Goal: Task Accomplishment & Management: Manage account settings

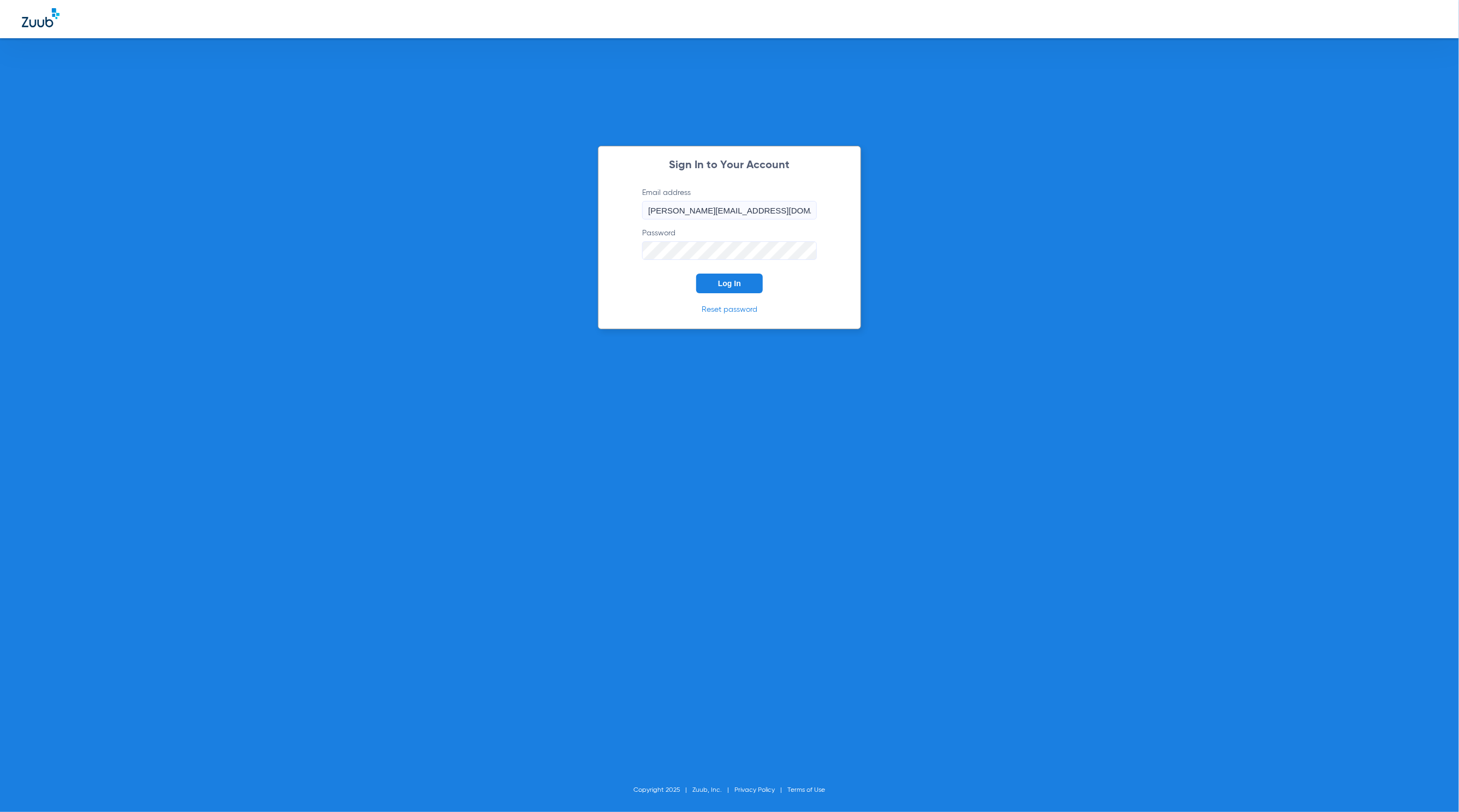
click at [704, 289] on button "Log In" at bounding box center [730, 283] width 67 height 20
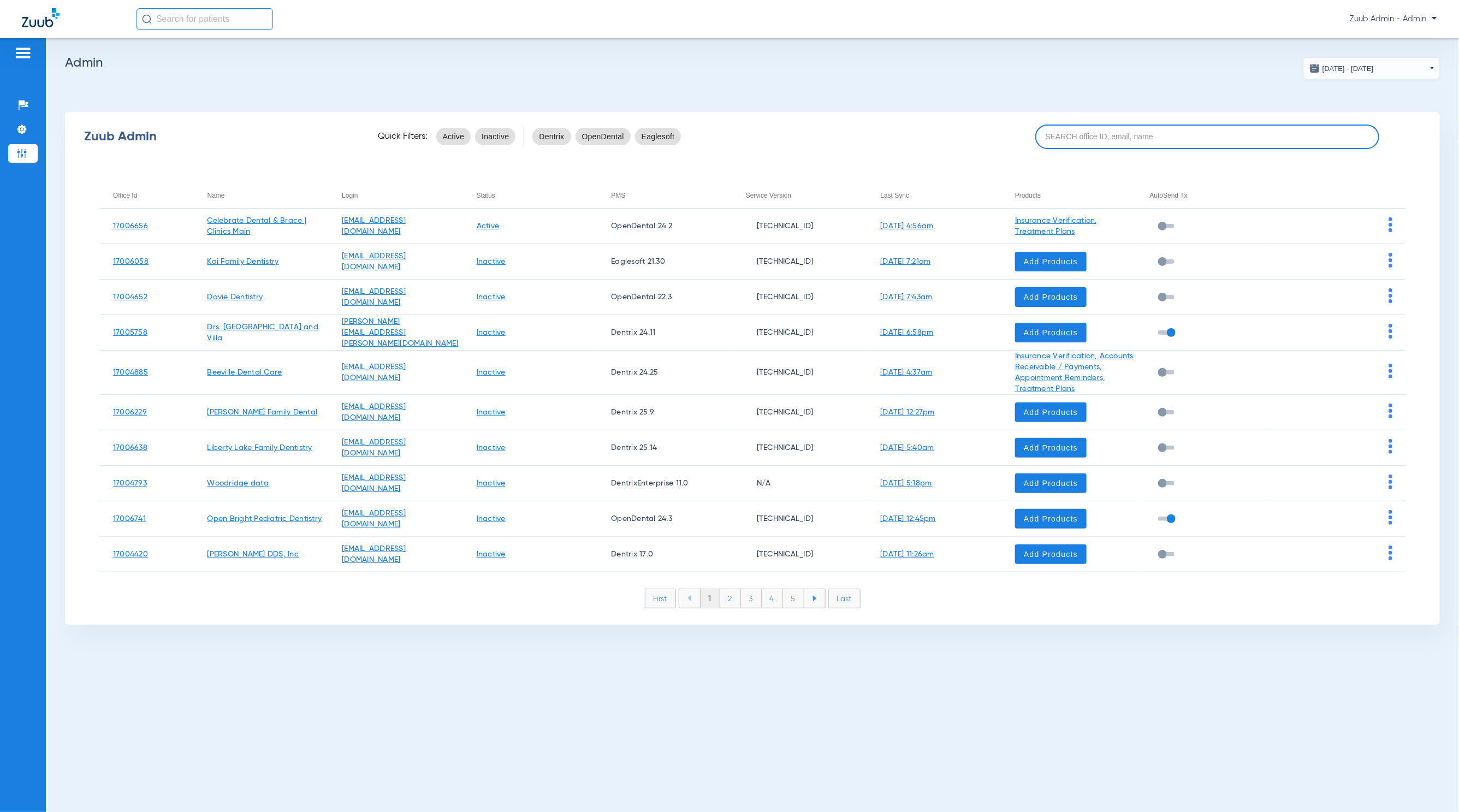
click at [1201, 133] on input at bounding box center [1207, 136] width 344 height 24
paste input "17006761"
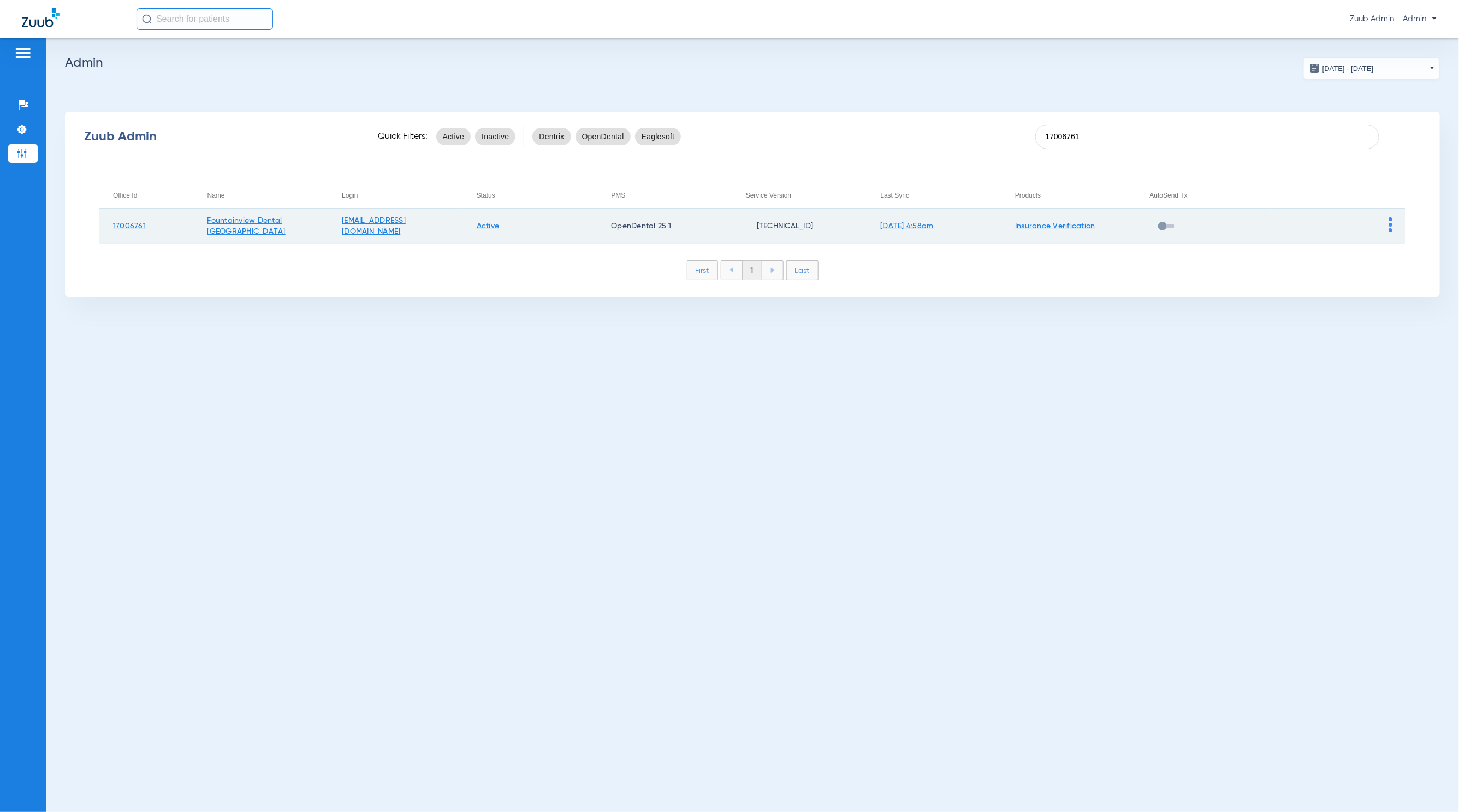
type input "17006761"
click at [1389, 226] on img at bounding box center [1390, 225] width 4 height 15
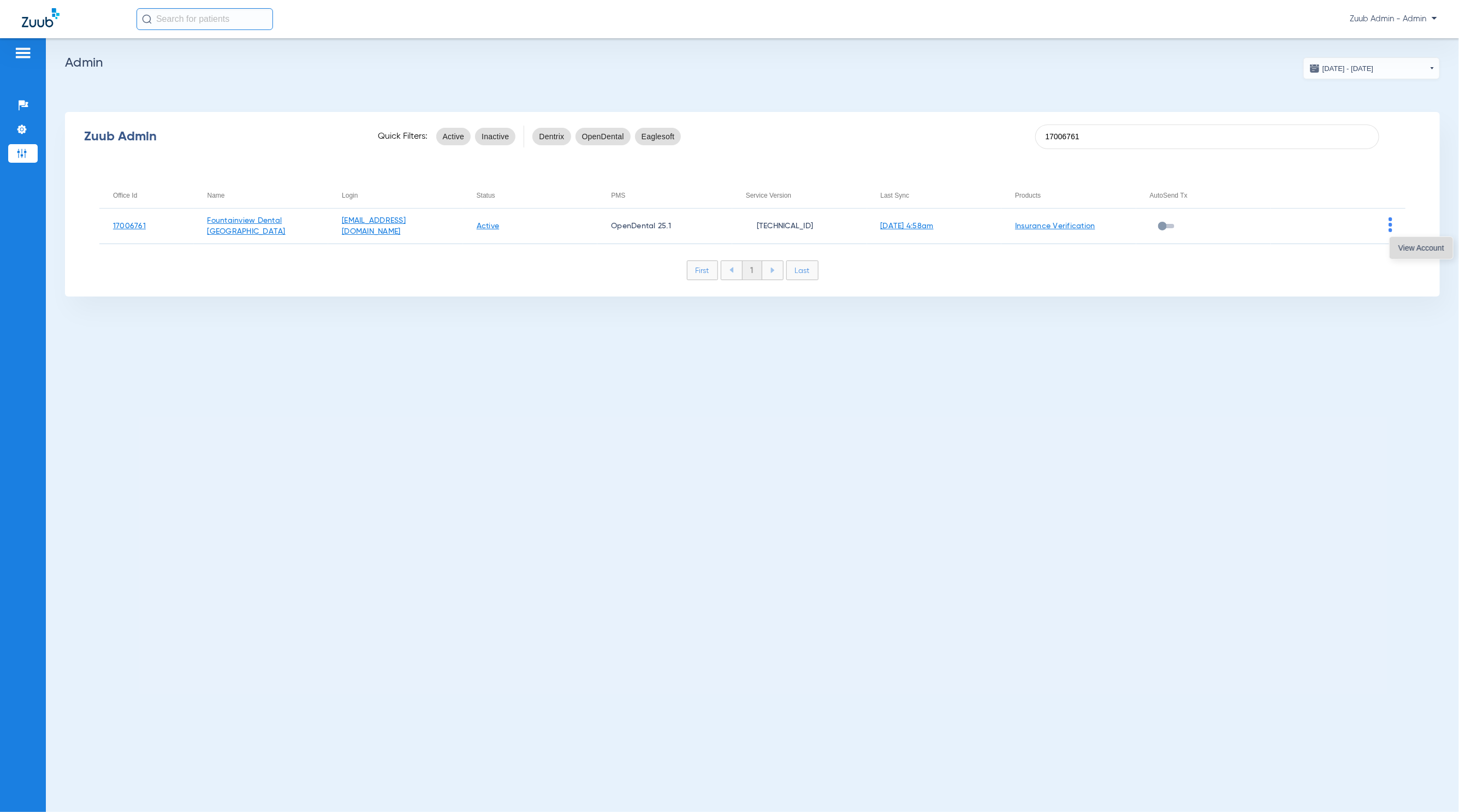
click at [1406, 244] on span "View Account" at bounding box center [1421, 247] width 46 height 7
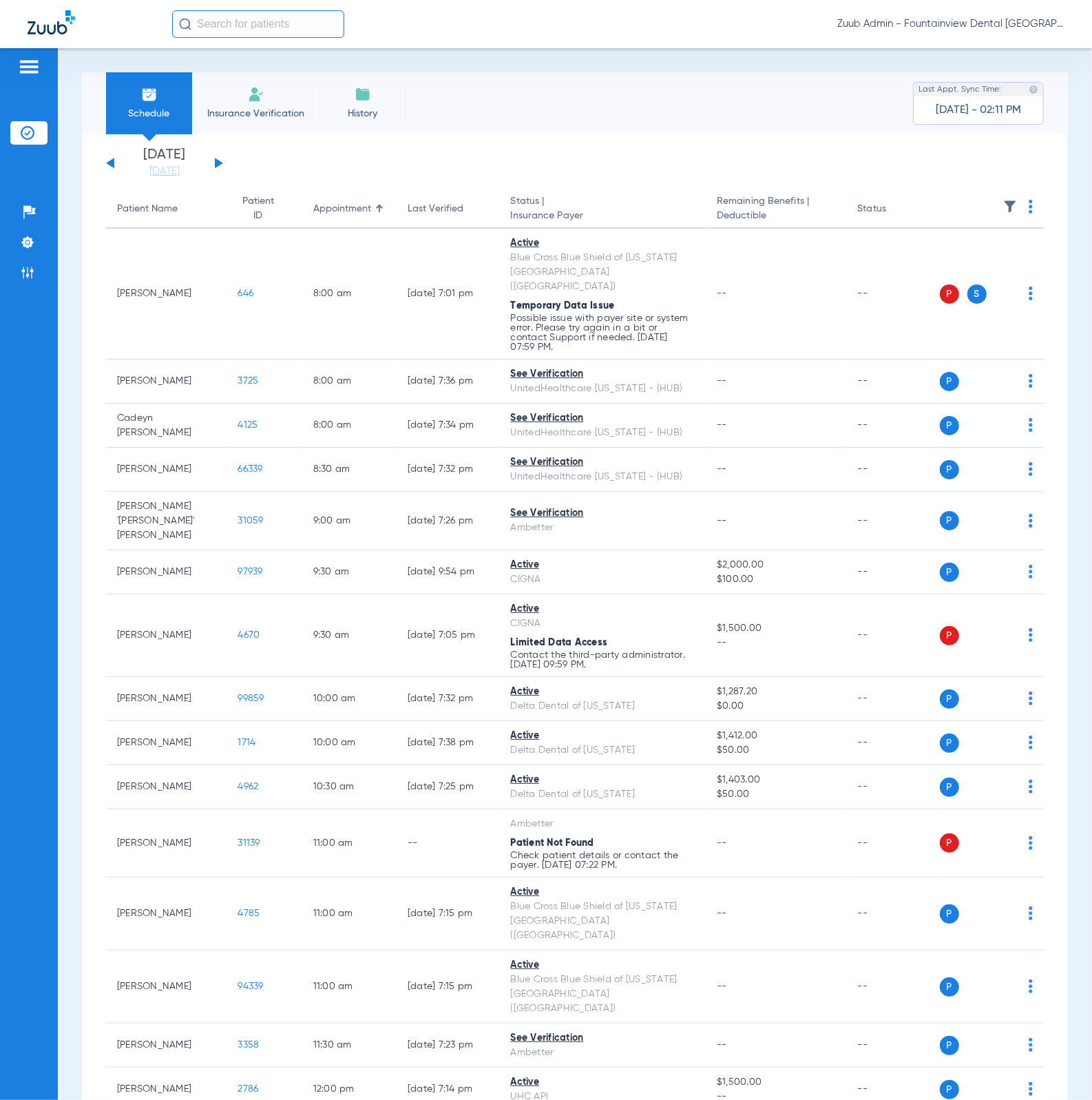
click at [1003, 201] on img at bounding box center [1010, 206] width 14 height 14
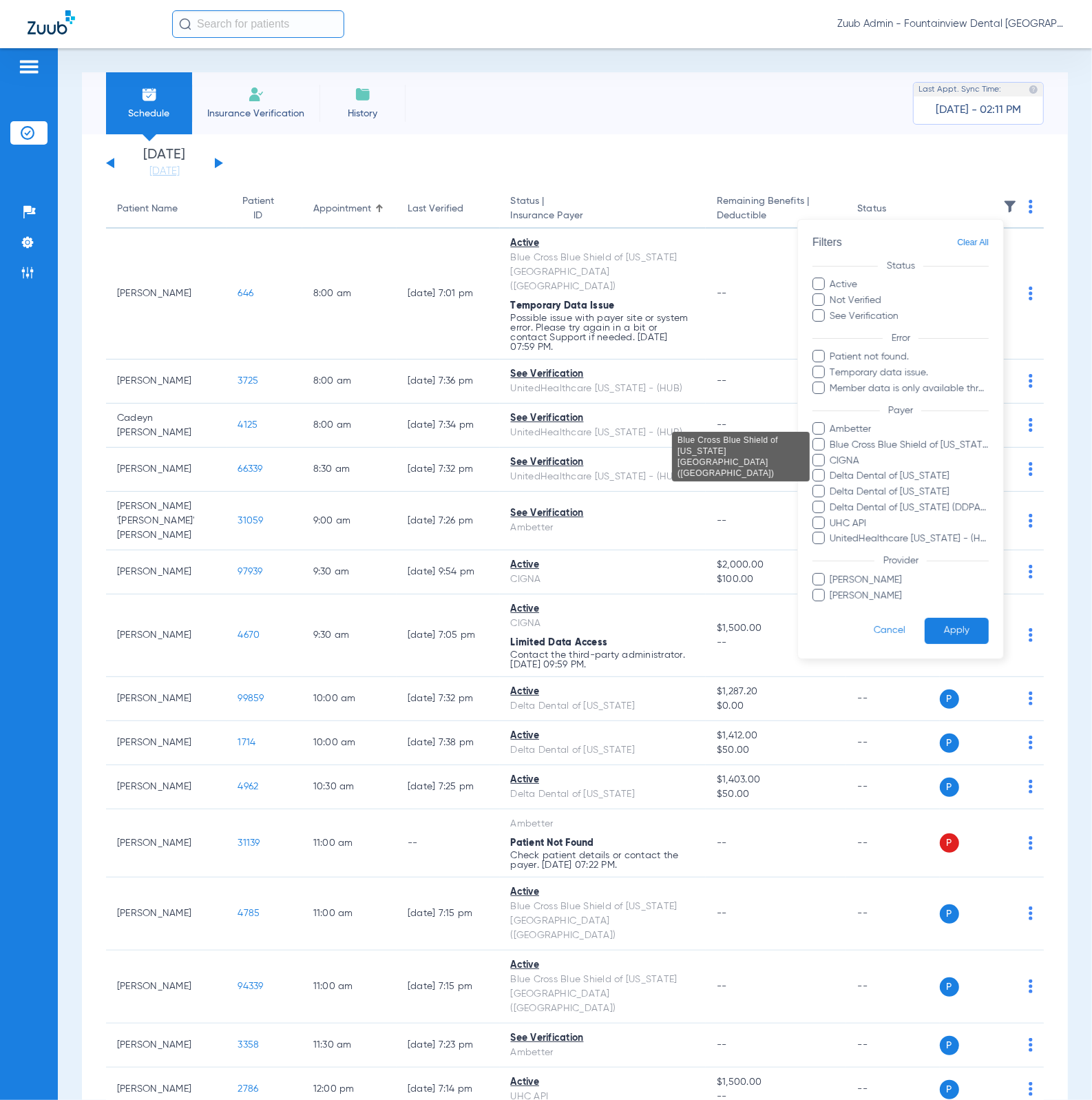
click at [950, 441] on span "Blue Cross Blue Shield of [US_STATE][GEOGRAPHIC_DATA] ([GEOGRAPHIC_DATA])" at bounding box center [910, 445] width 160 height 14
click at [833, 454] on input "Blue Cross Blue Shield of [US_STATE][GEOGRAPHIC_DATA] ([GEOGRAPHIC_DATA])" at bounding box center [833, 454] width 0 height 0
click at [953, 620] on button "Apply" at bounding box center [957, 631] width 64 height 27
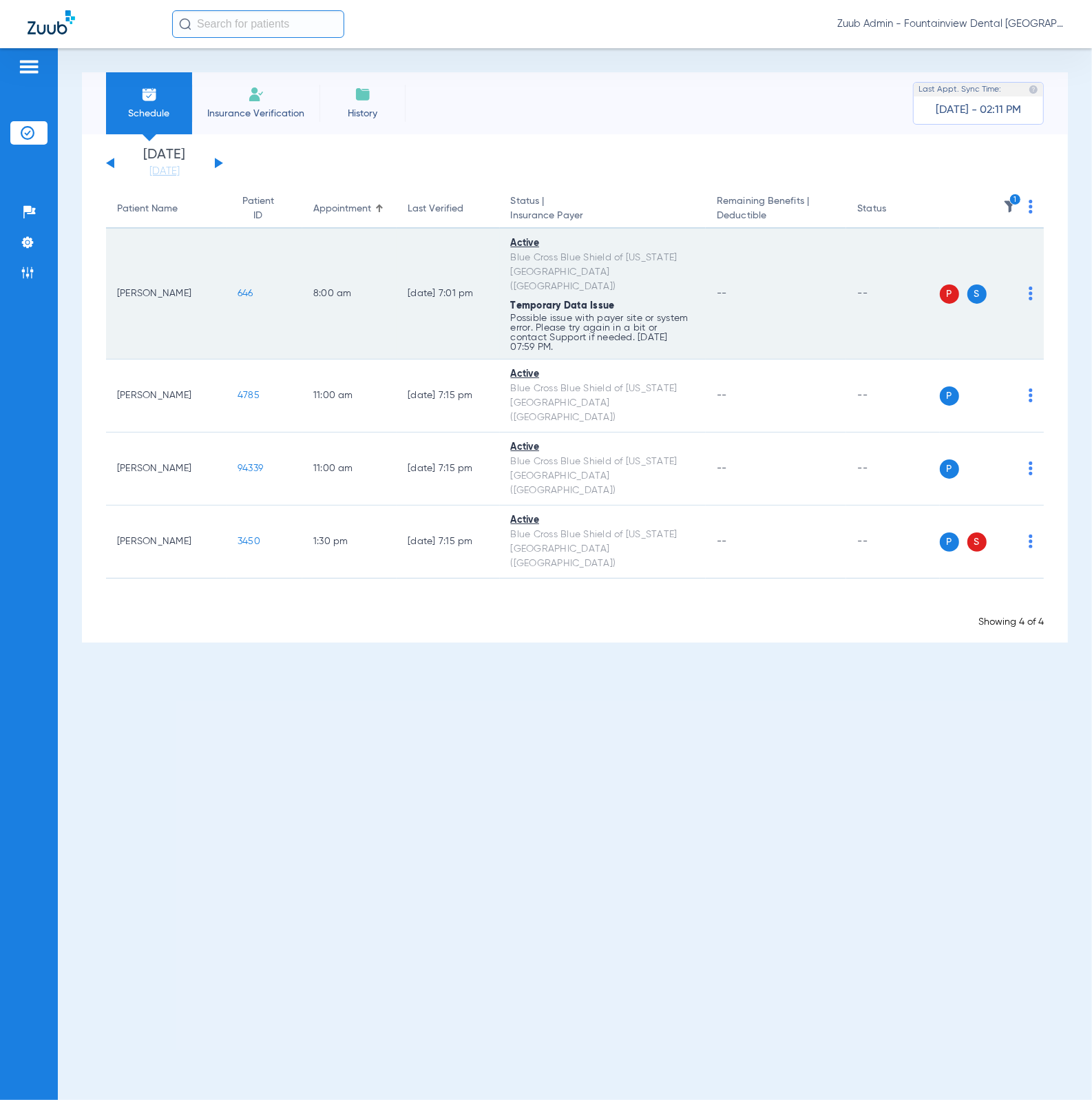
click at [1030, 286] on img at bounding box center [1031, 293] width 4 height 14
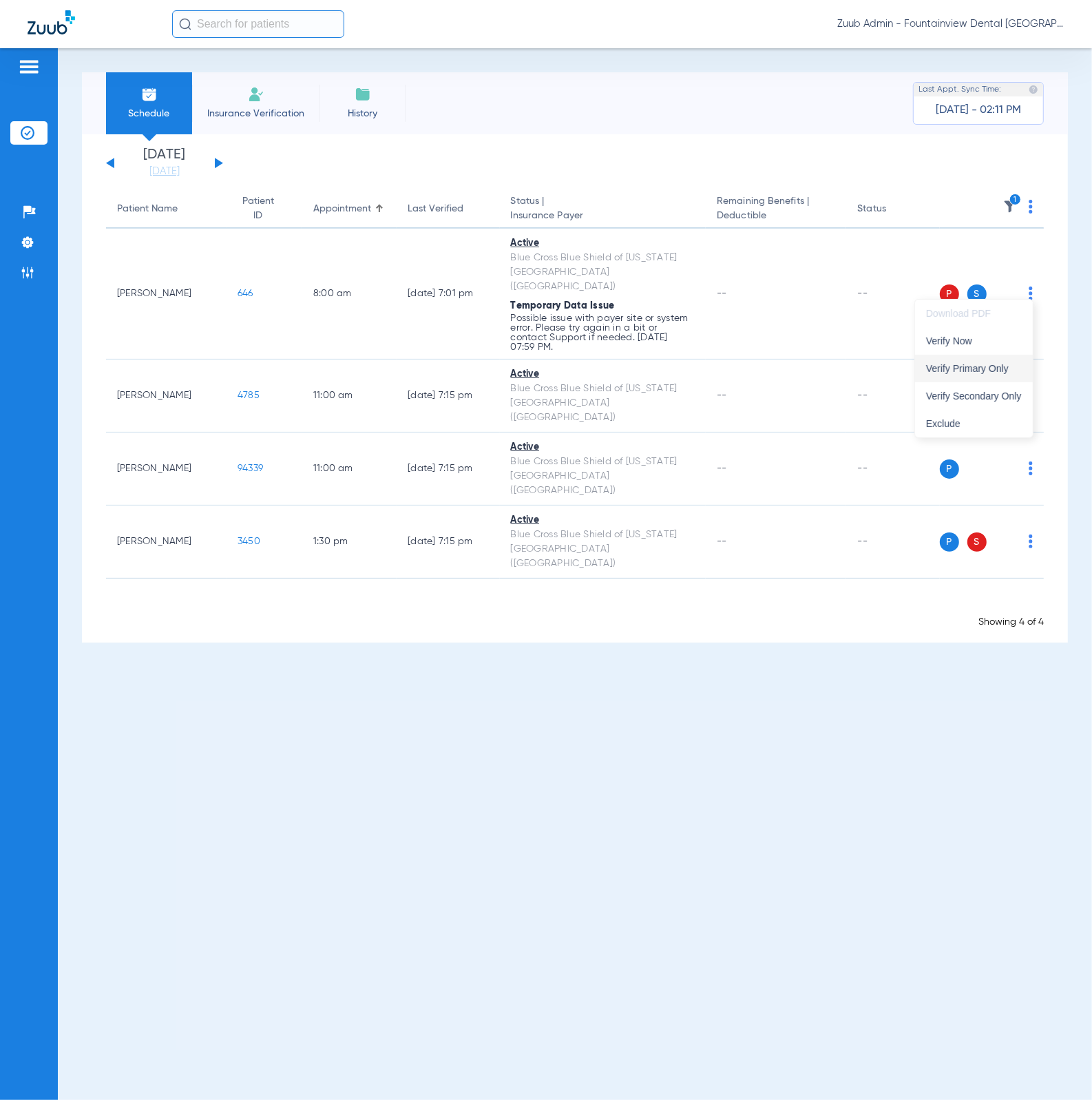
click at [1001, 359] on button "Verify Primary Only" at bounding box center [973, 368] width 118 height 28
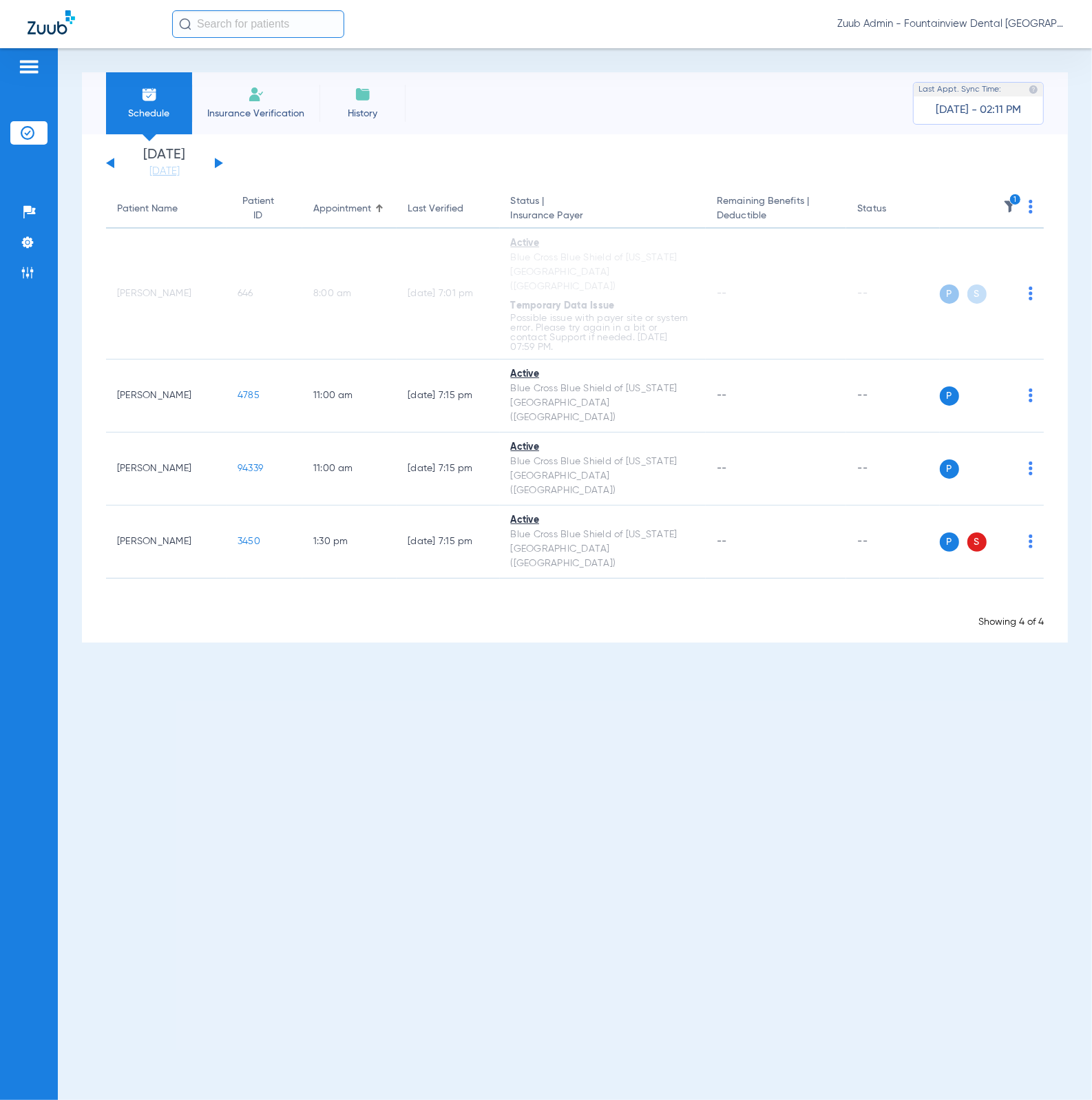
click at [284, 46] on div "Zuub Admin - Fountainview Dental [GEOGRAPHIC_DATA]" at bounding box center [546, 24] width 1092 height 48
click at [284, 24] on input "text" at bounding box center [258, 24] width 172 height 28
type input "1599"
click at [271, 66] on td "[PERSON_NAME]" at bounding box center [230, 74] width 118 height 19
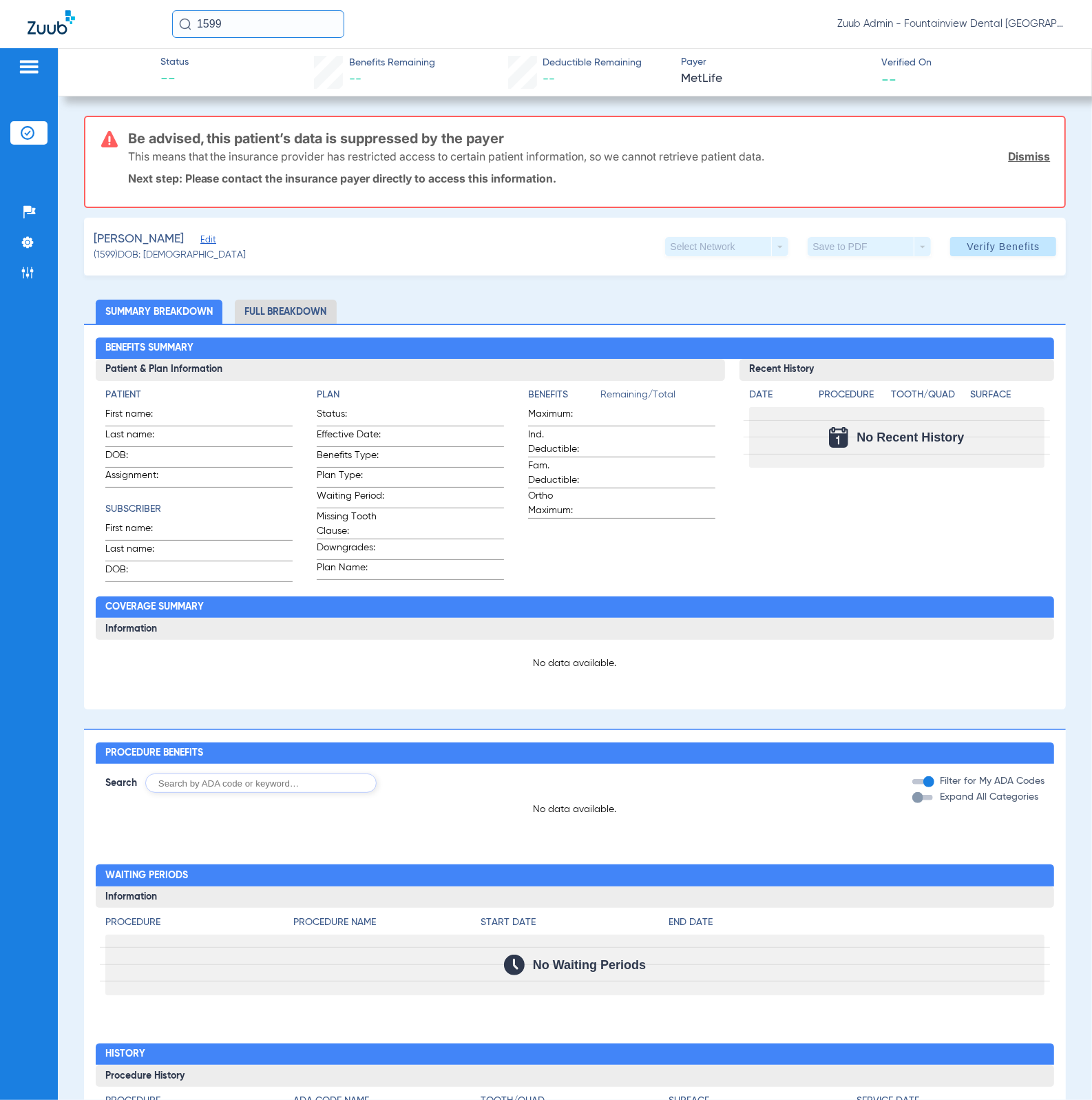
click at [201, 238] on span "Edit" at bounding box center [206, 241] width 12 height 13
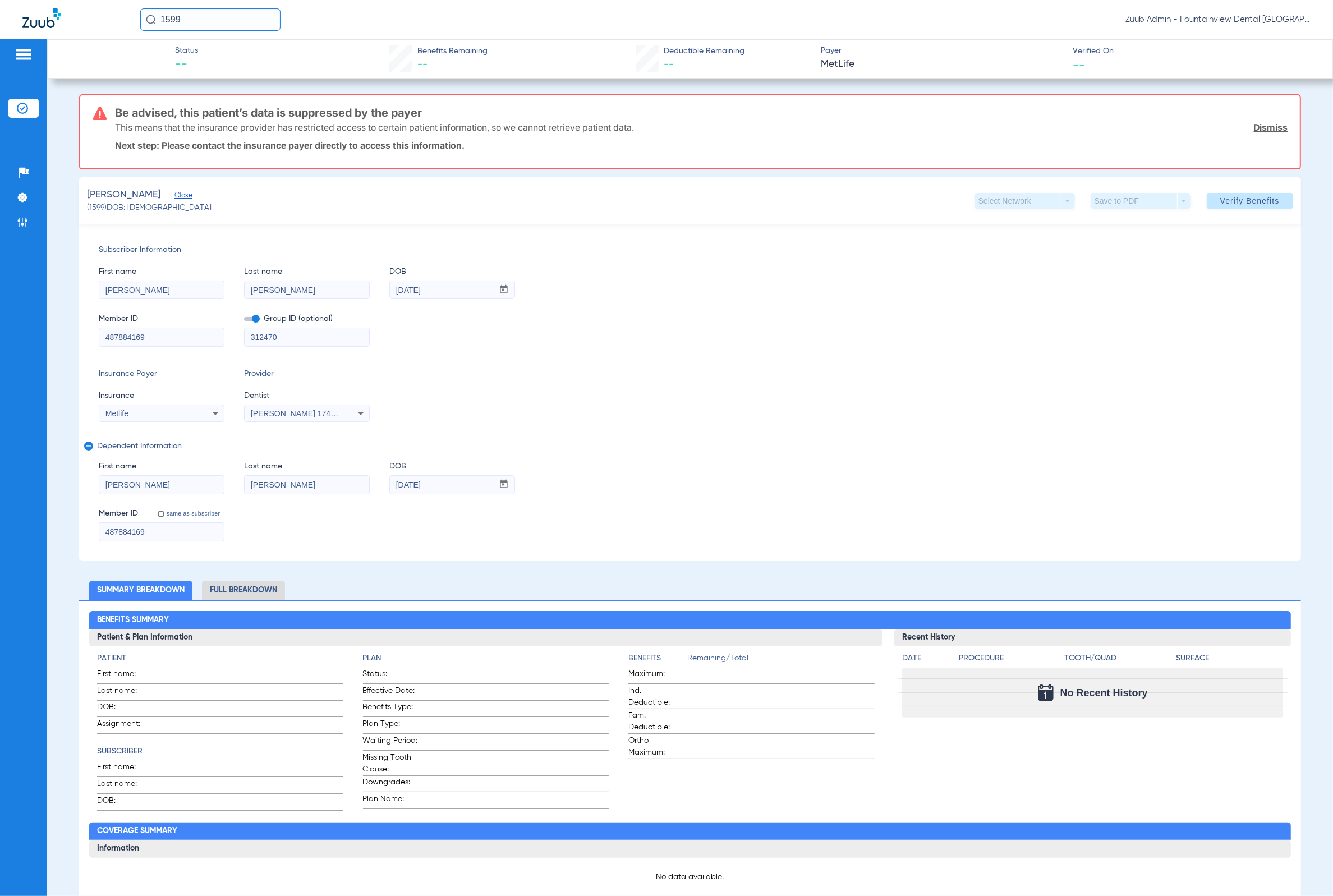
click at [24, 109] on img at bounding box center [22, 108] width 11 height 11
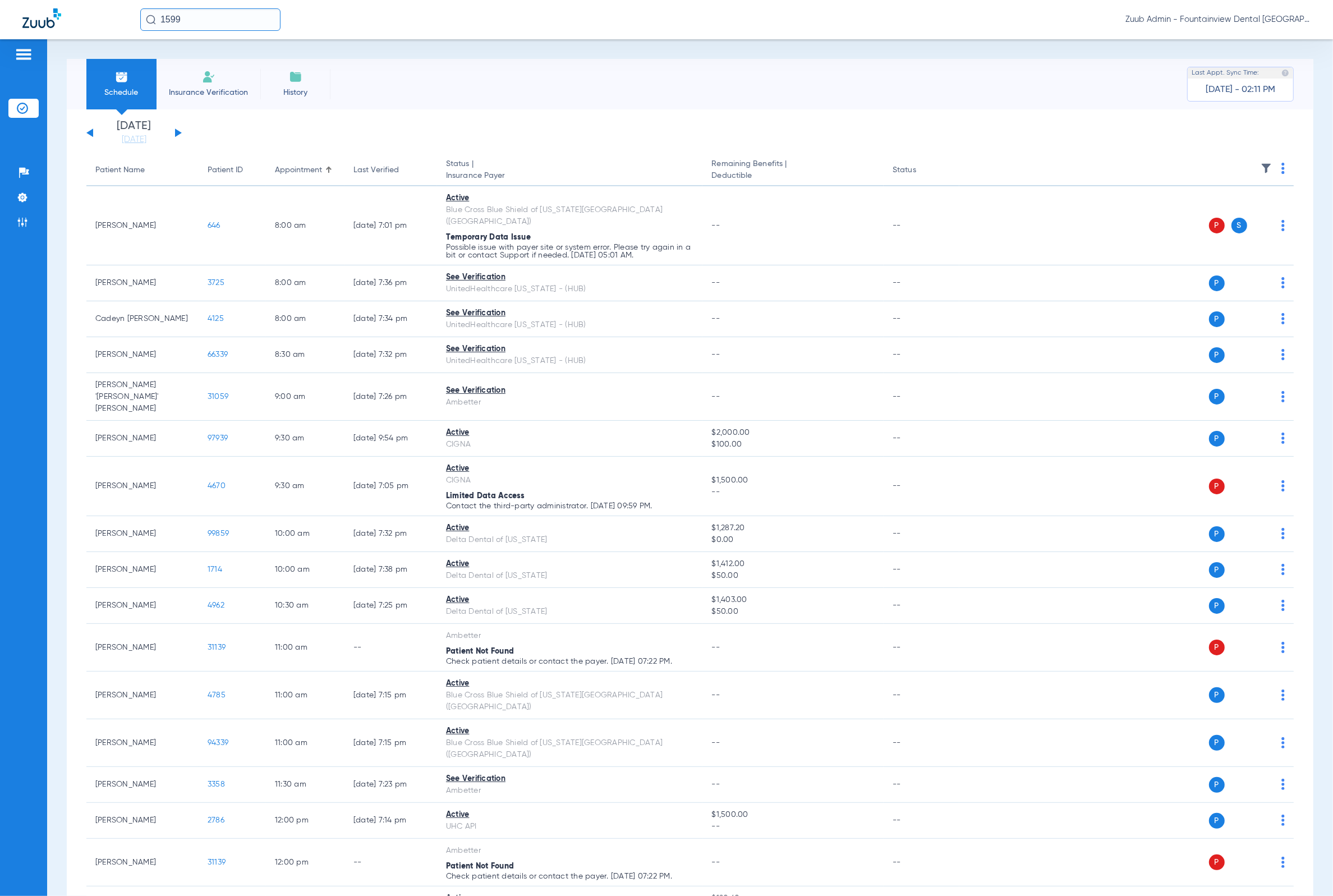
click at [1260, 170] on img at bounding box center [1266, 168] width 11 height 11
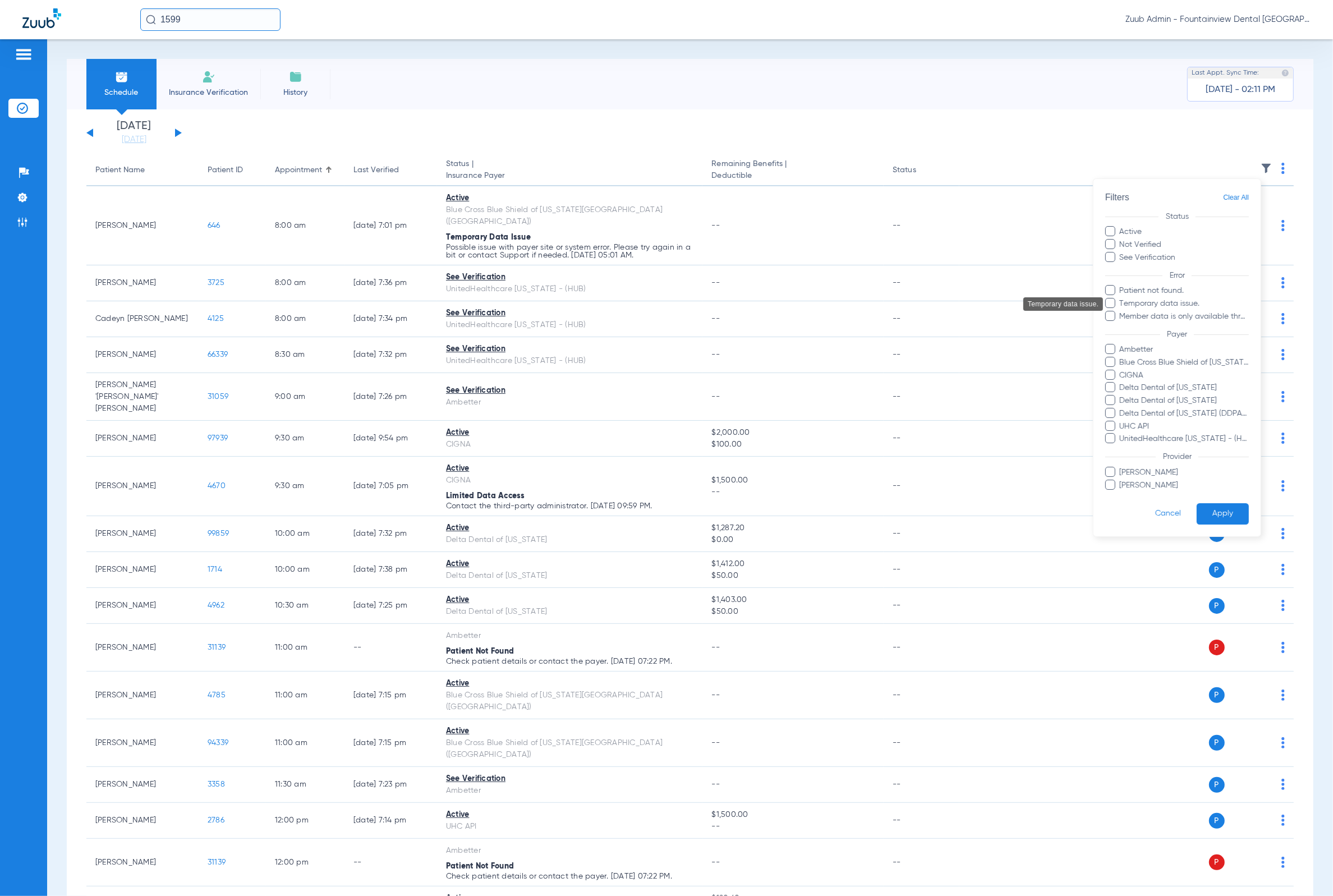
click at [1188, 300] on span "Temporary data issue." at bounding box center [1184, 304] width 130 height 12
click at [1121, 311] on input "Temporary data issue." at bounding box center [1121, 311] width 0 height 0
click at [1226, 506] on button "Apply" at bounding box center [1222, 514] width 52 height 22
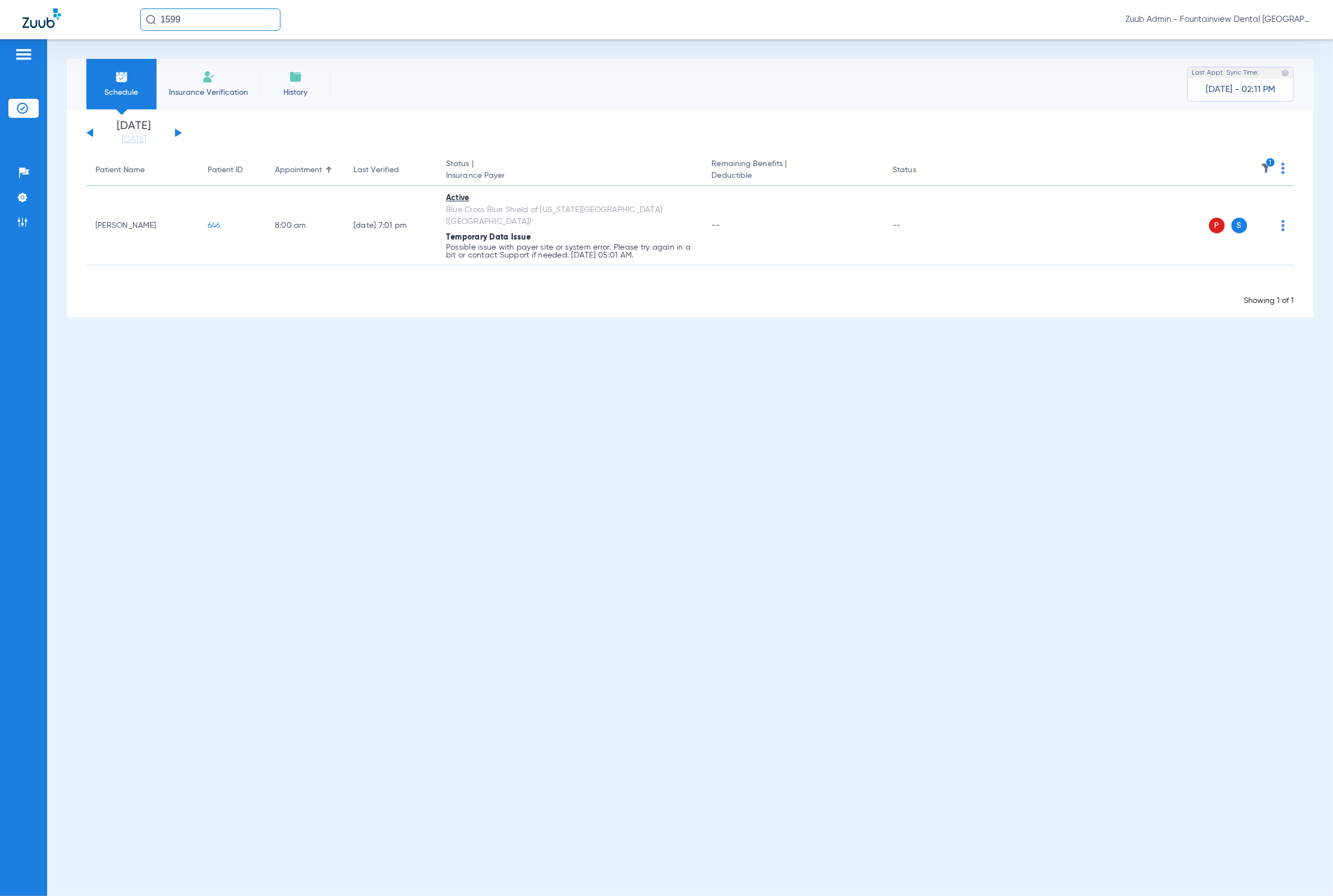
click at [179, 130] on div "[DATE] [DATE] [DATE] [DATE] [DATE] [DATE] [DATE] [DATE] [DATE] [DATE] [DATE] [D…" at bounding box center [134, 133] width 95 height 24
click at [177, 130] on button at bounding box center [179, 133] width 7 height 8
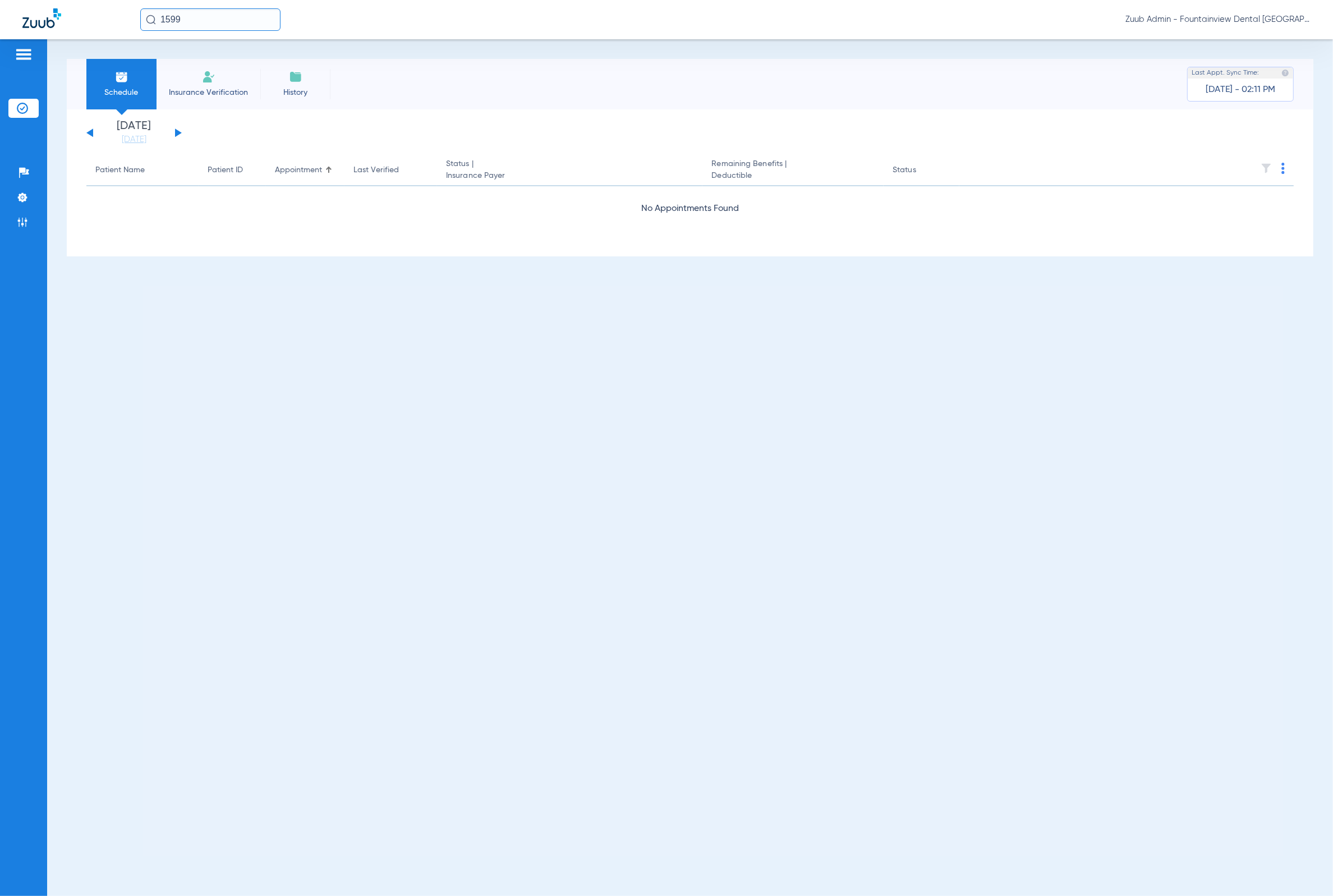
click at [177, 130] on button at bounding box center [179, 133] width 7 height 8
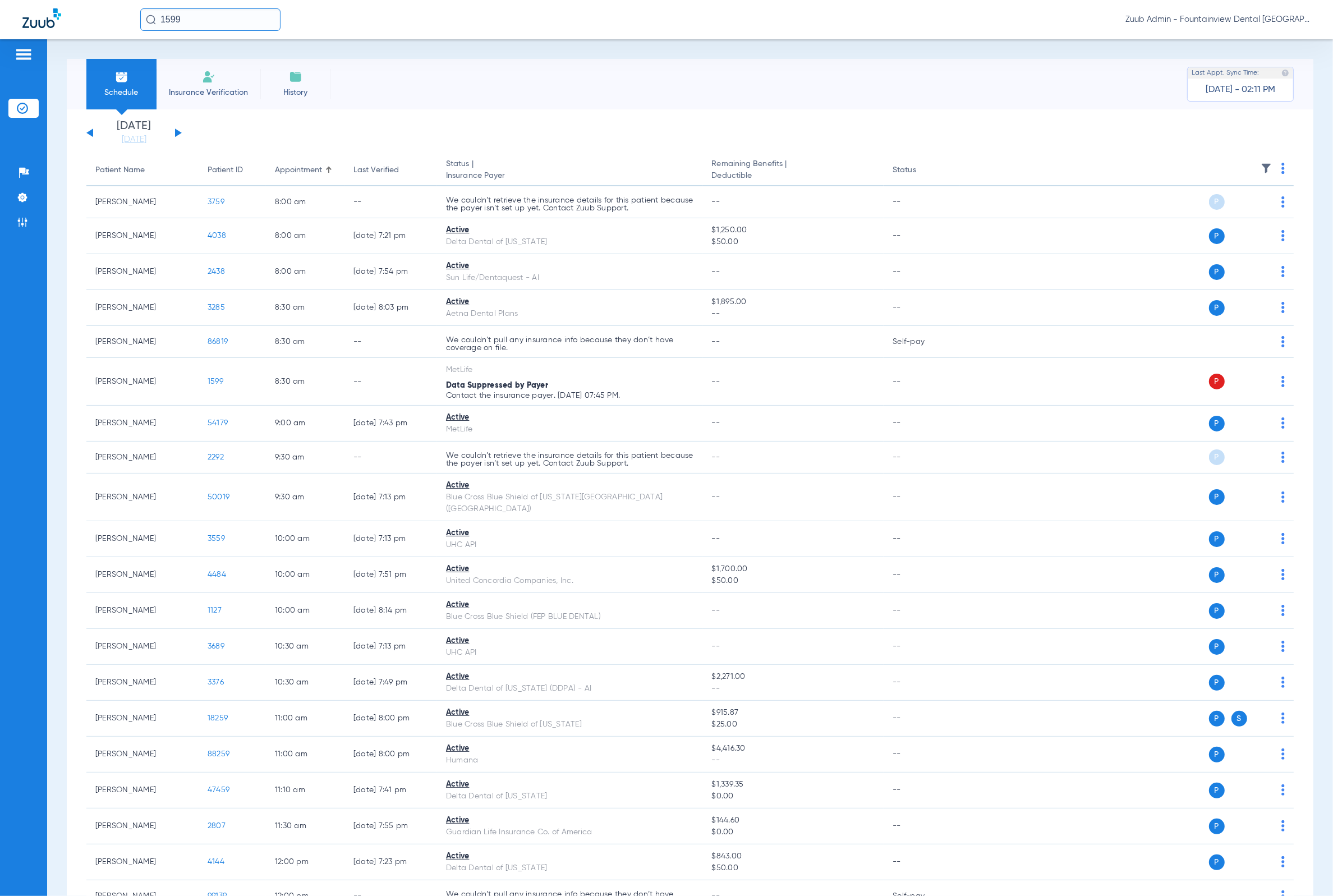
click at [1260, 166] on img at bounding box center [1266, 168] width 11 height 11
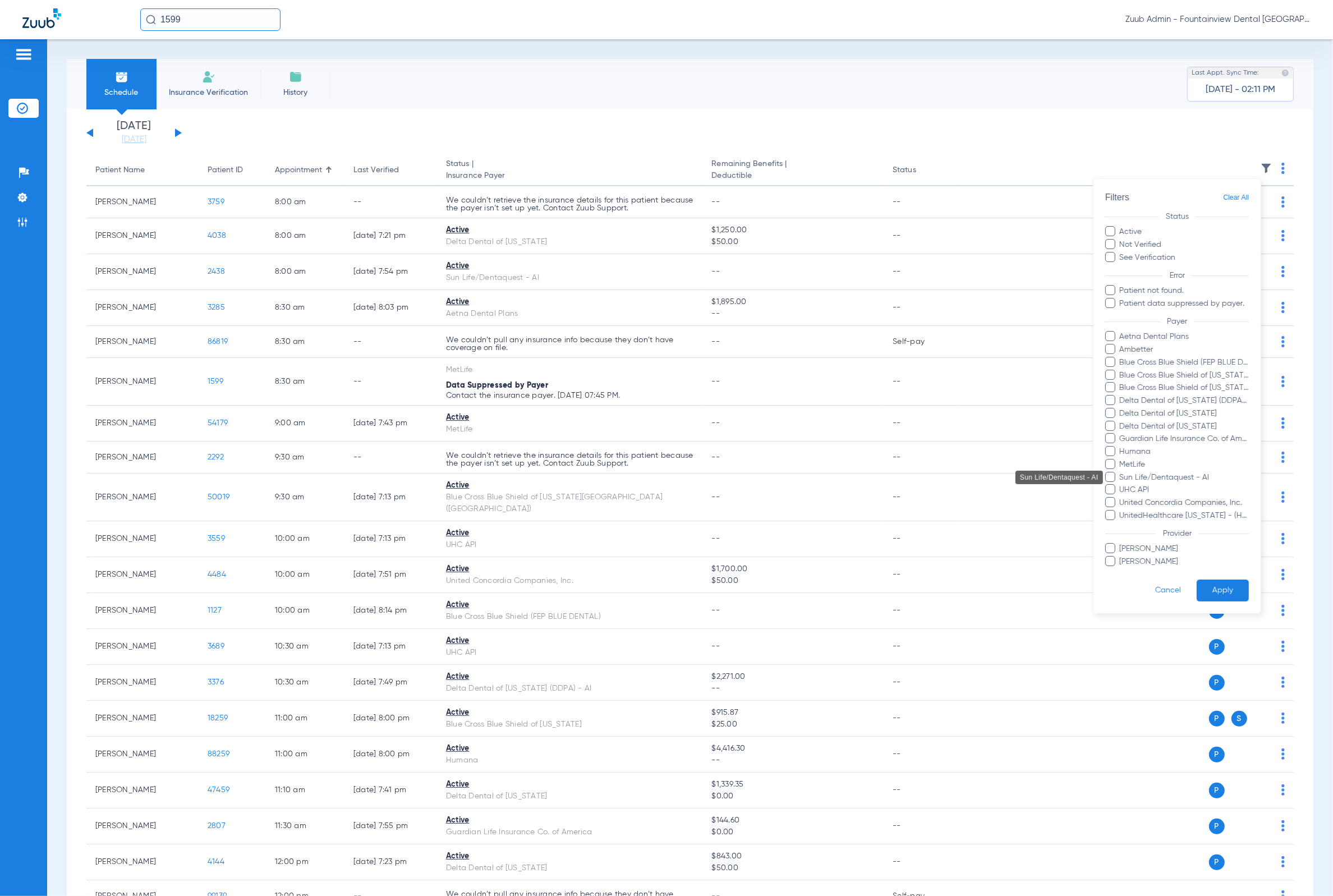
click at [1181, 475] on span "Sun Life/Dentaquest - AI" at bounding box center [1184, 478] width 130 height 12
click at [1121, 485] on input "Sun Life/Dentaquest - AI" at bounding box center [1121, 485] width 0 height 0
click at [1220, 579] on button "Apply" at bounding box center [1222, 591] width 52 height 22
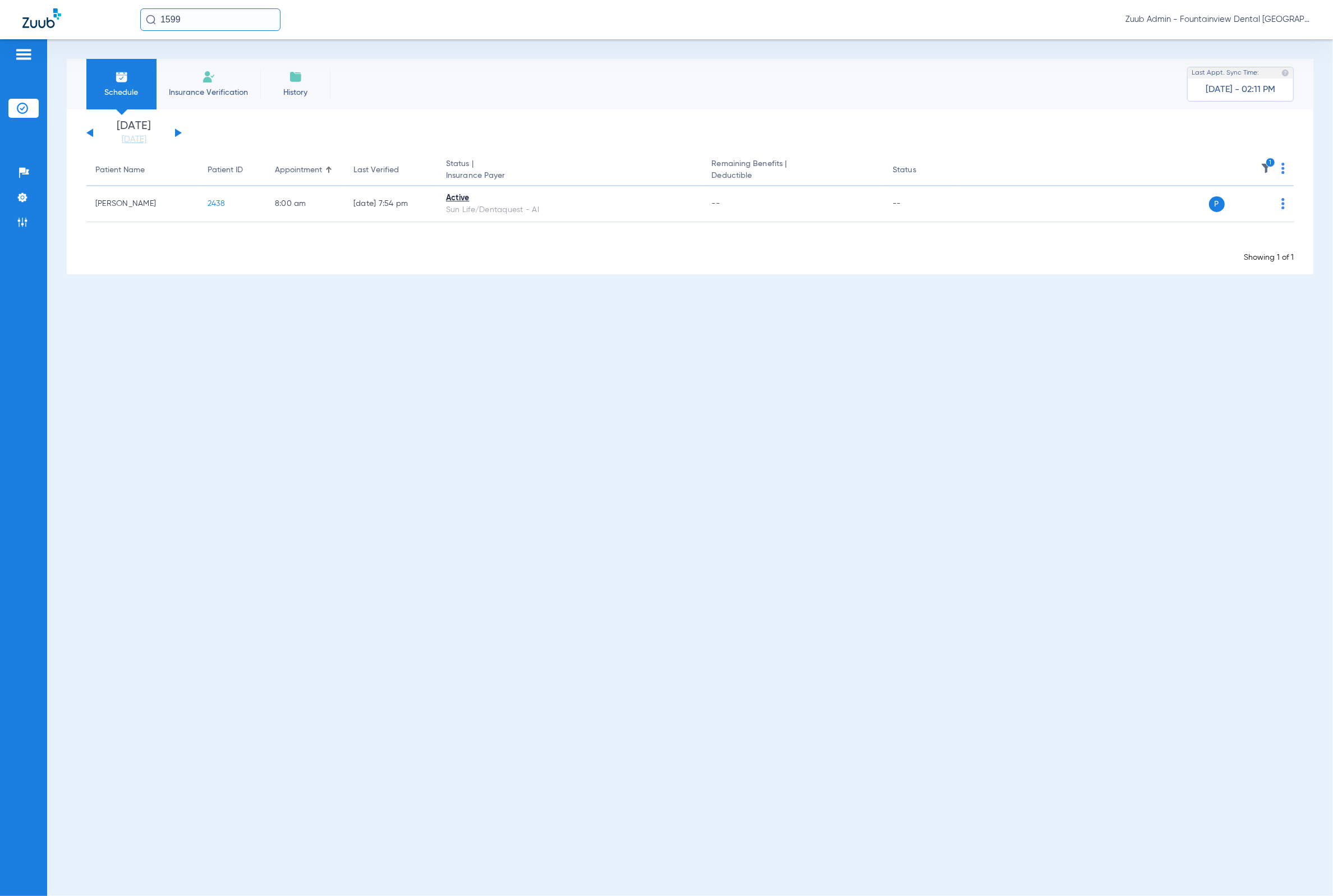
click at [33, 109] on li "Insurance Verification" at bounding box center [23, 108] width 30 height 19
click at [145, 141] on link "[DATE]" at bounding box center [134, 139] width 67 height 11
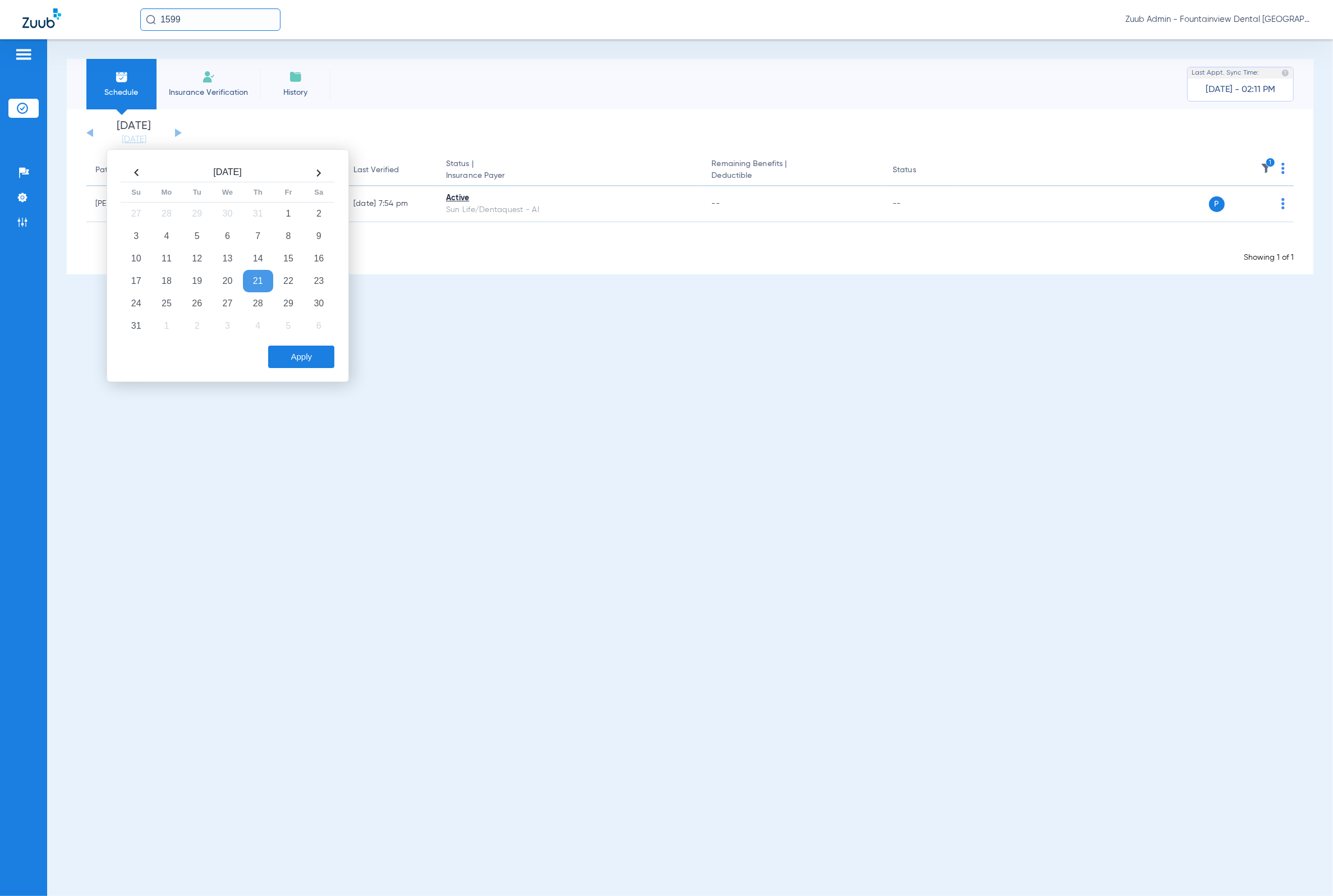
click at [252, 279] on td "21" at bounding box center [258, 281] width 30 height 23
click at [313, 355] on button "Apply" at bounding box center [301, 357] width 66 height 23
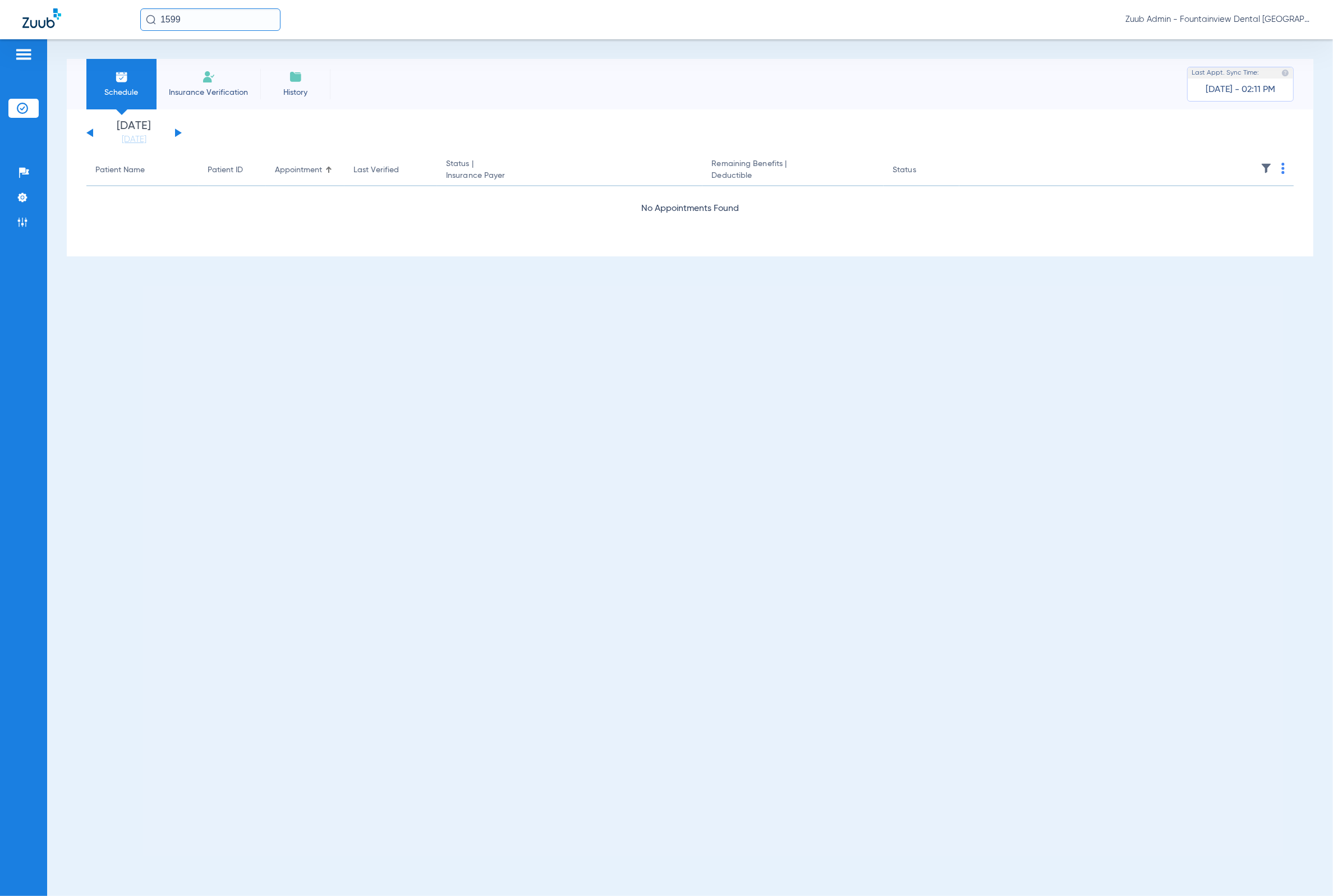
click at [1265, 168] on img at bounding box center [1266, 168] width 11 height 11
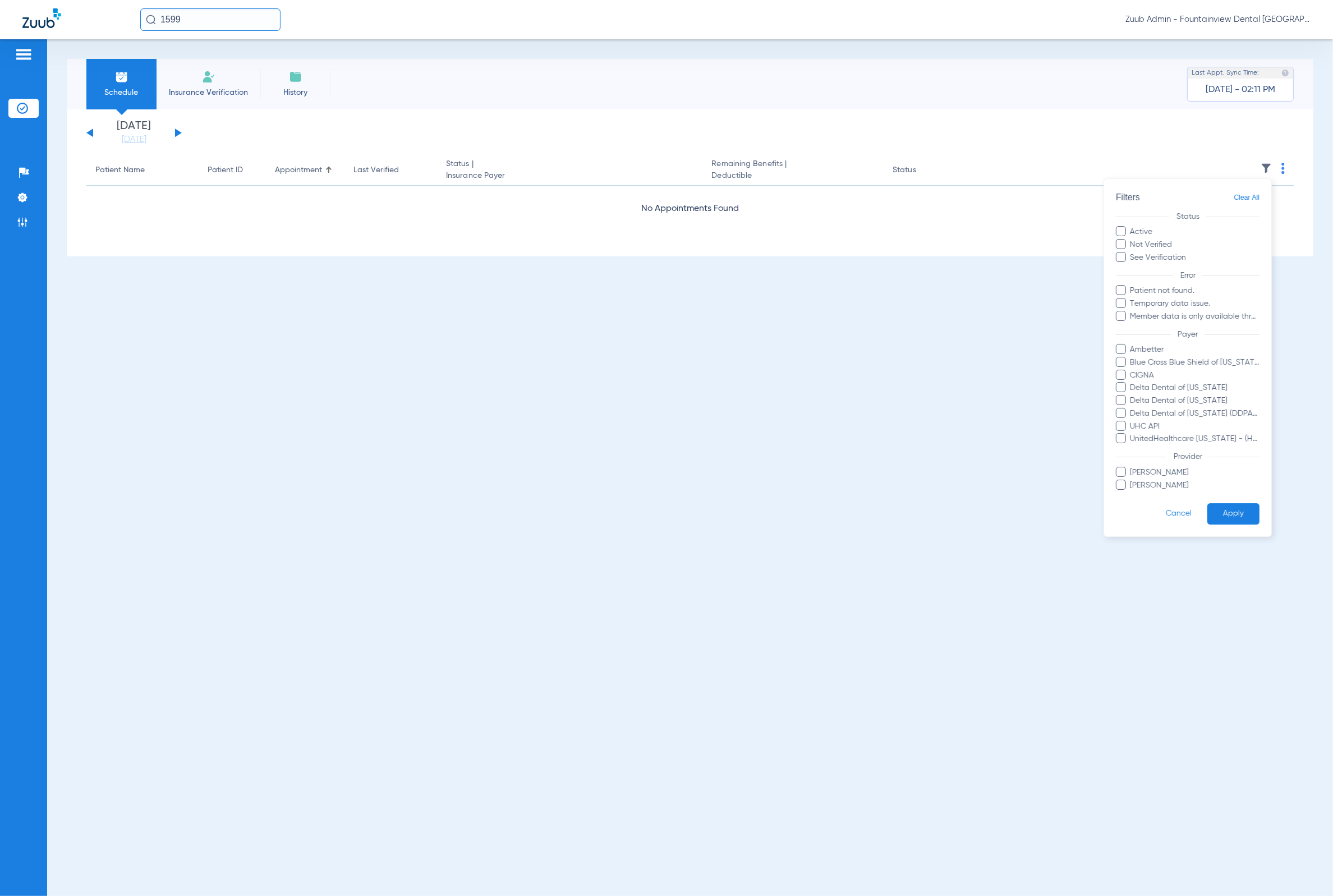
click at [1241, 200] on span "Clear All" at bounding box center [1246, 198] width 26 height 14
click at [1221, 510] on button "Apply" at bounding box center [1234, 514] width 52 height 22
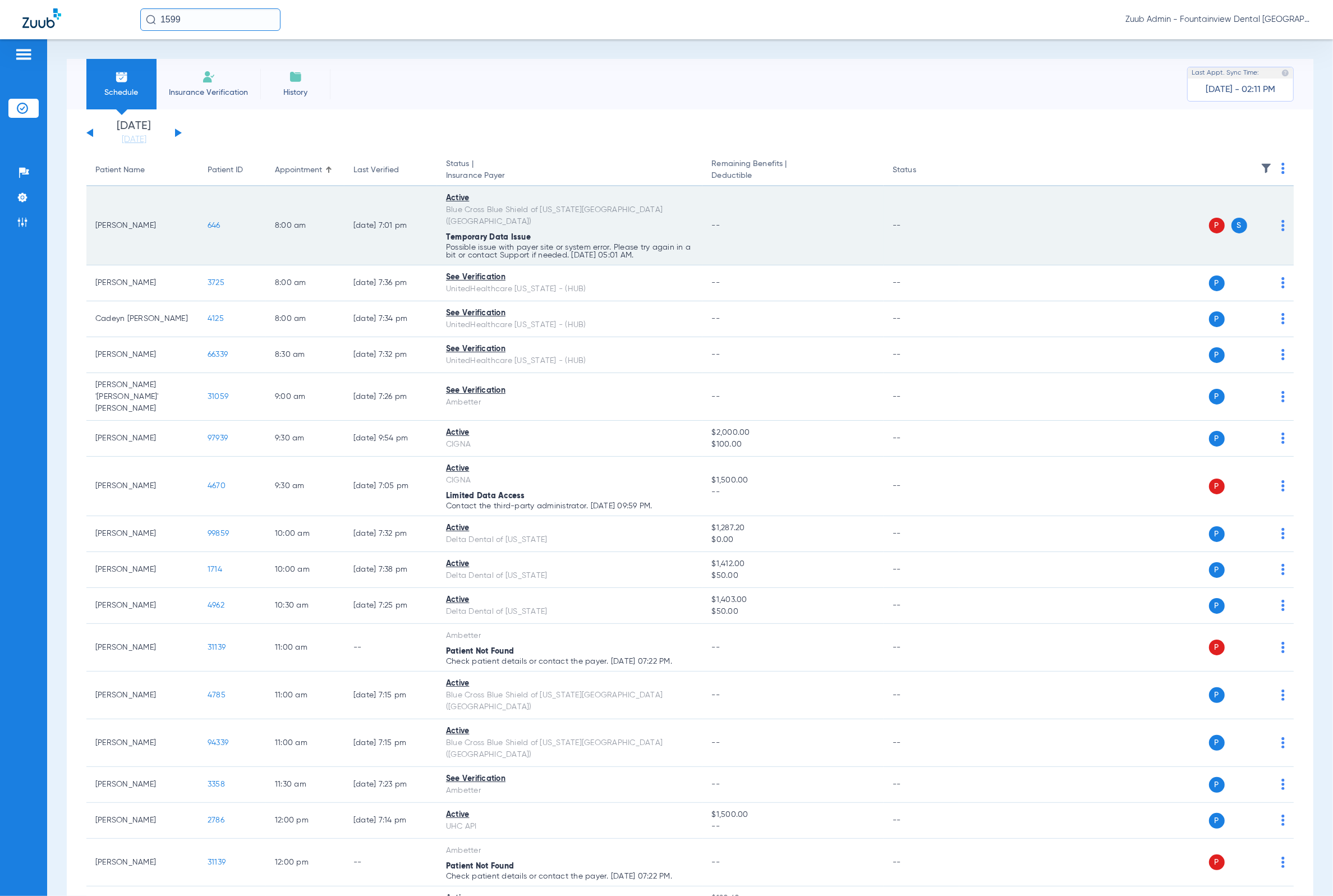
click at [1276, 219] on td "P S" at bounding box center [1126, 226] width 335 height 79
click at [1281, 220] on img at bounding box center [1283, 225] width 3 height 11
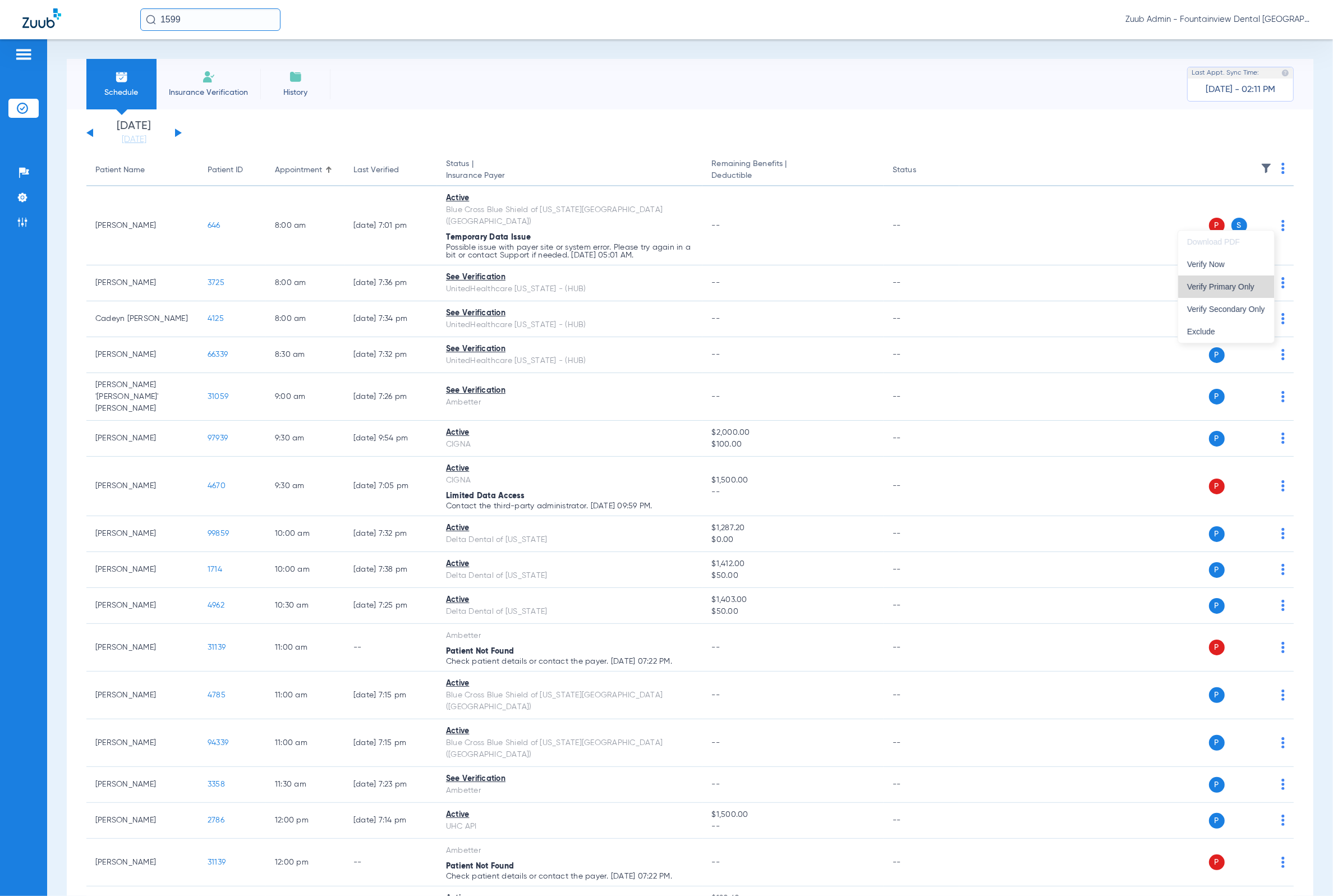
click at [1250, 284] on span "Verify Primary Only" at bounding box center [1226, 286] width 78 height 8
click at [1260, 167] on img at bounding box center [1266, 168] width 11 height 11
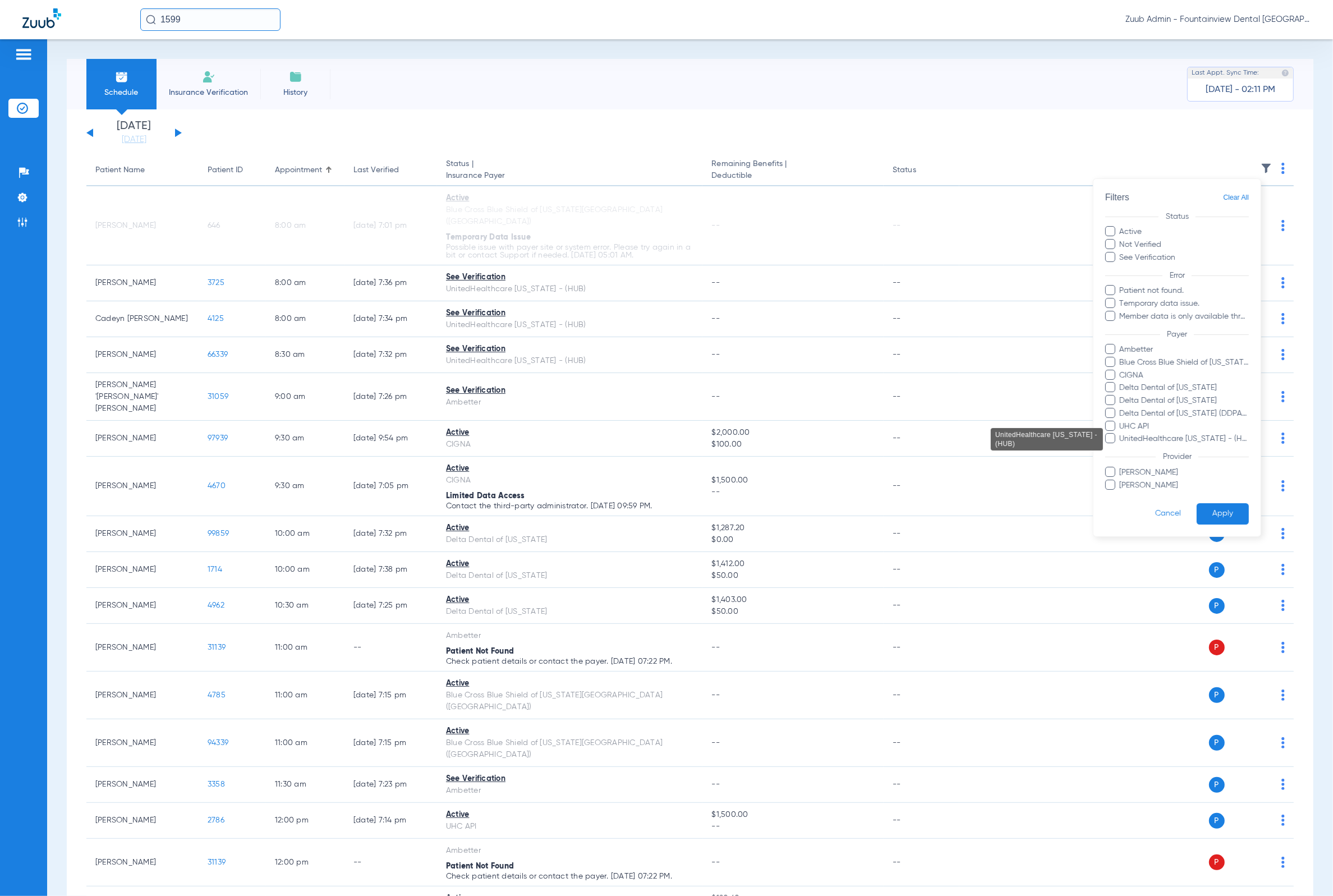
click at [1211, 435] on span "UnitedHealthcare [US_STATE] - (HUB)" at bounding box center [1184, 439] width 130 height 12
click at [1121, 447] on input "UnitedHealthcare [US_STATE] - (HUB)" at bounding box center [1121, 447] width 0 height 0
click at [1224, 507] on button "Apply" at bounding box center [1222, 514] width 52 height 22
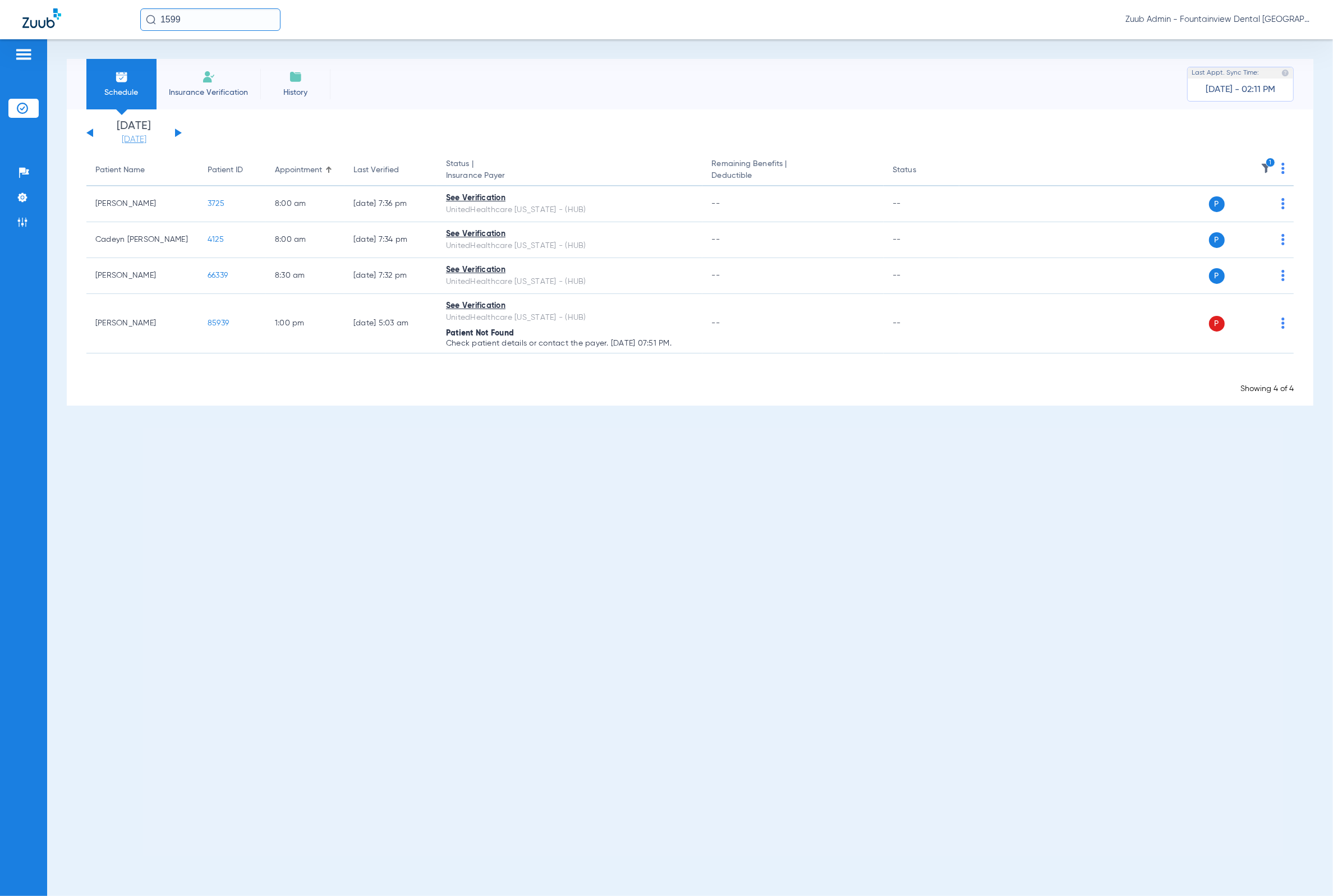
click at [139, 140] on link "[DATE]" at bounding box center [134, 139] width 67 height 11
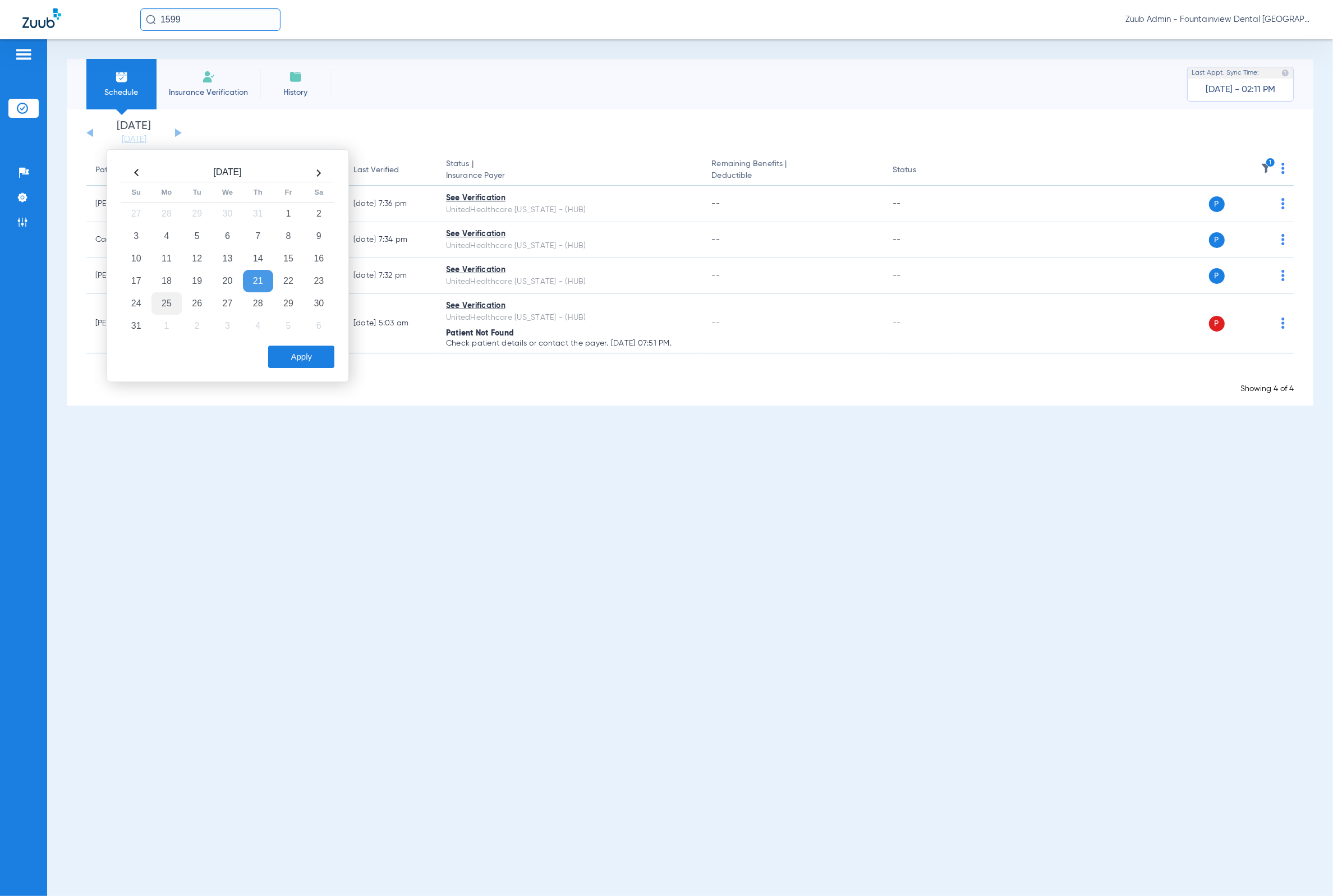
click at [170, 298] on td "25" at bounding box center [166, 303] width 30 height 23
click at [285, 353] on button "Apply" at bounding box center [301, 357] width 66 height 23
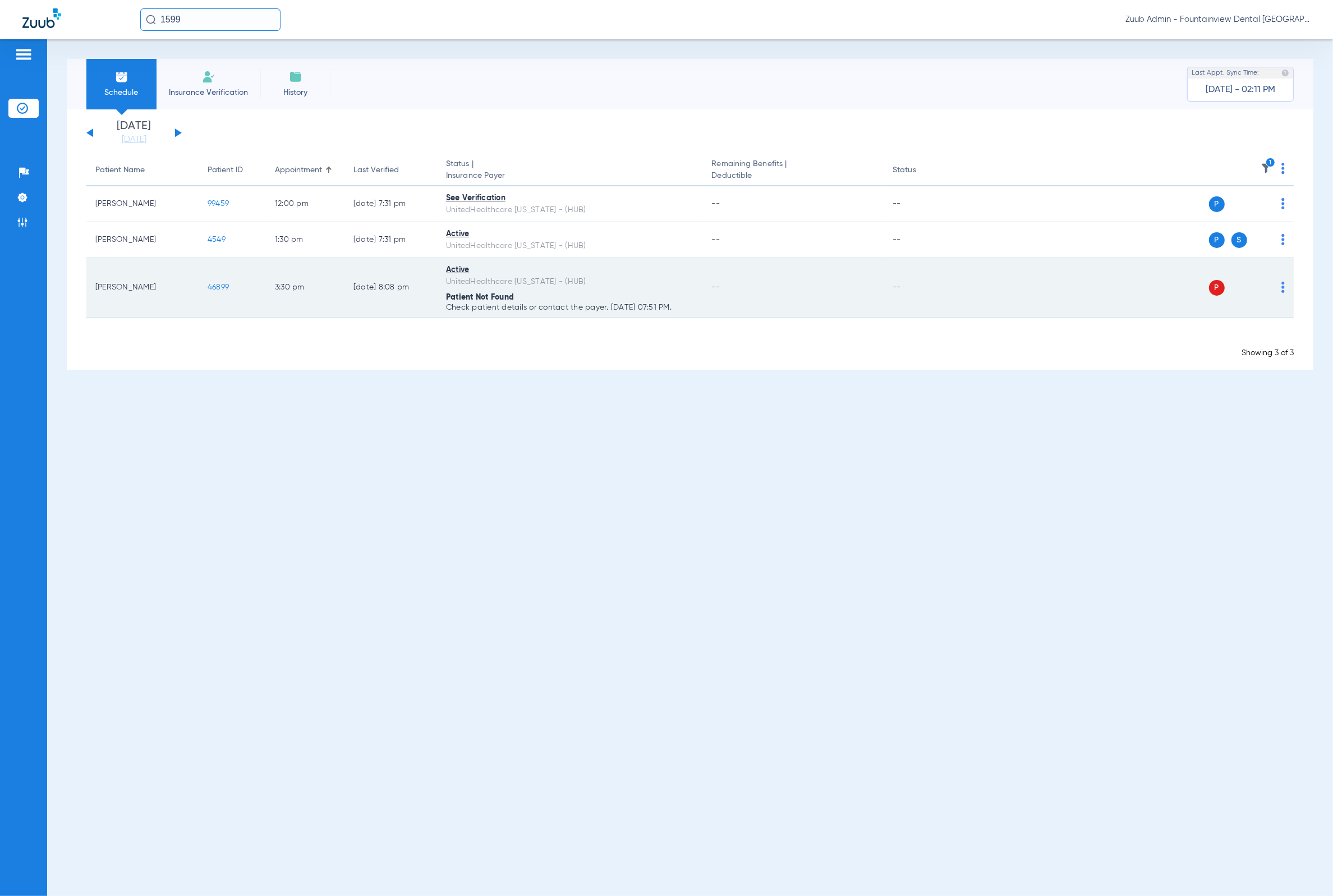
click at [1282, 285] on img at bounding box center [1283, 287] width 3 height 11
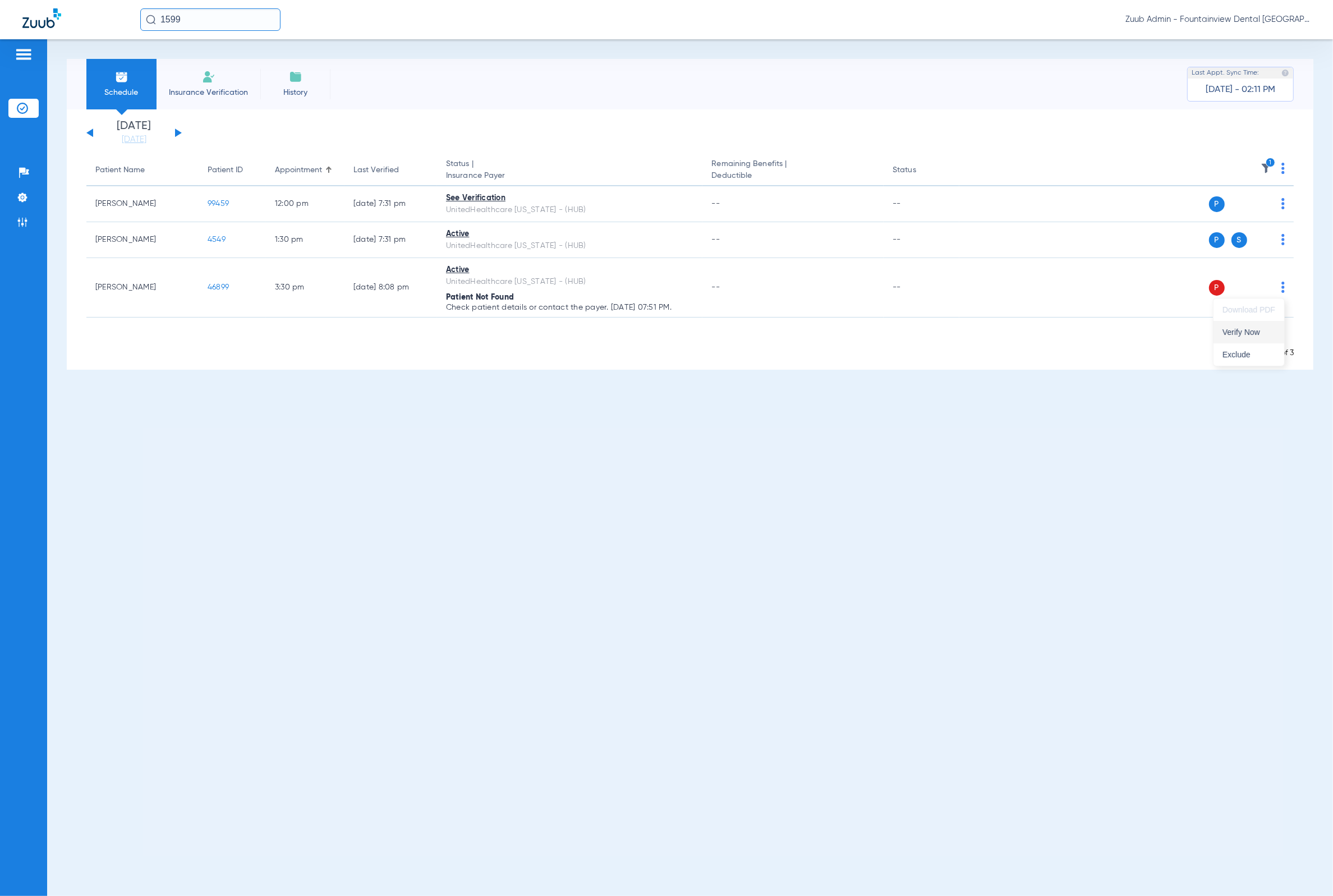
click at [1264, 327] on button "Verify Now" at bounding box center [1248, 332] width 70 height 23
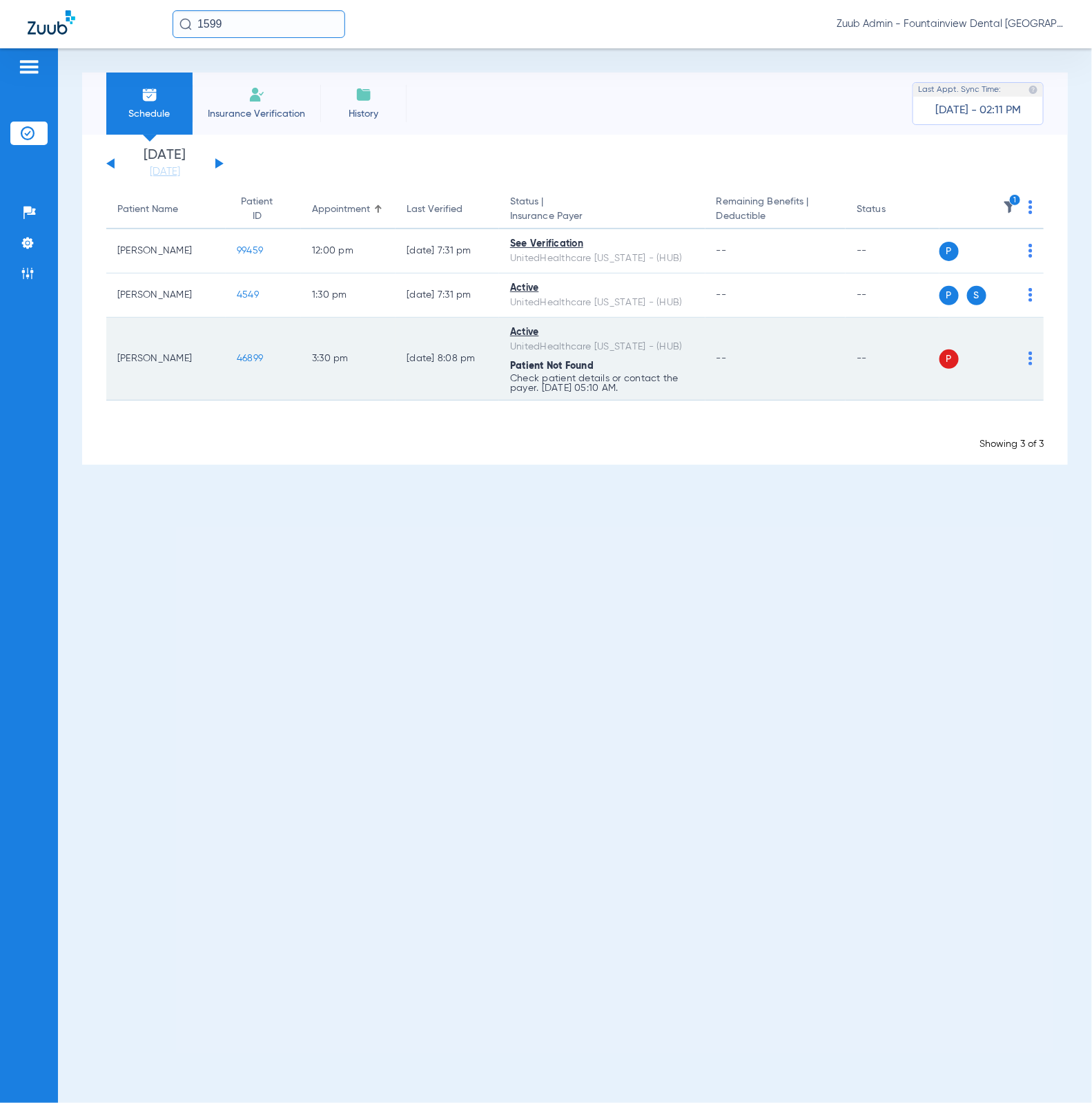
click at [256, 354] on span "46899" at bounding box center [250, 358] width 26 height 9
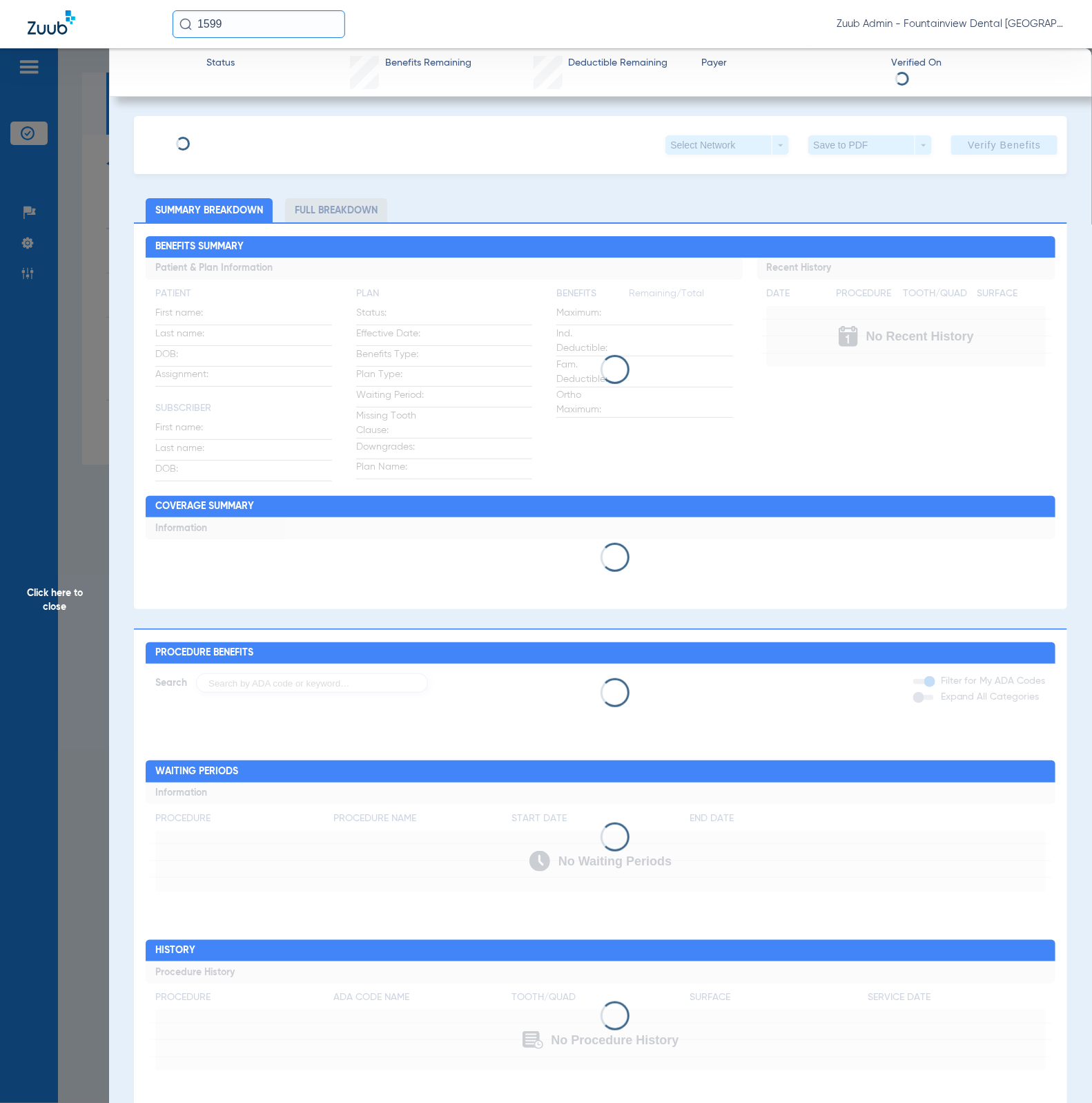
type input "[DEMOGRAPHIC_DATA]"
type input "[PERSON_NAME]"
type input "[DATE]"
type input "132021233"
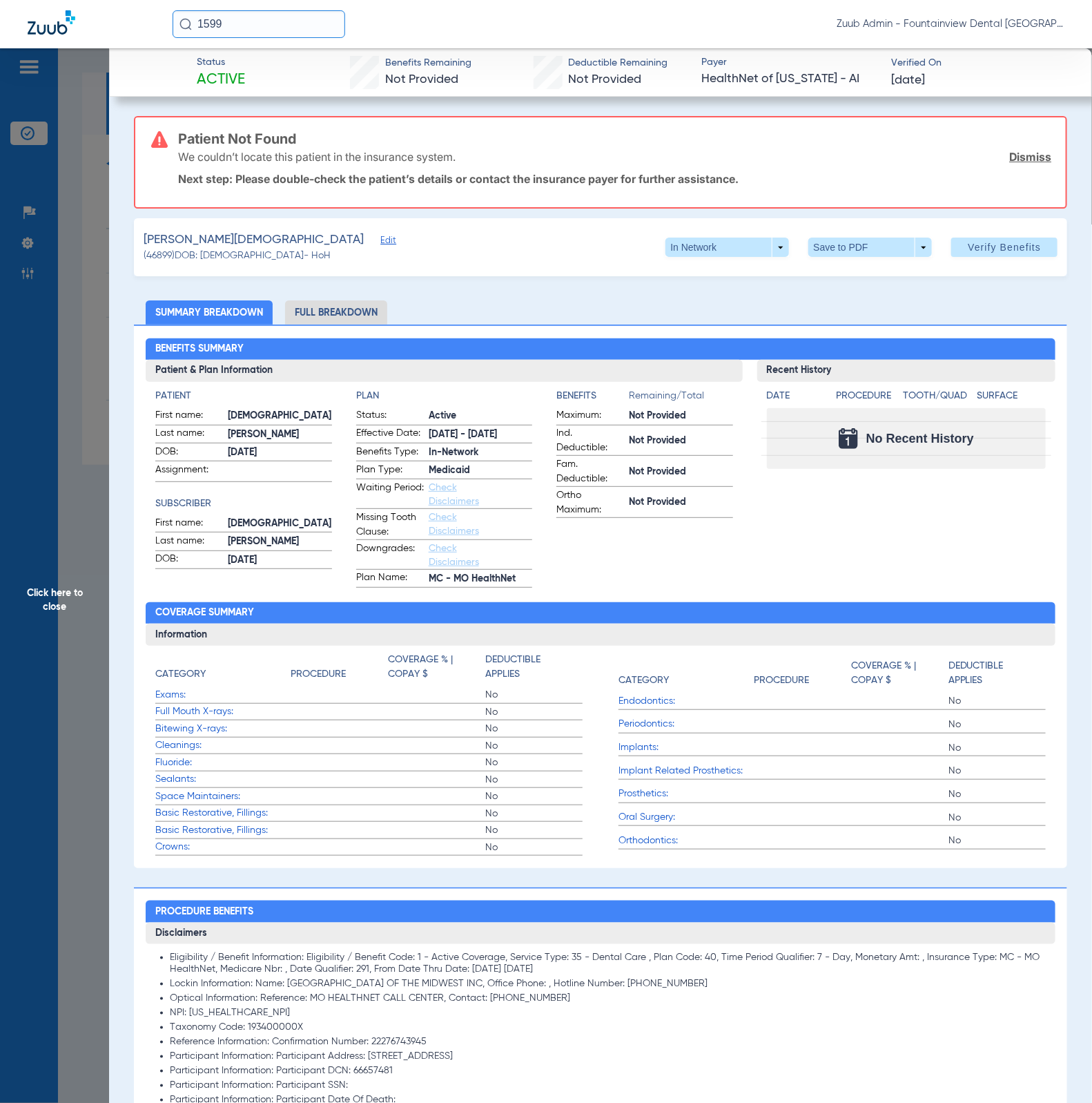
click at [380, 240] on span "Edit" at bounding box center [386, 242] width 12 height 13
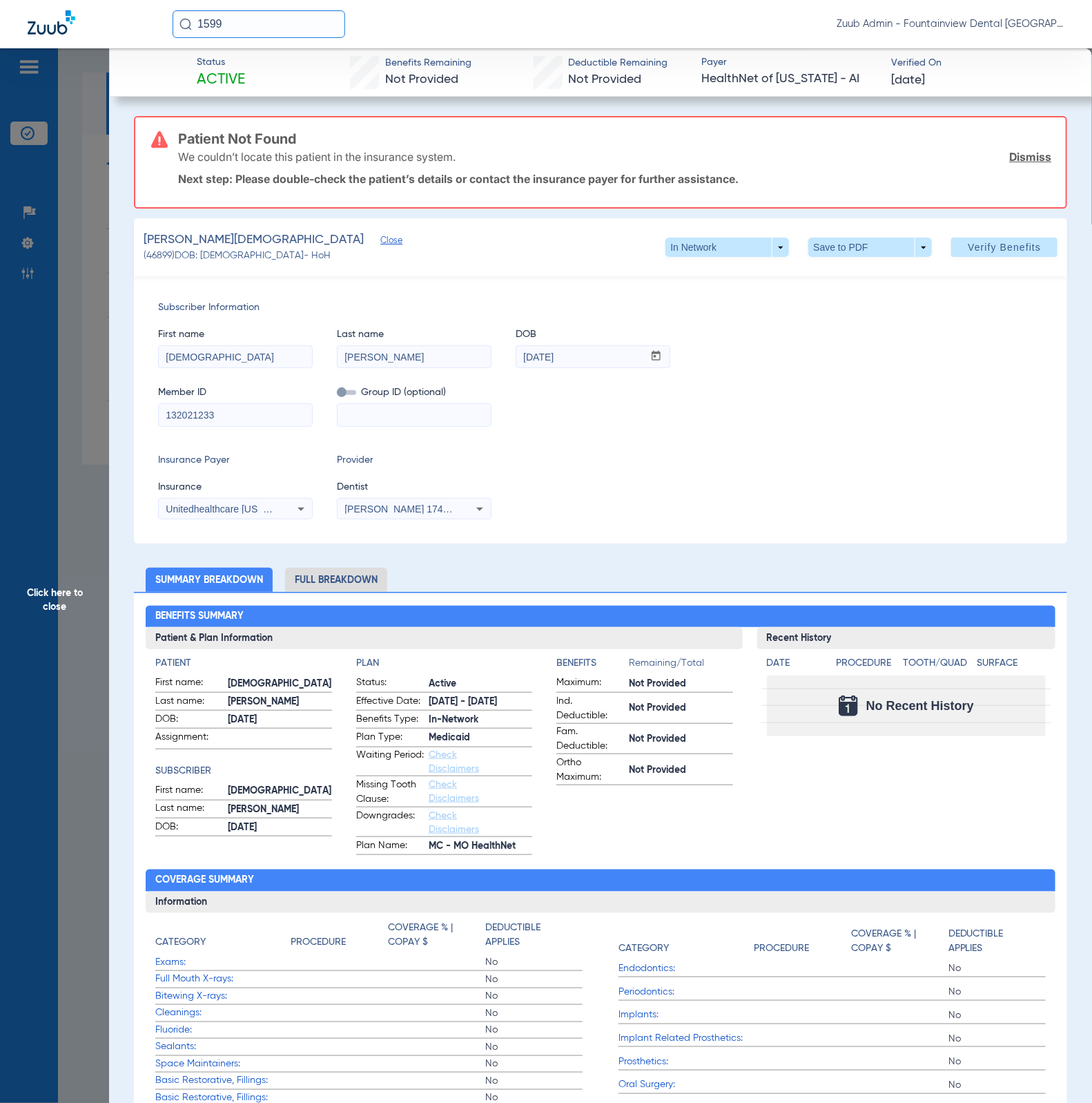
click at [329, 585] on li "Full Breakdown" at bounding box center [336, 579] width 102 height 24
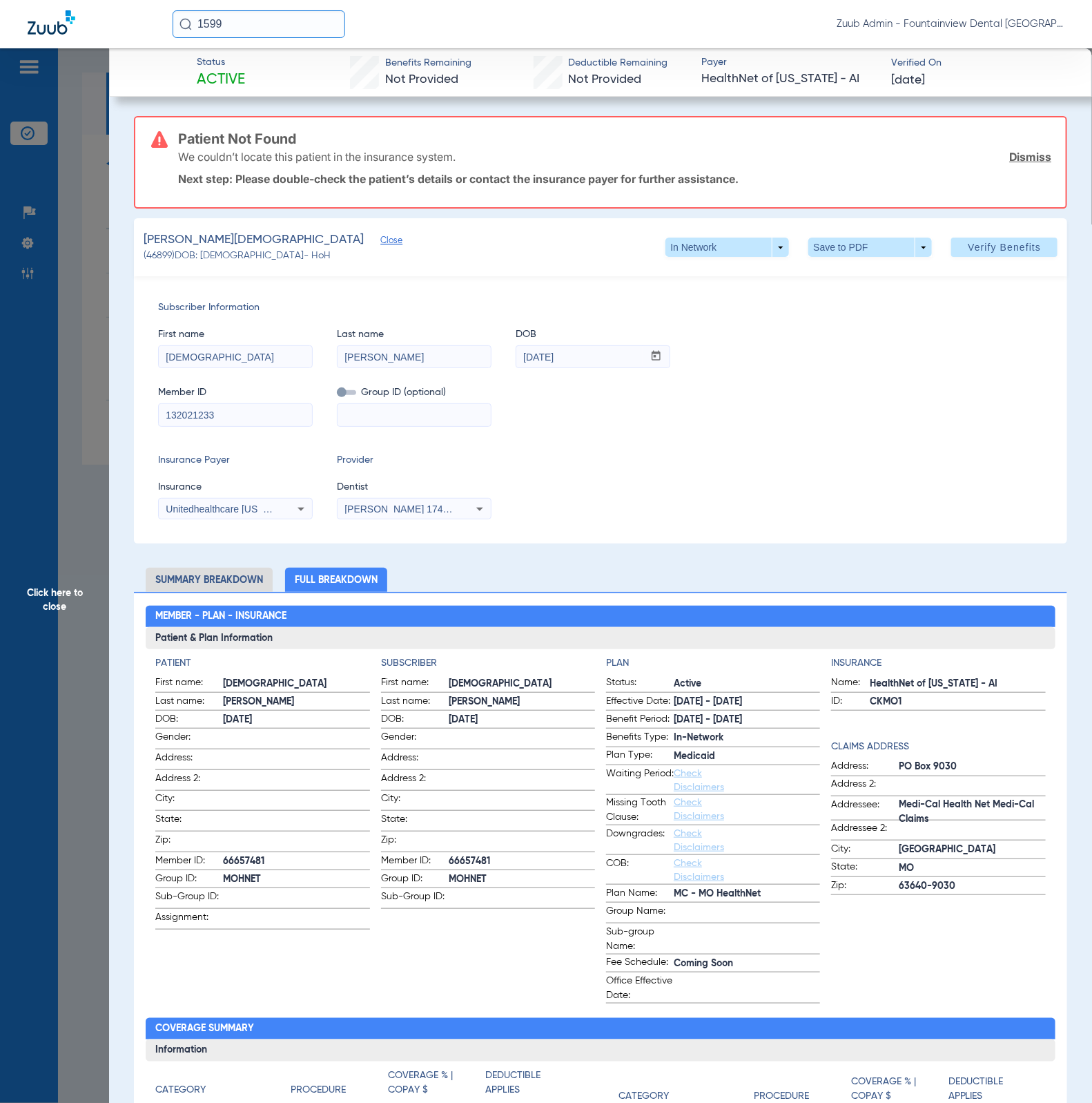
click at [227, 418] on input "132021233" at bounding box center [236, 415] width 153 height 22
click at [246, 865] on span "66657481" at bounding box center [296, 862] width 146 height 14
copy span "66657481"
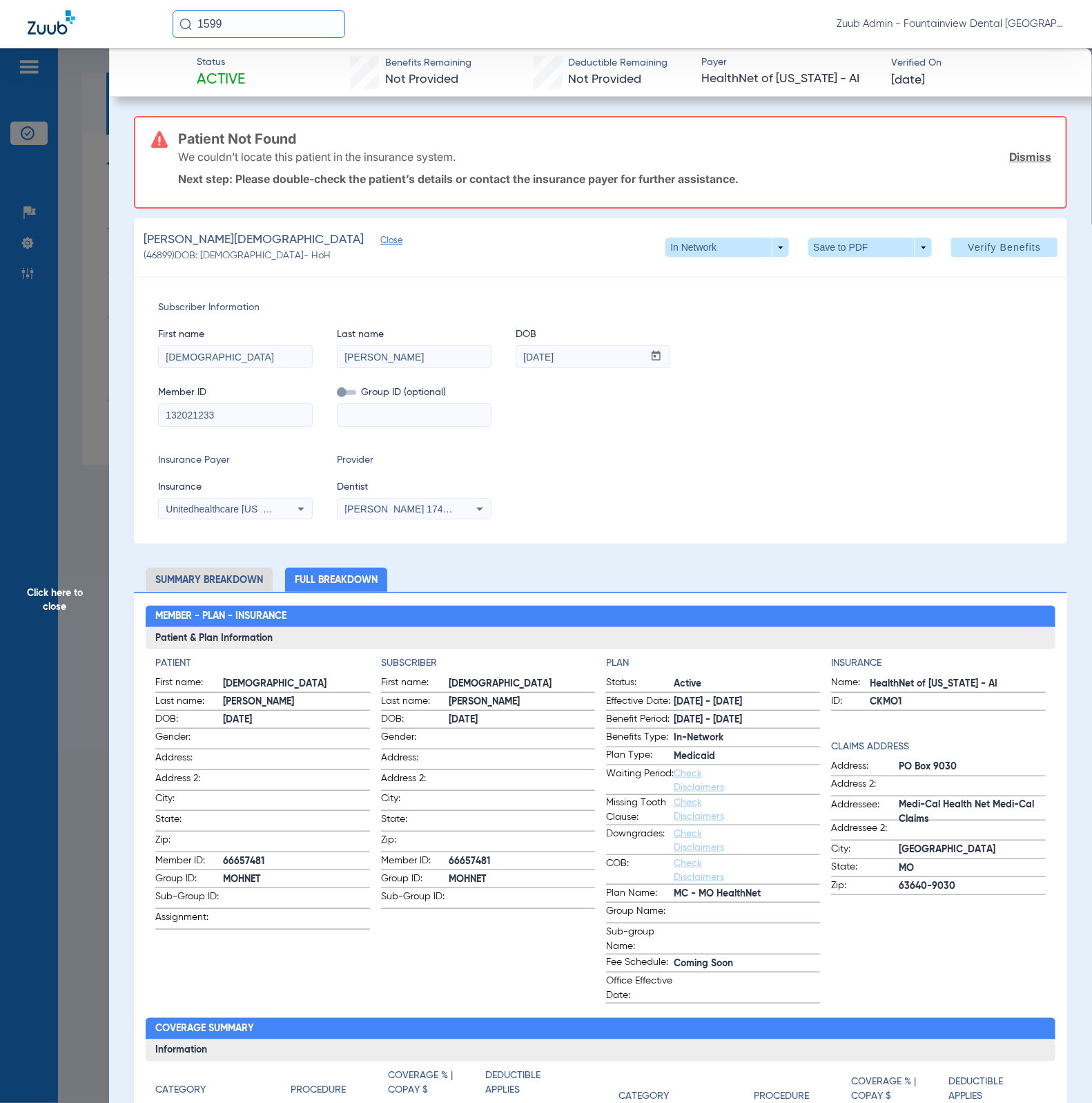
click at [57, 349] on span "Click here to close" at bounding box center [54, 599] width 109 height 1103
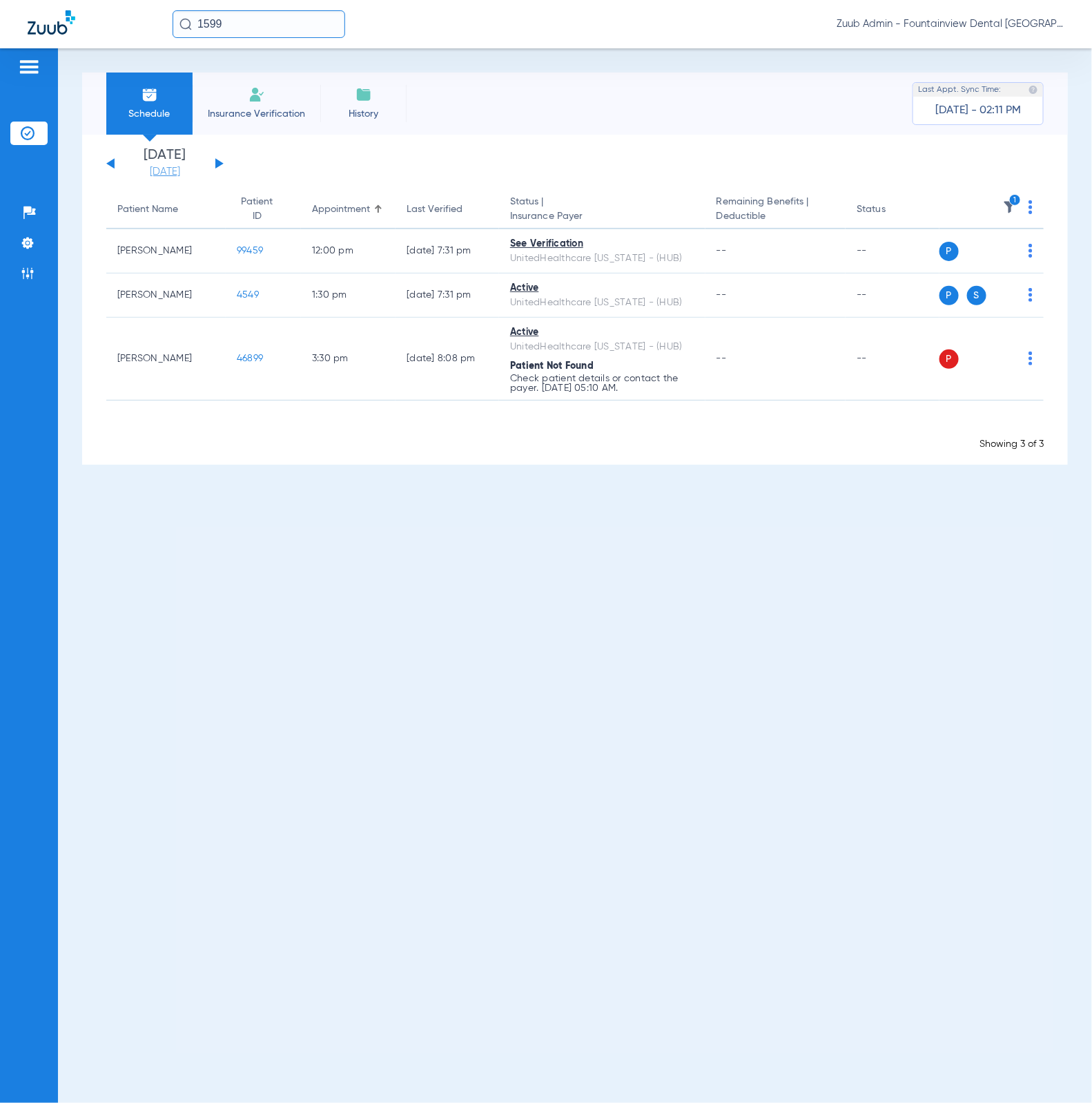
click at [165, 165] on link "[DATE]" at bounding box center [165, 171] width 83 height 14
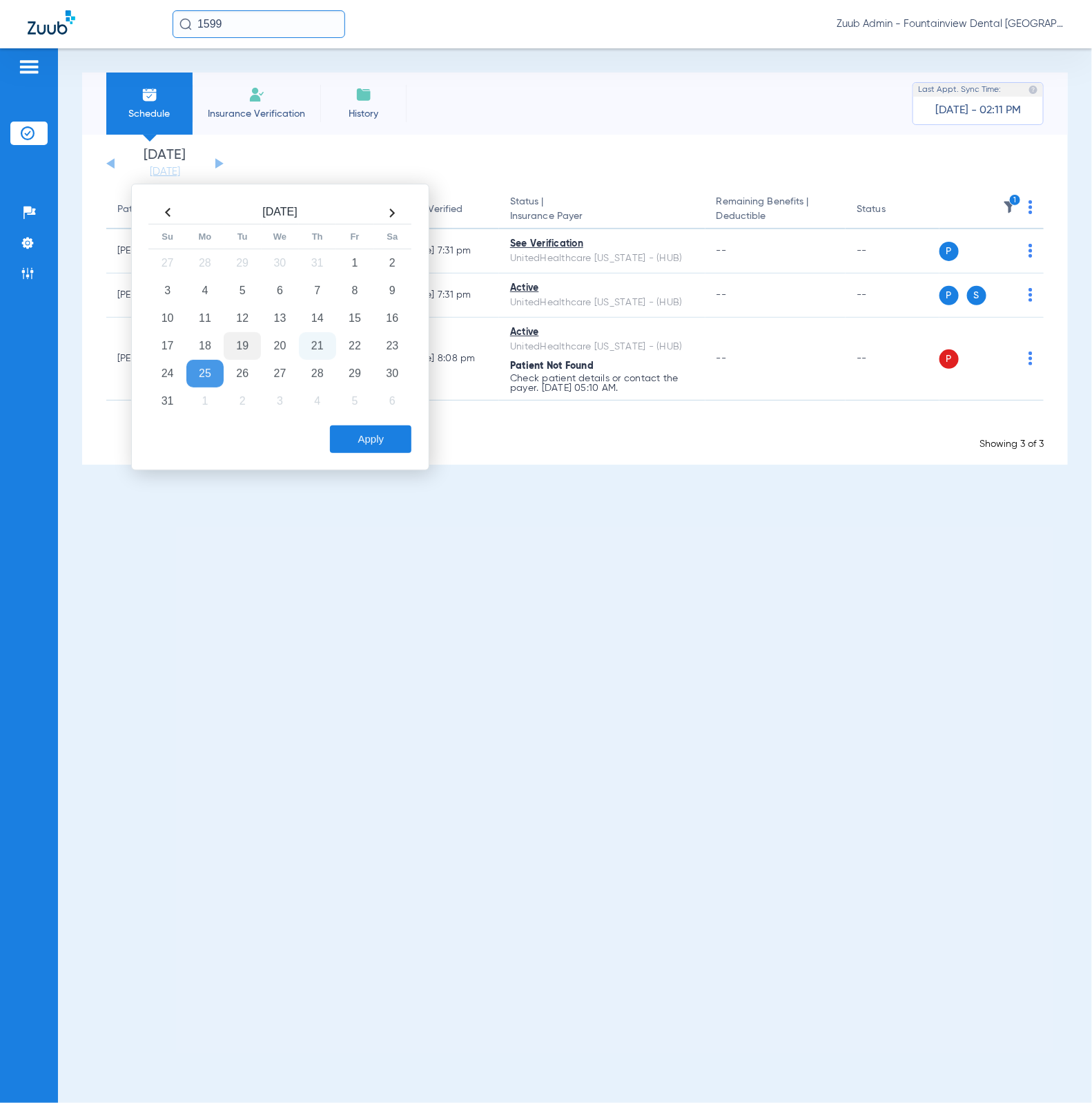
drag, startPoint x: 246, startPoint y: 344, endPoint x: 258, endPoint y: 351, distance: 13.9
click at [247, 344] on td "19" at bounding box center [242, 346] width 37 height 28
click at [371, 438] on button "Apply" at bounding box center [371, 439] width 82 height 28
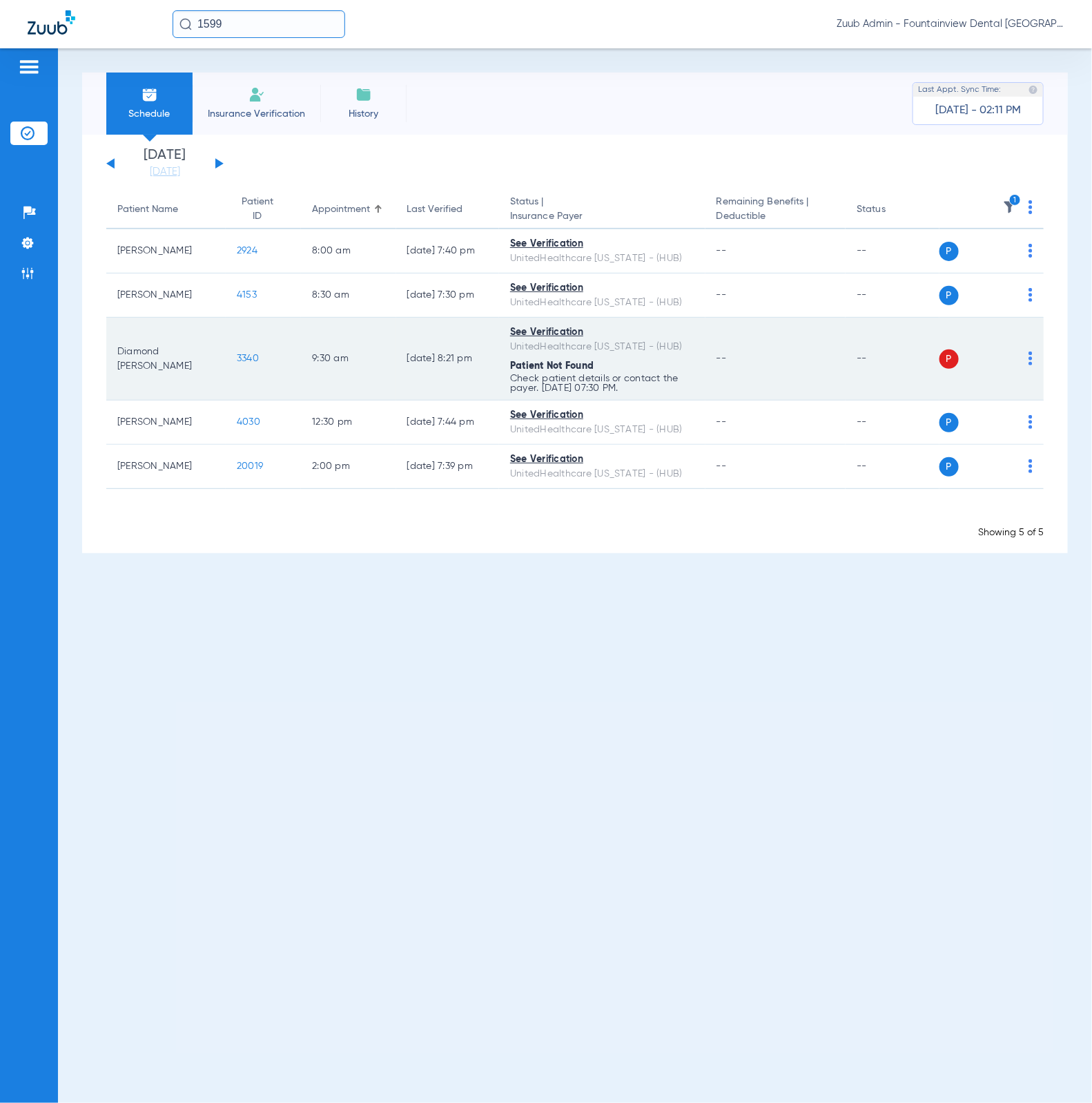
click at [248, 364] on td "3340" at bounding box center [263, 359] width 75 height 83
click at [246, 360] on span "3340" at bounding box center [248, 358] width 22 height 9
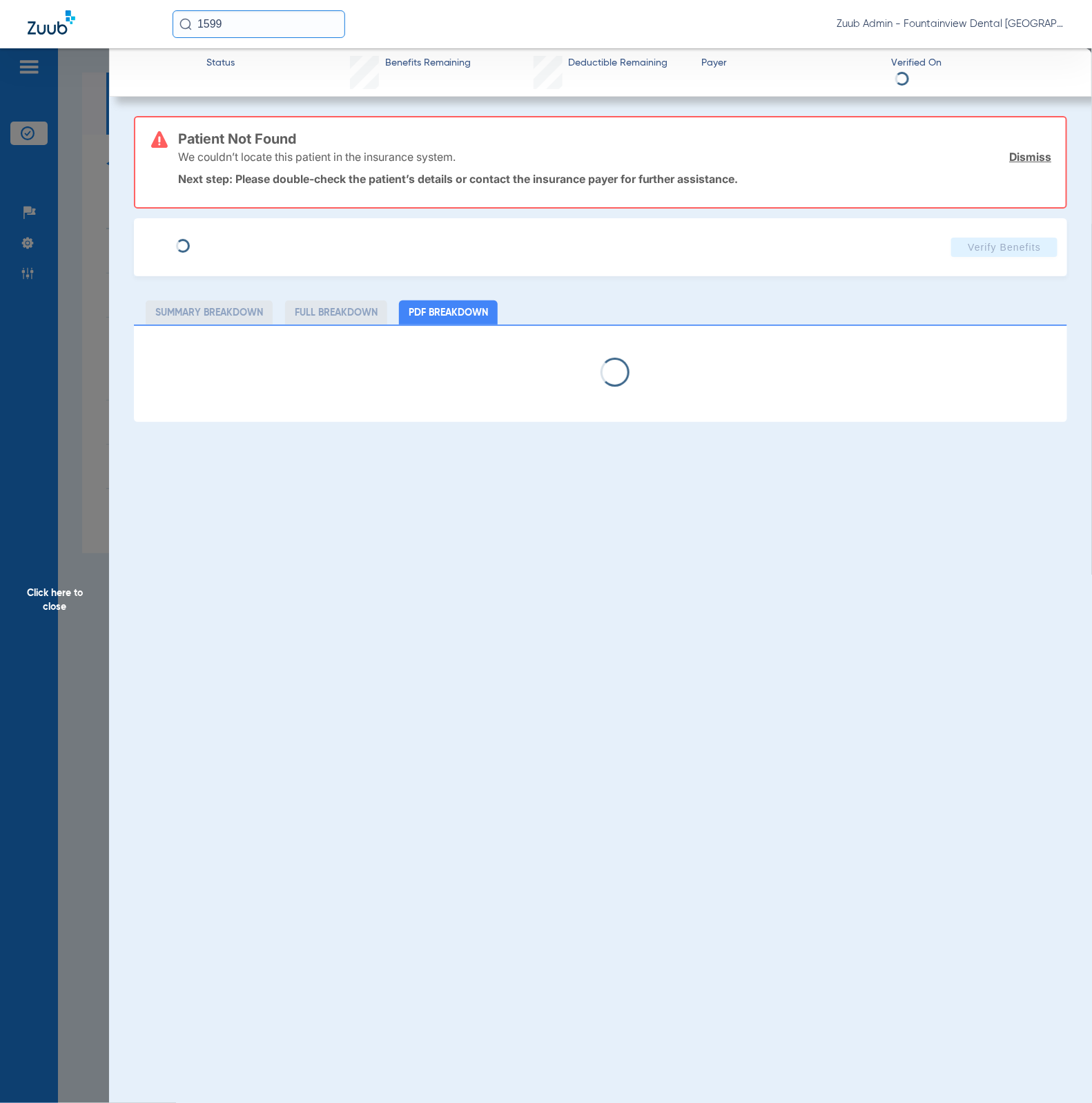
type input "Diamond"
type input "[PERSON_NAME]"
type input "[DATE]"
type input "123637480"
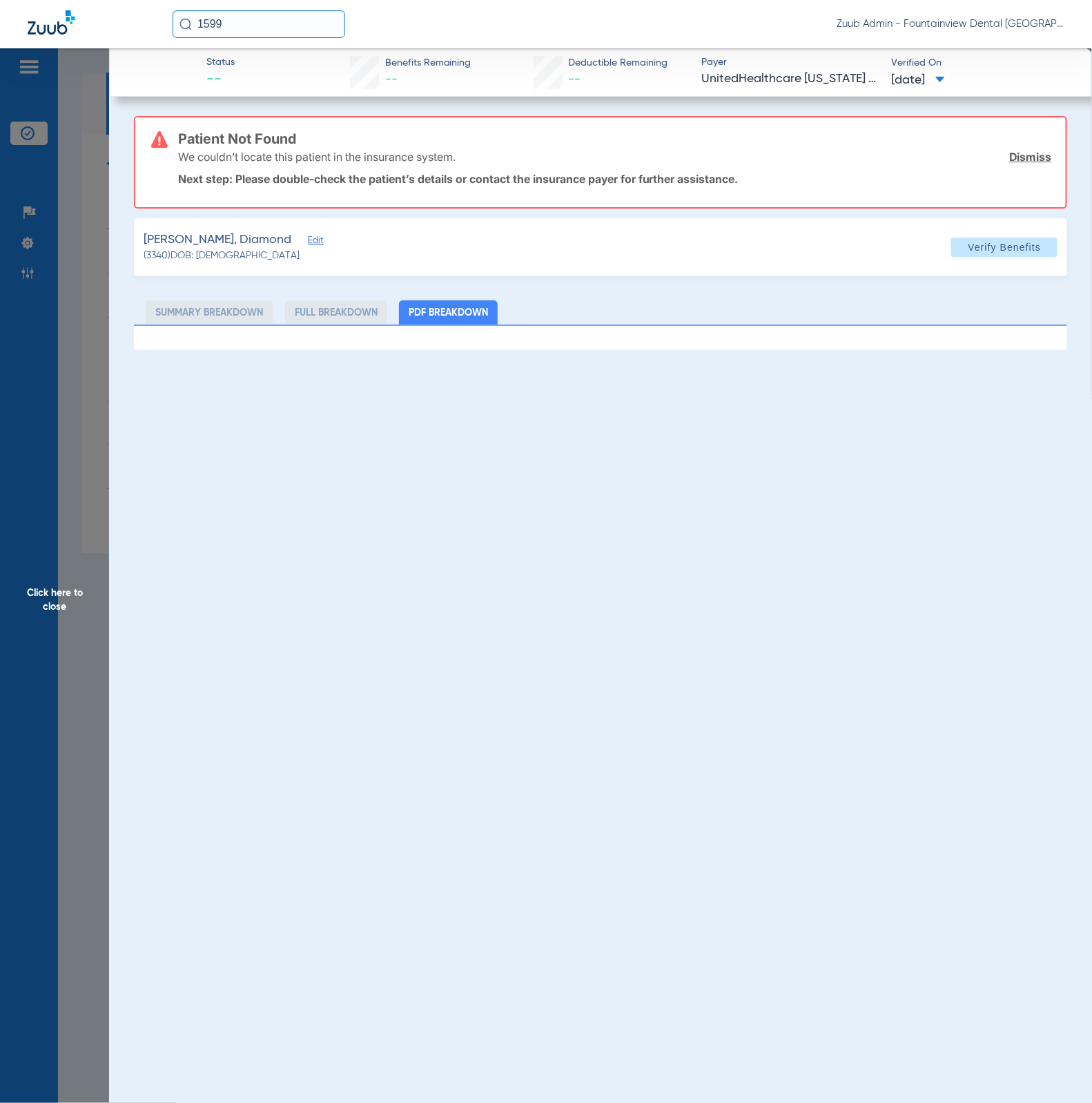
click at [308, 237] on span "Edit" at bounding box center [314, 242] width 12 height 13
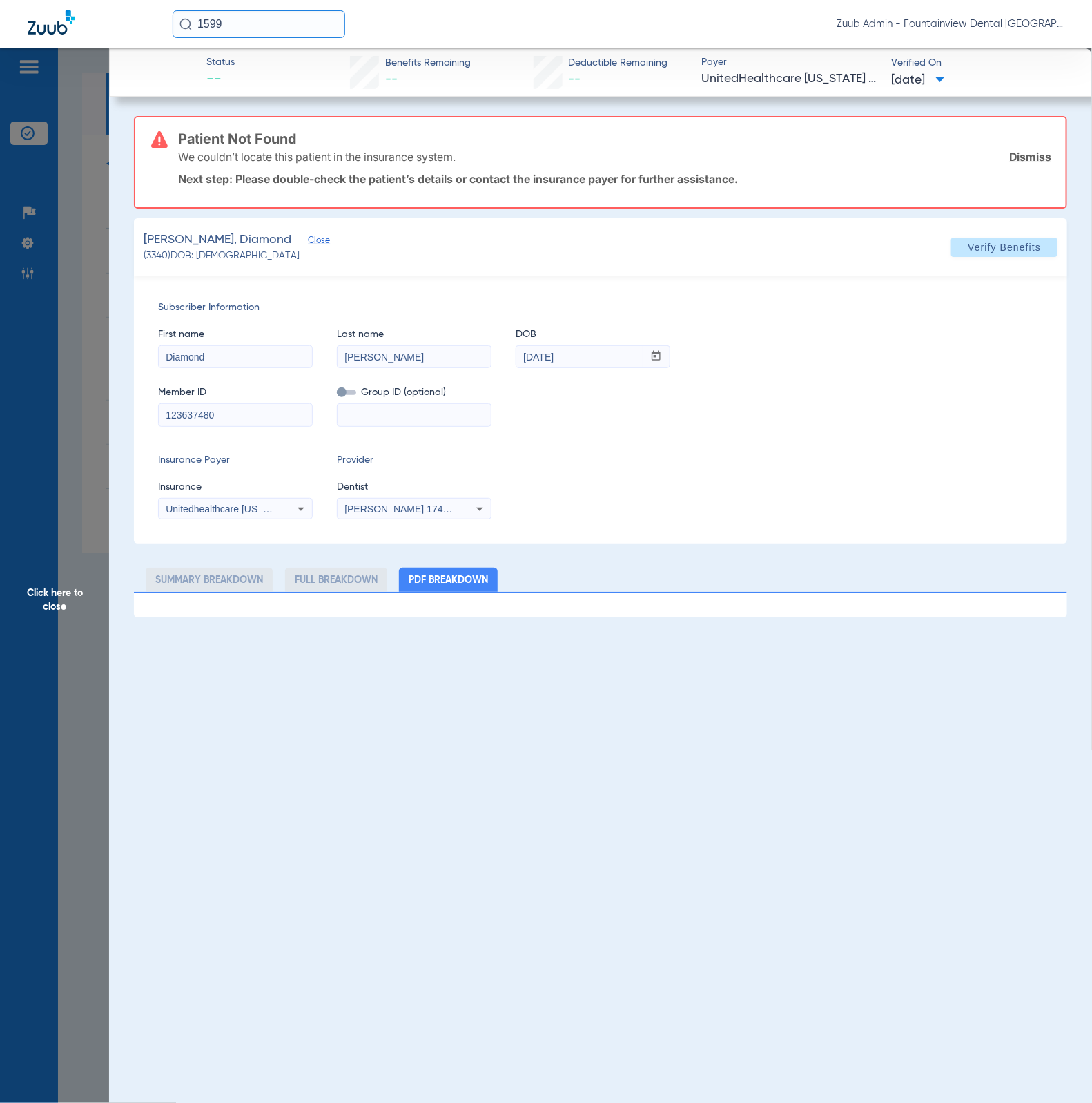
click at [269, 419] on input "123637480" at bounding box center [236, 415] width 153 height 22
click at [438, 355] on input "[PERSON_NAME]" at bounding box center [414, 357] width 153 height 22
click at [286, 354] on input "Diamond" at bounding box center [236, 357] width 153 height 22
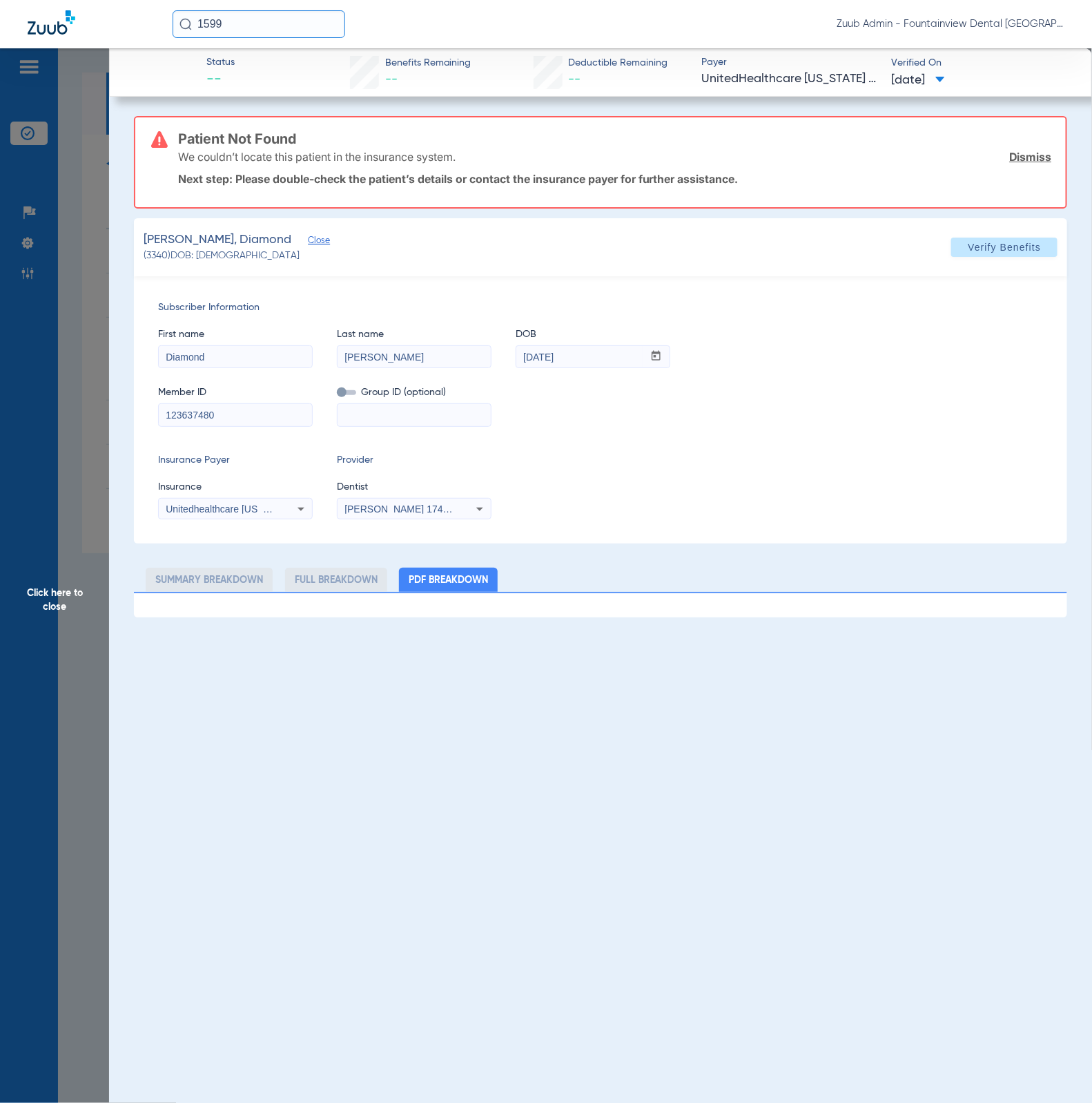
click at [286, 354] on input "Diamond" at bounding box center [236, 357] width 153 height 22
paste input "[PERSON_NAME]"
click at [256, 358] on input "[PERSON_NAME]" at bounding box center [236, 357] width 153 height 22
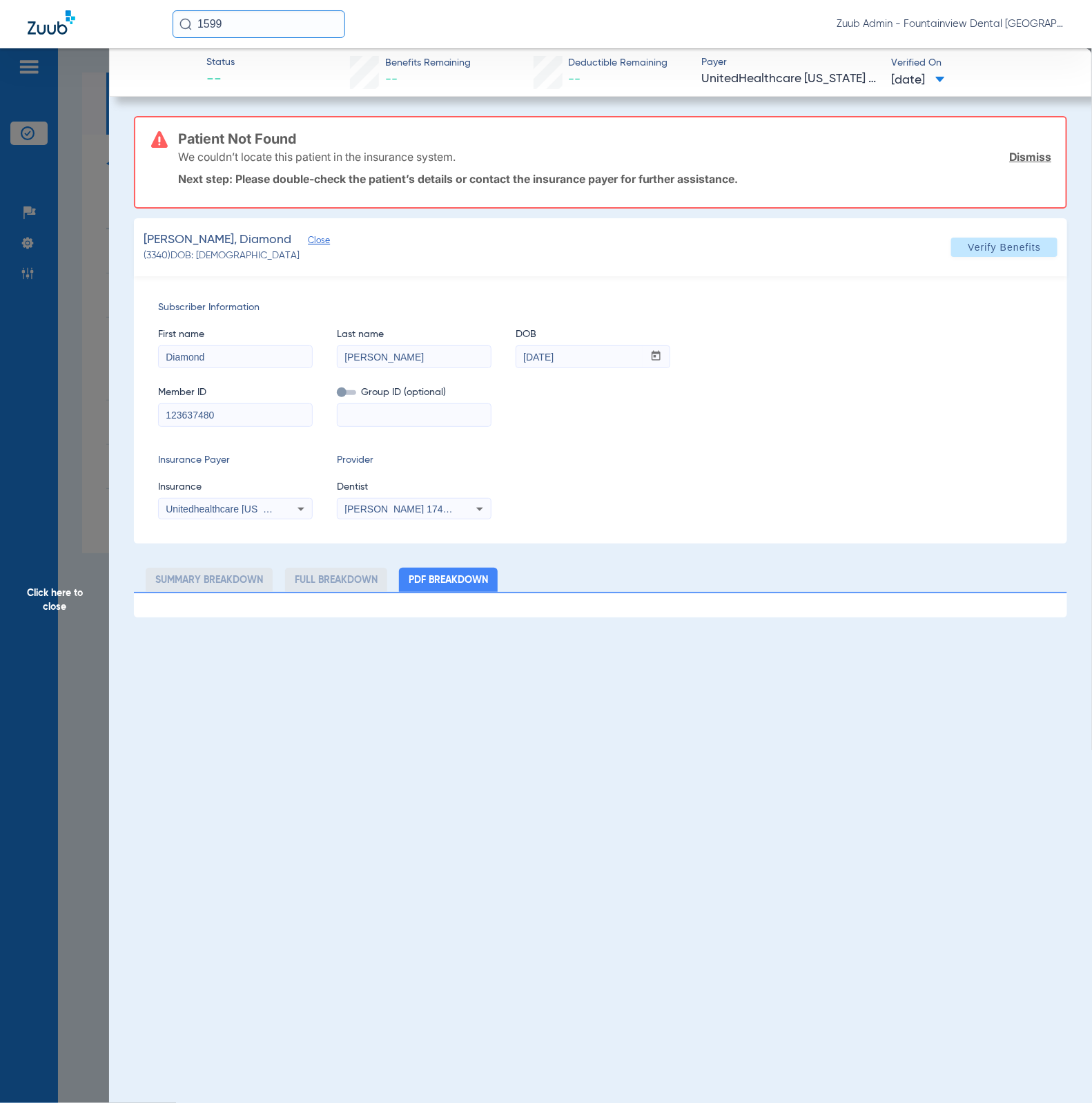
type input "Diamond"
click at [113, 212] on app-member-insurance-verification-view "Status -- Benefits Remaining -- Deductible Remaining -- Payer UnitedHealthcare …" at bounding box center [600, 332] width 983 height 569
click at [106, 211] on span "Click here to close" at bounding box center [54, 599] width 109 height 1103
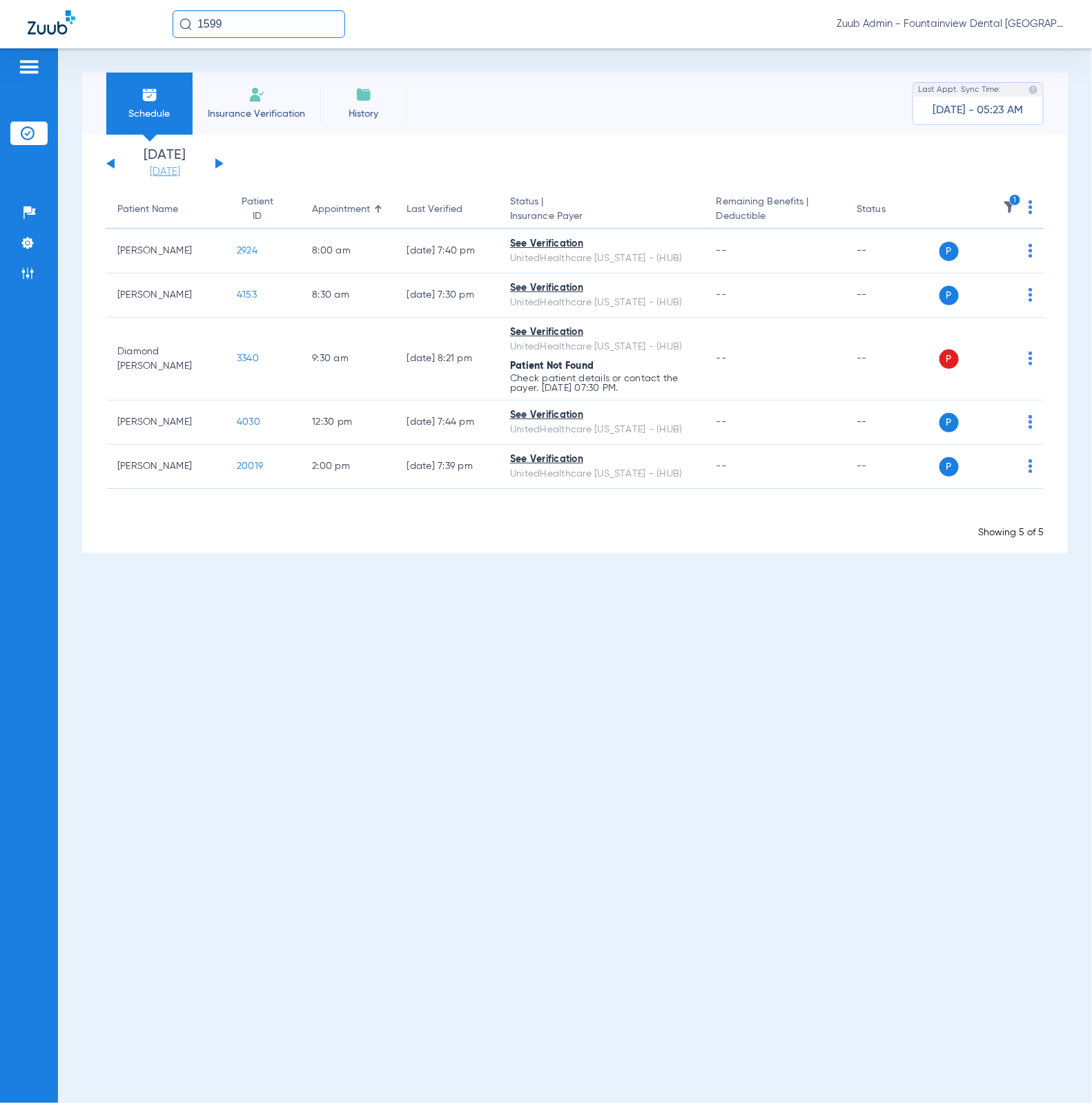
click at [172, 175] on link "[DATE]" at bounding box center [165, 171] width 83 height 14
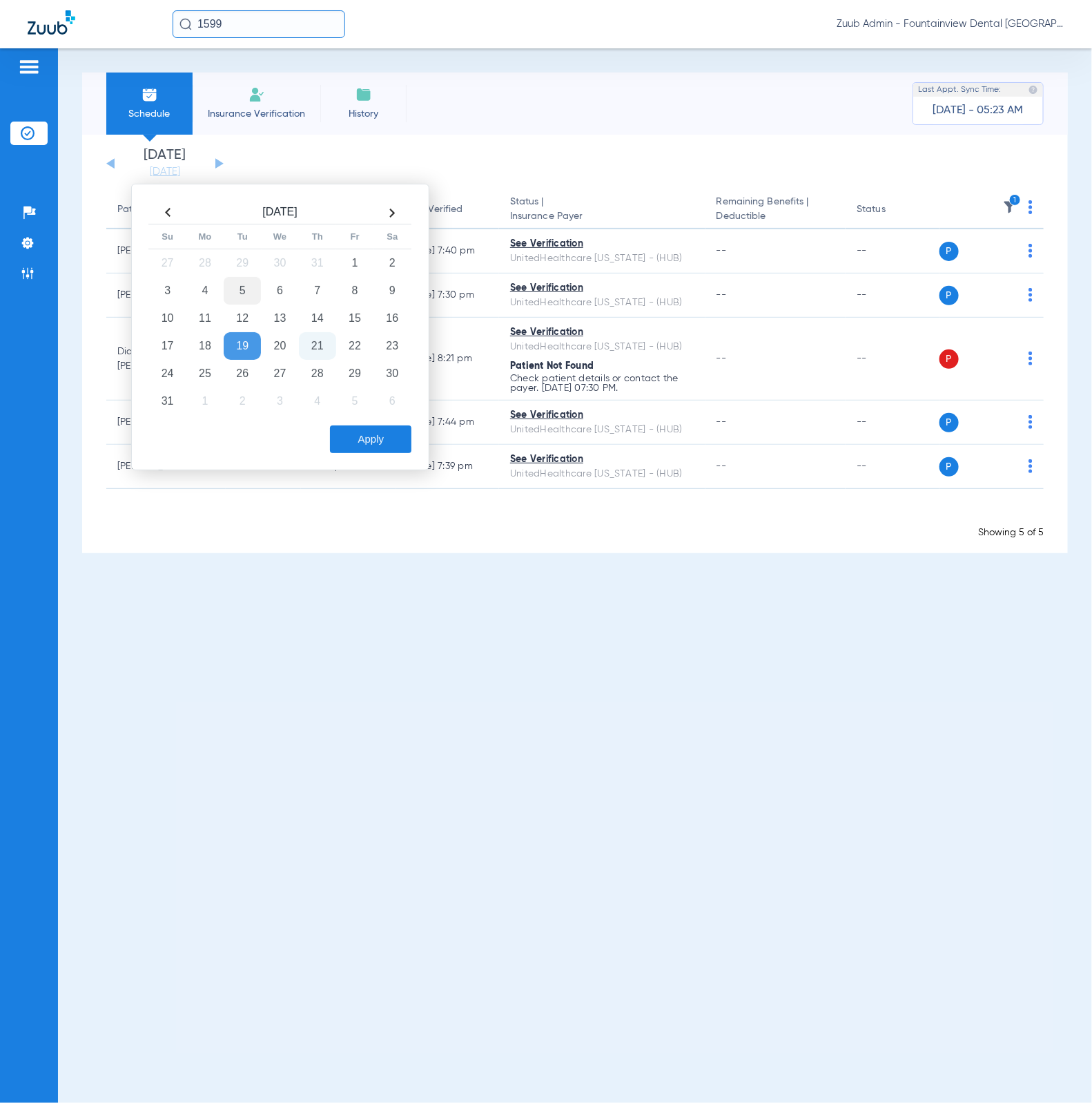
click at [243, 286] on td "5" at bounding box center [242, 291] width 37 height 28
click at [372, 445] on button "Apply" at bounding box center [371, 439] width 82 height 28
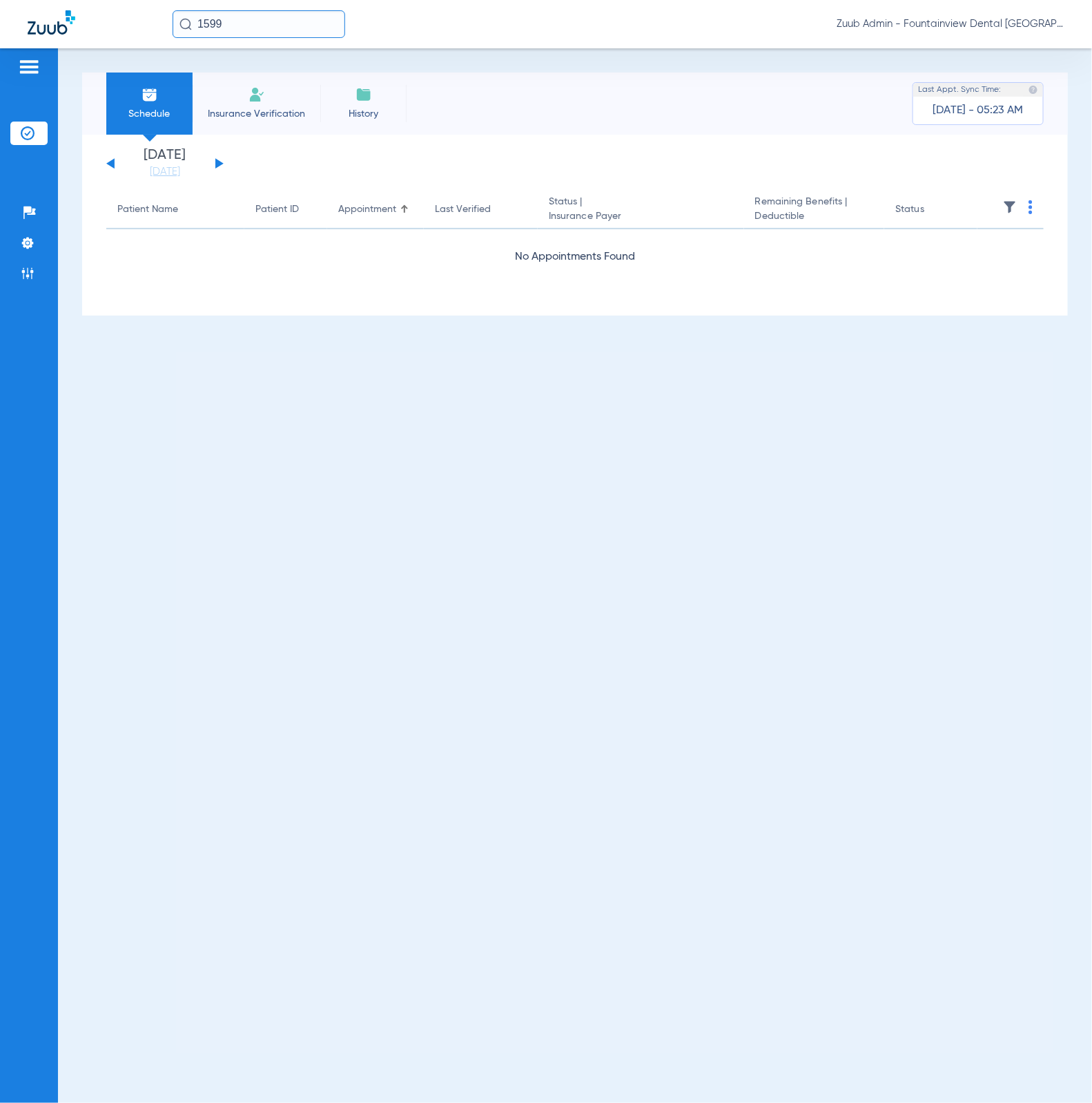
click at [1007, 211] on img at bounding box center [1010, 207] width 14 height 14
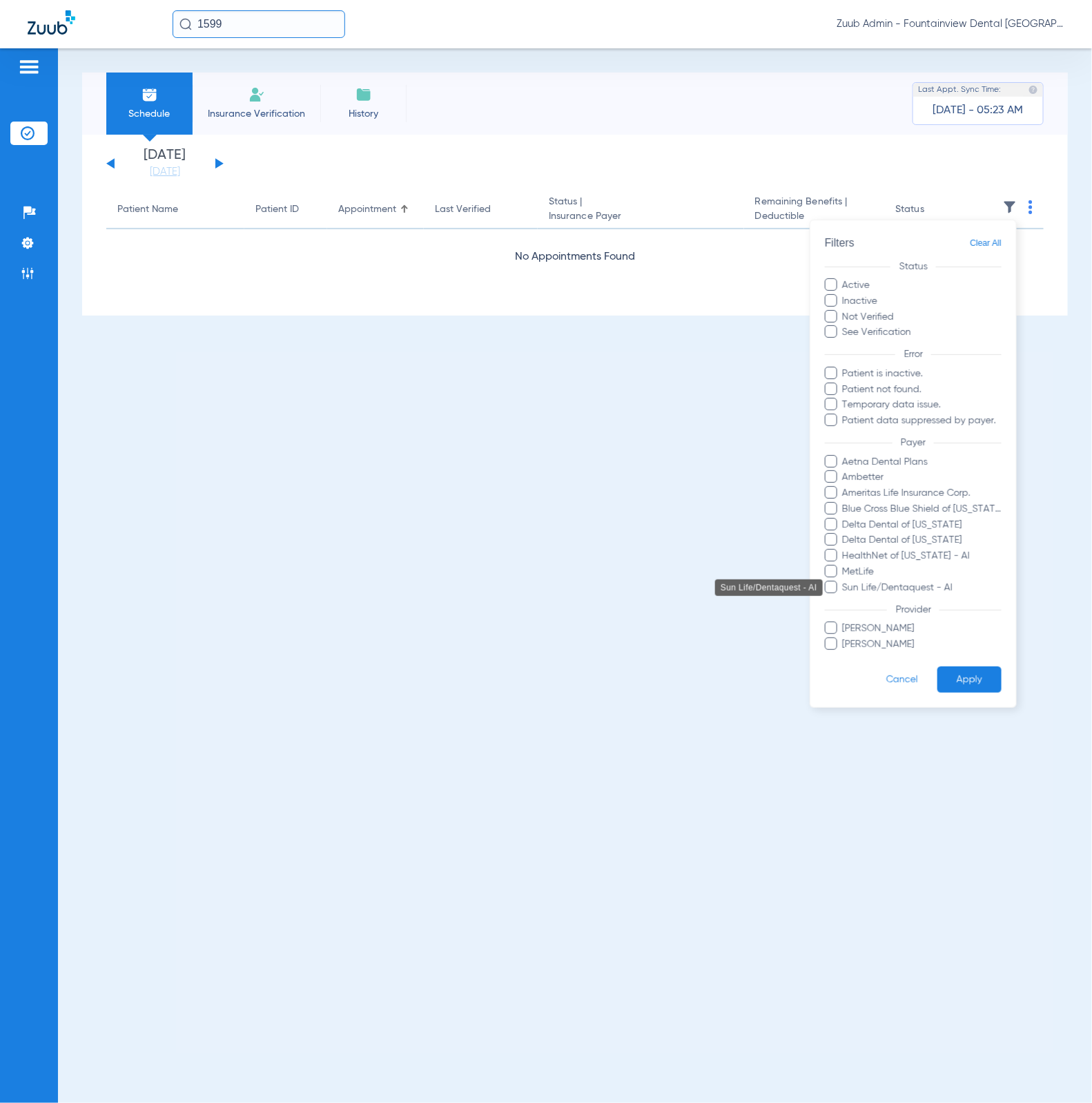
click at [934, 584] on span "Sun Life/Dentaquest - AI" at bounding box center [922, 588] width 160 height 14
click at [845, 597] on input "Sun Life/Dentaquest - AI" at bounding box center [845, 597] width 0 height 0
click at [955, 673] on button "Apply" at bounding box center [970, 680] width 64 height 27
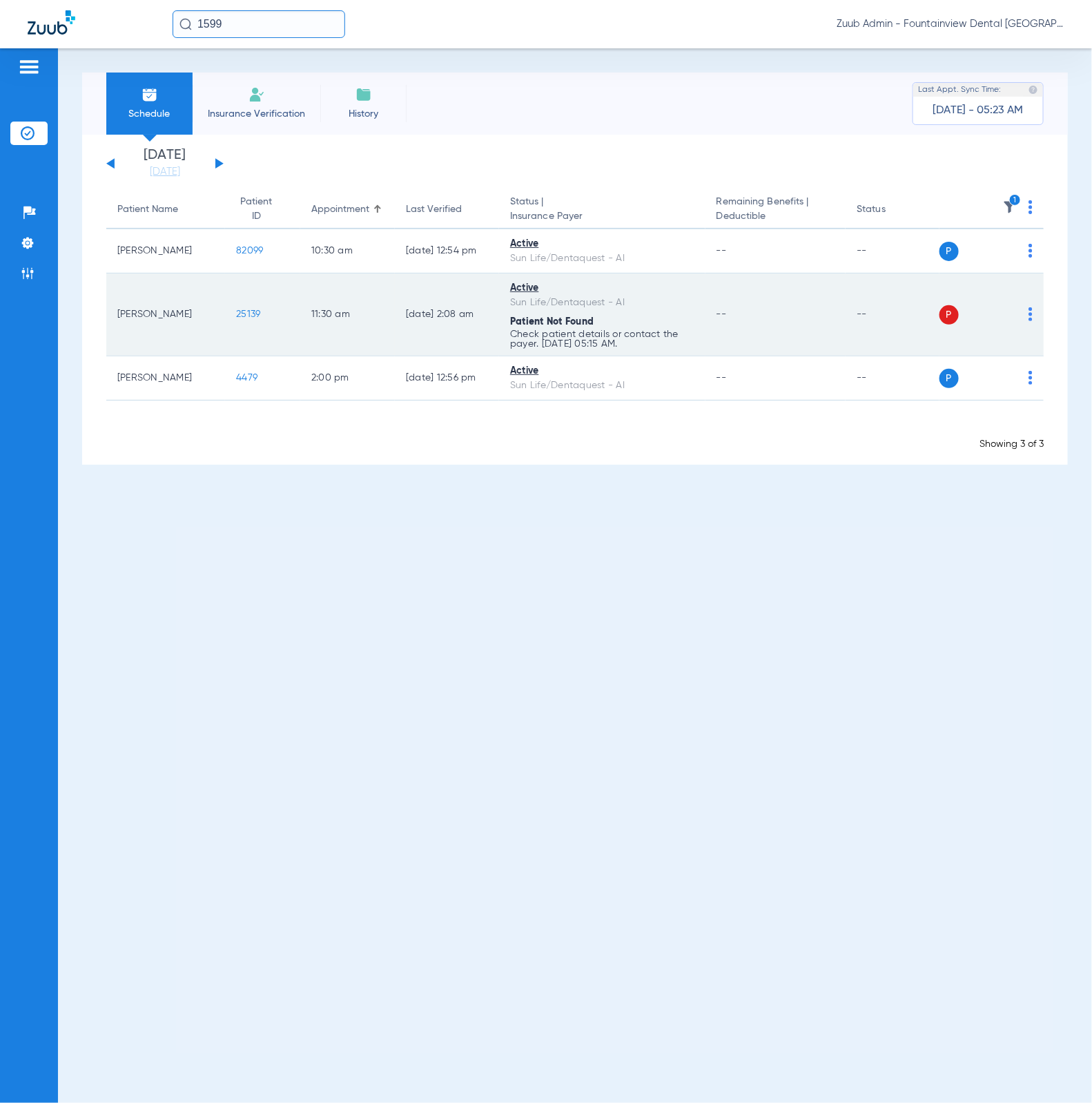
click at [1030, 309] on img at bounding box center [1030, 314] width 4 height 14
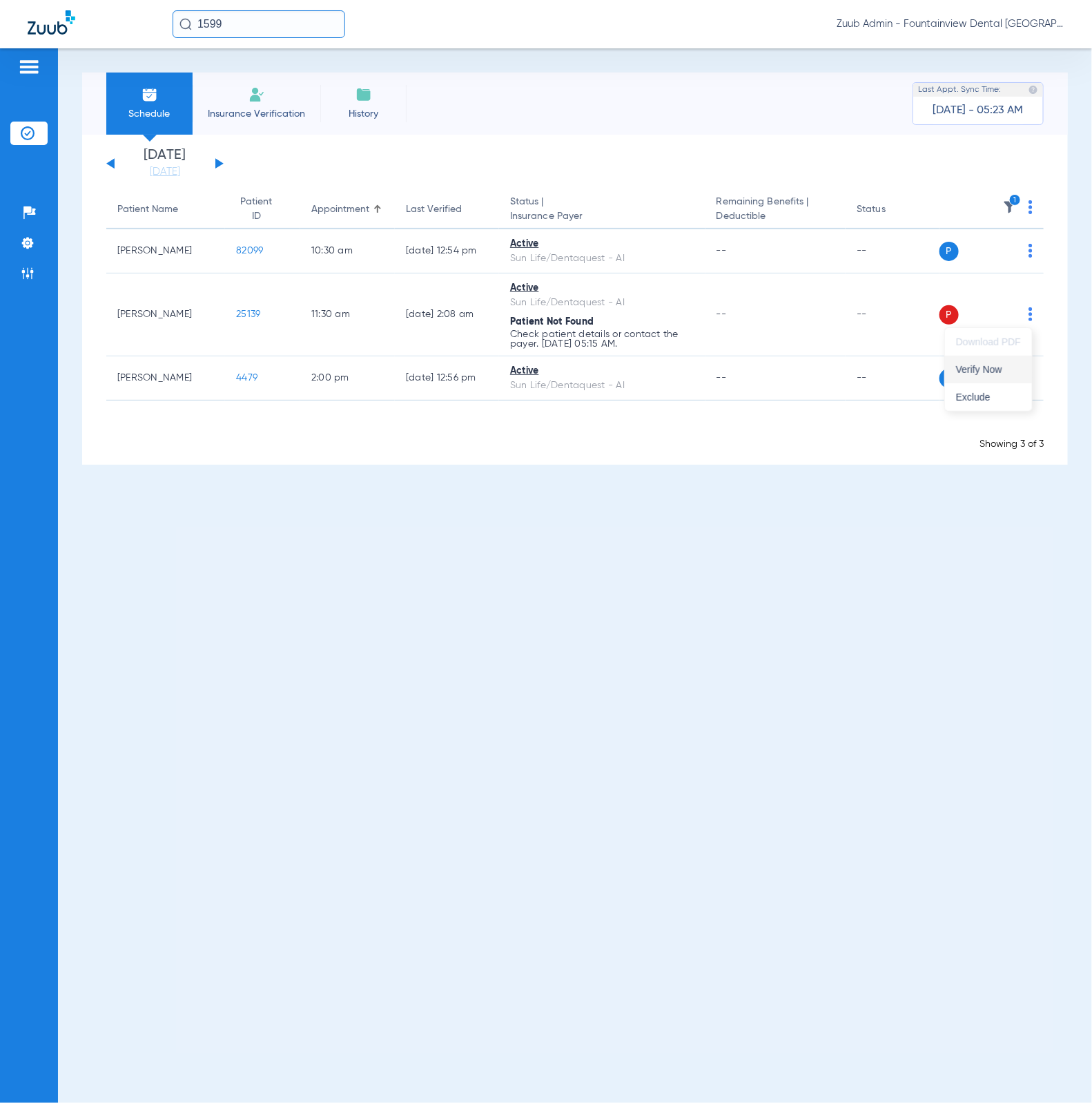
click at [1025, 359] on button "Verify Now" at bounding box center [988, 369] width 87 height 28
click at [42, 264] on li "Admin" at bounding box center [29, 273] width 37 height 24
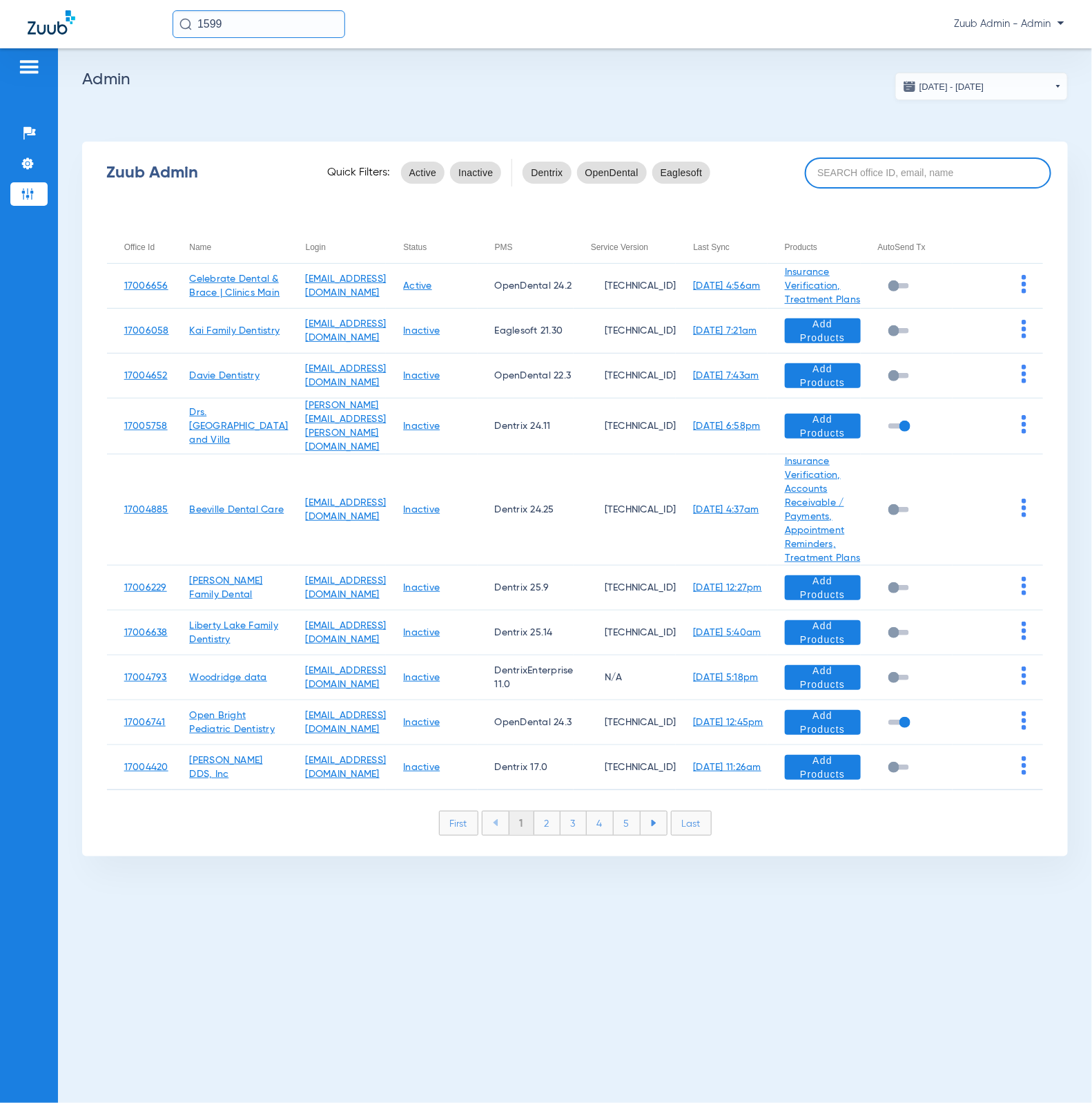
click at [865, 164] on input at bounding box center [928, 173] width 246 height 31
paste input "17006784"
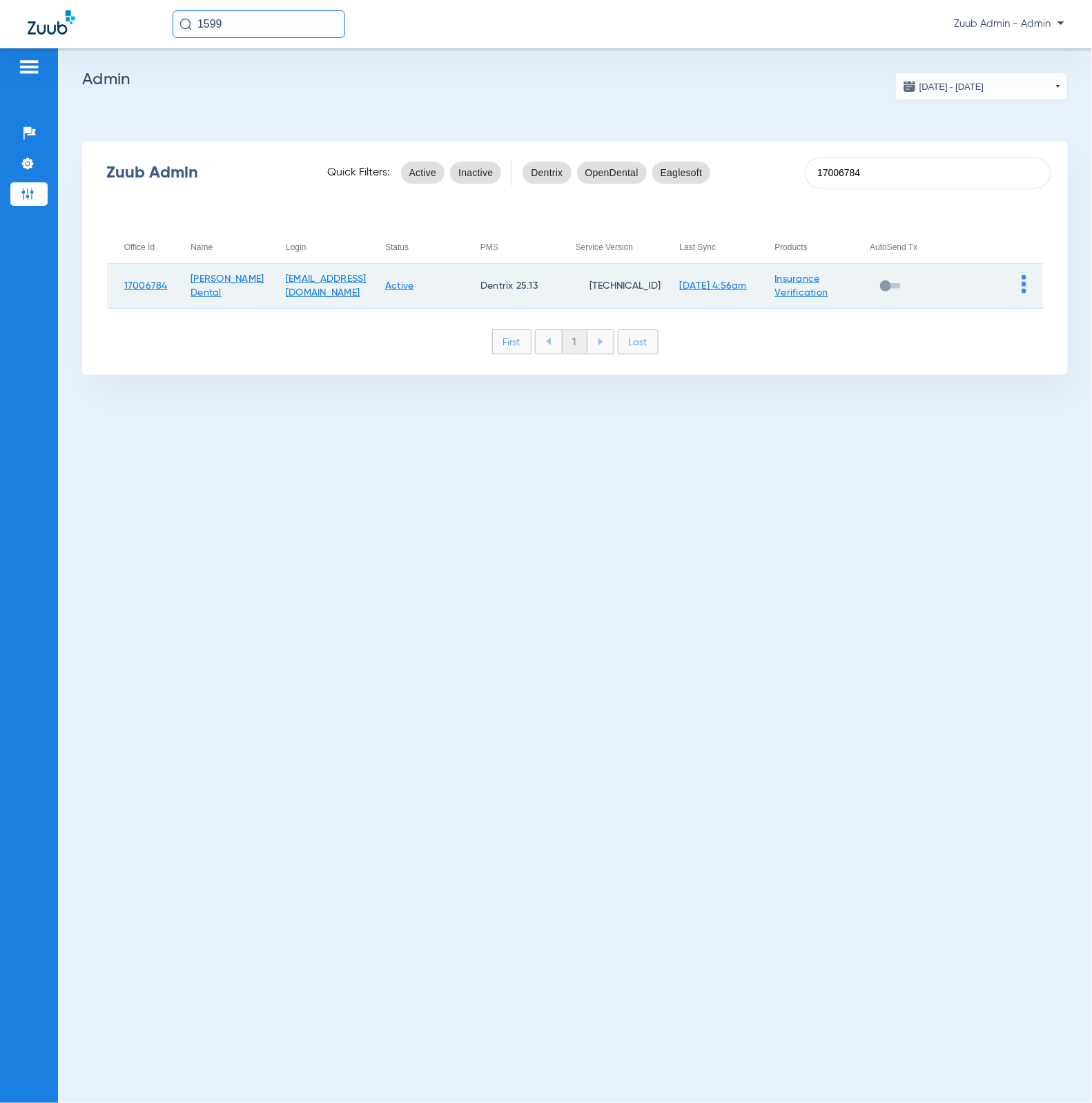
type input "17006784"
click at [1023, 284] on img at bounding box center [1024, 284] width 5 height 19
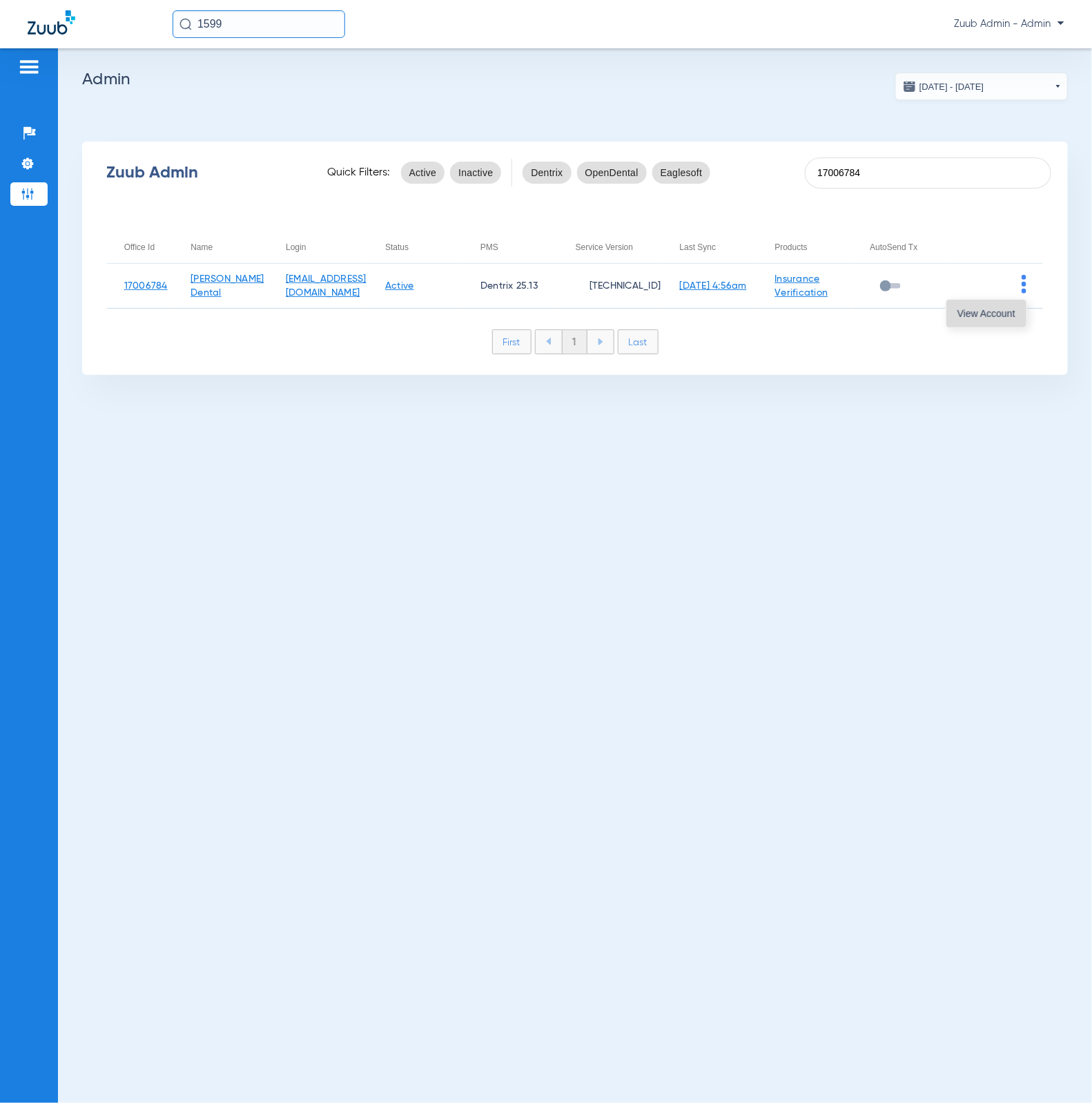
click at [1010, 304] on button "View Account" at bounding box center [987, 313] width 80 height 28
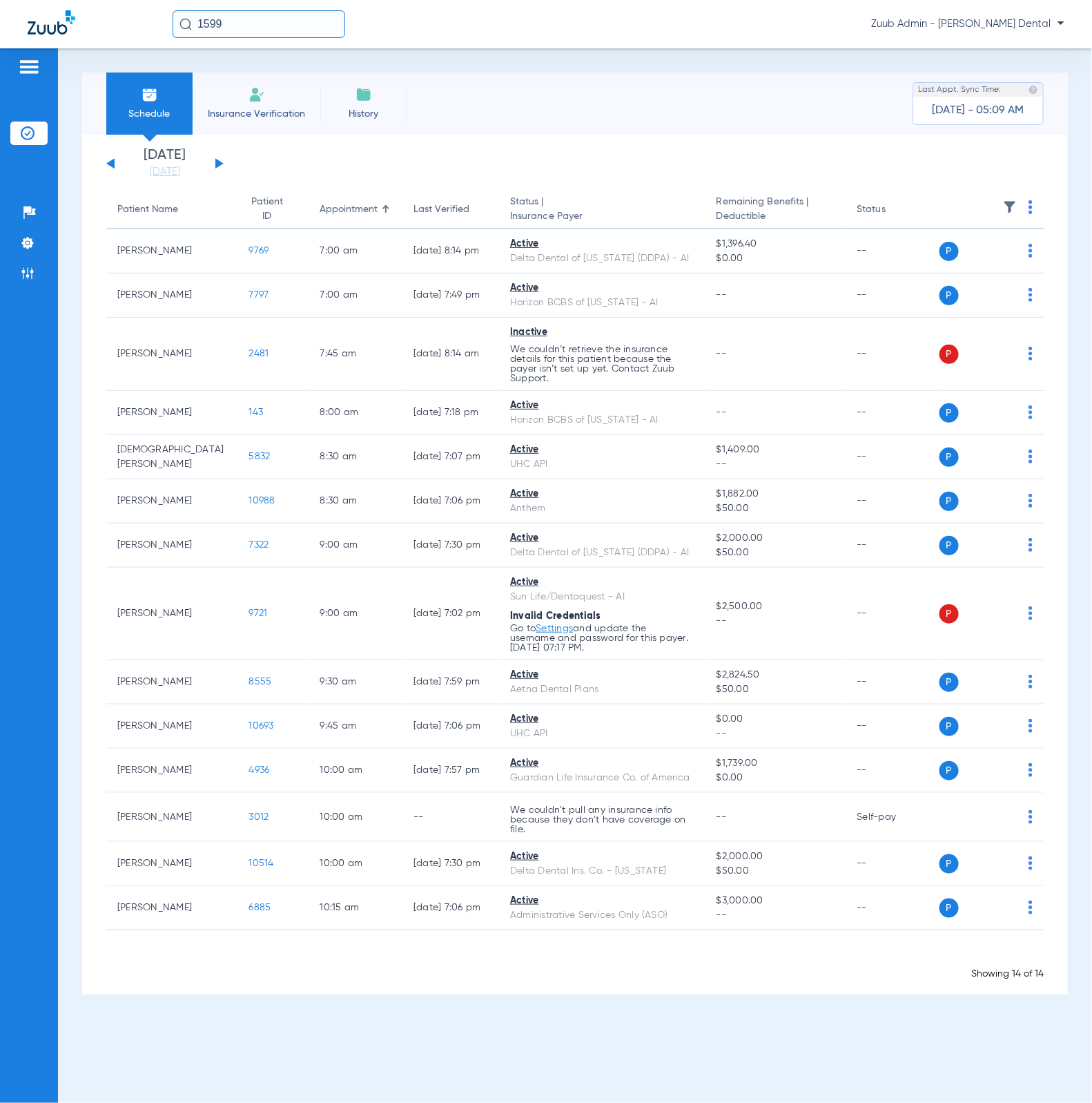
click at [1005, 207] on img at bounding box center [1010, 207] width 14 height 14
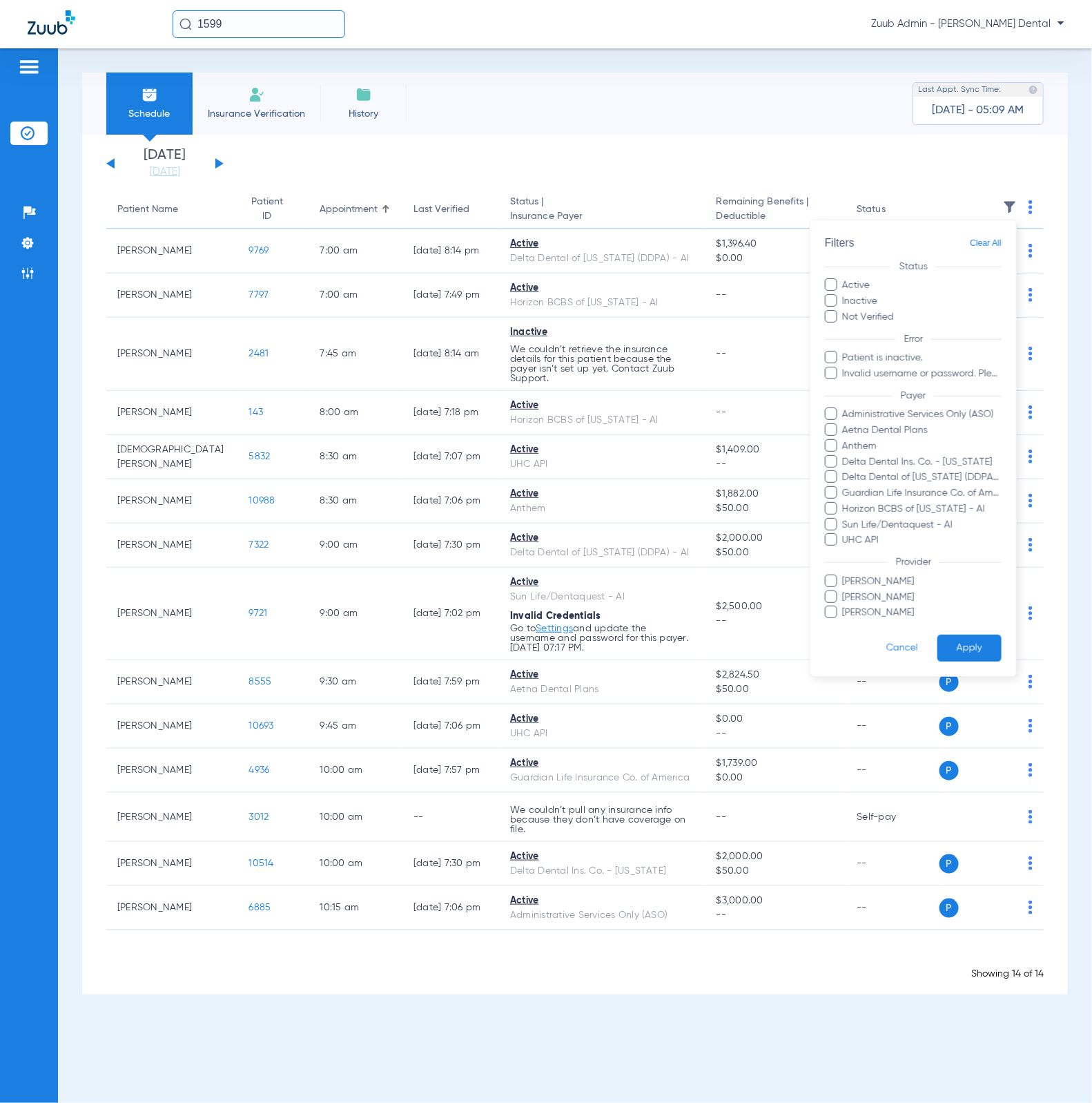
click at [632, 612] on div at bounding box center [546, 552] width 1092 height 1103
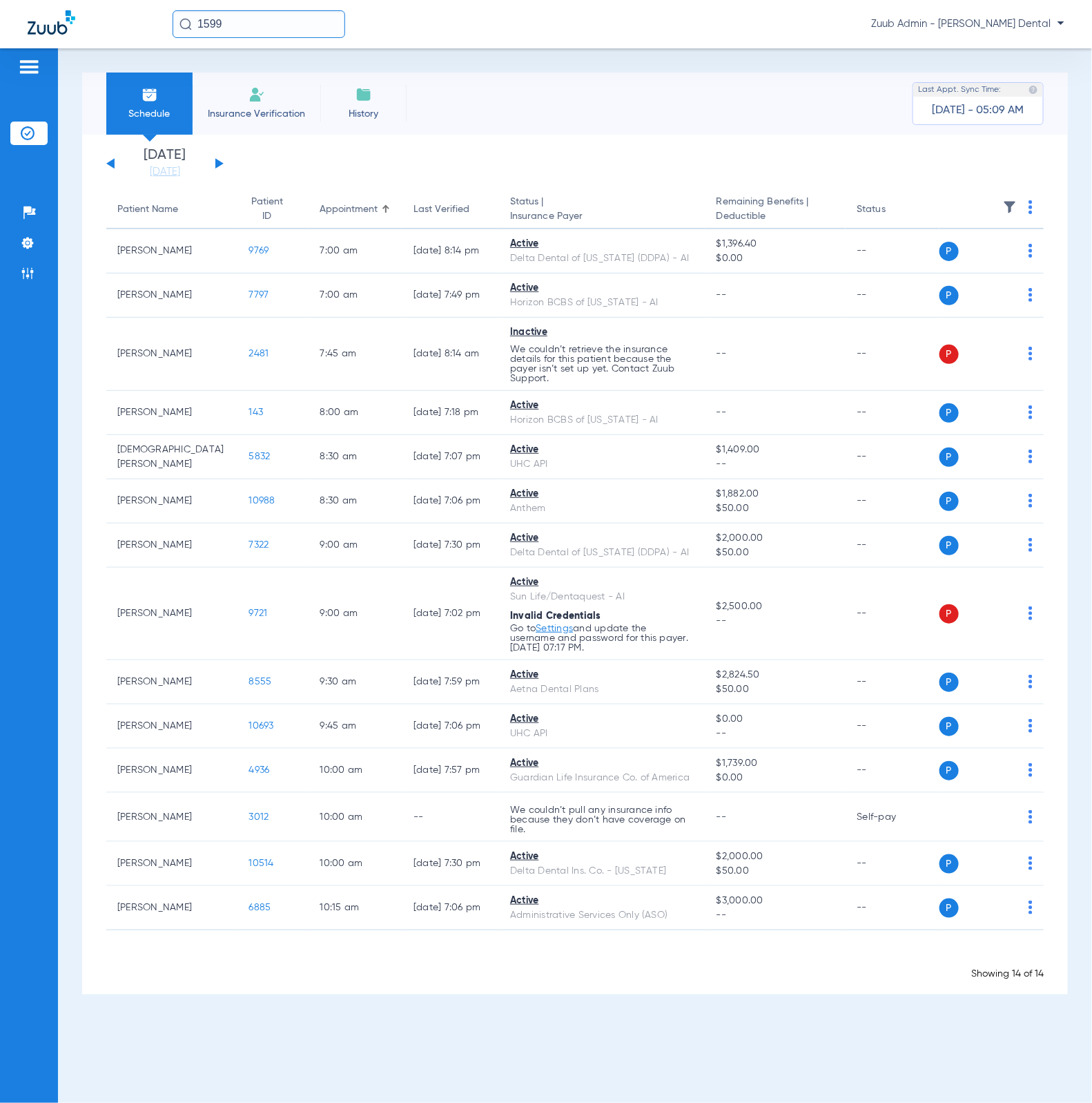
click at [112, 162] on button at bounding box center [110, 163] width 9 height 10
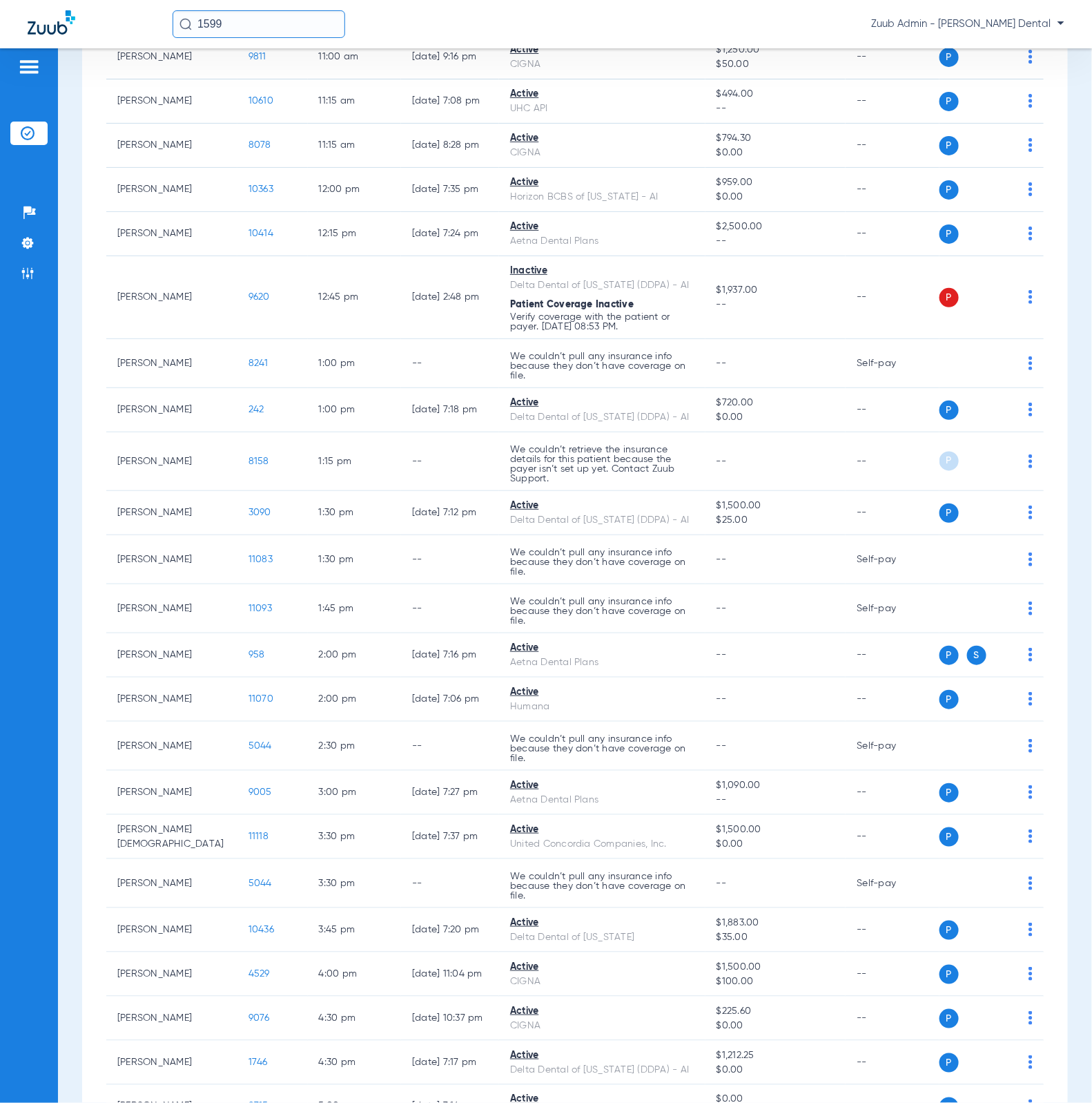
scroll to position [847, 0]
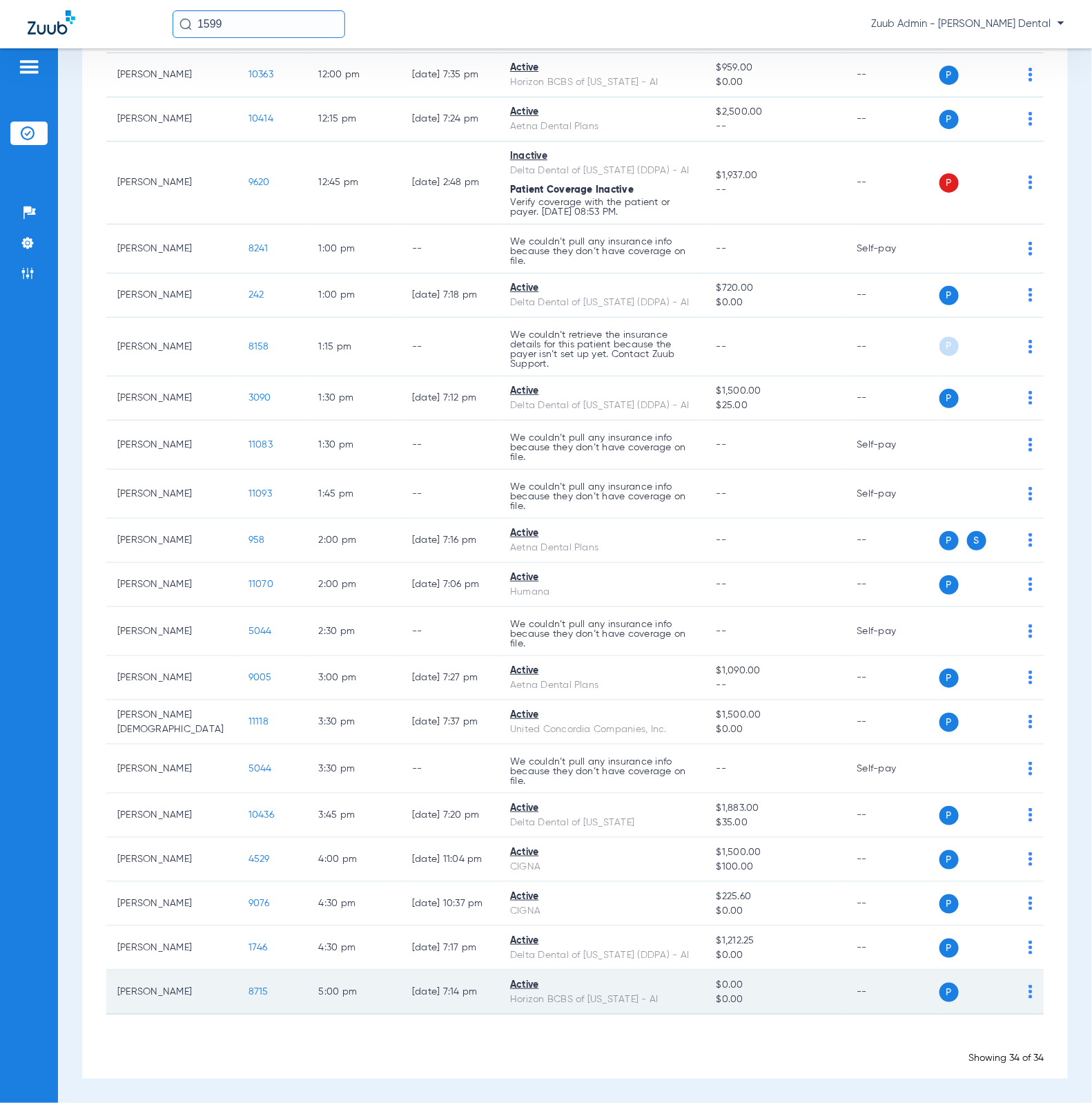
click at [248, 993] on span "8715" at bounding box center [258, 991] width 20 height 9
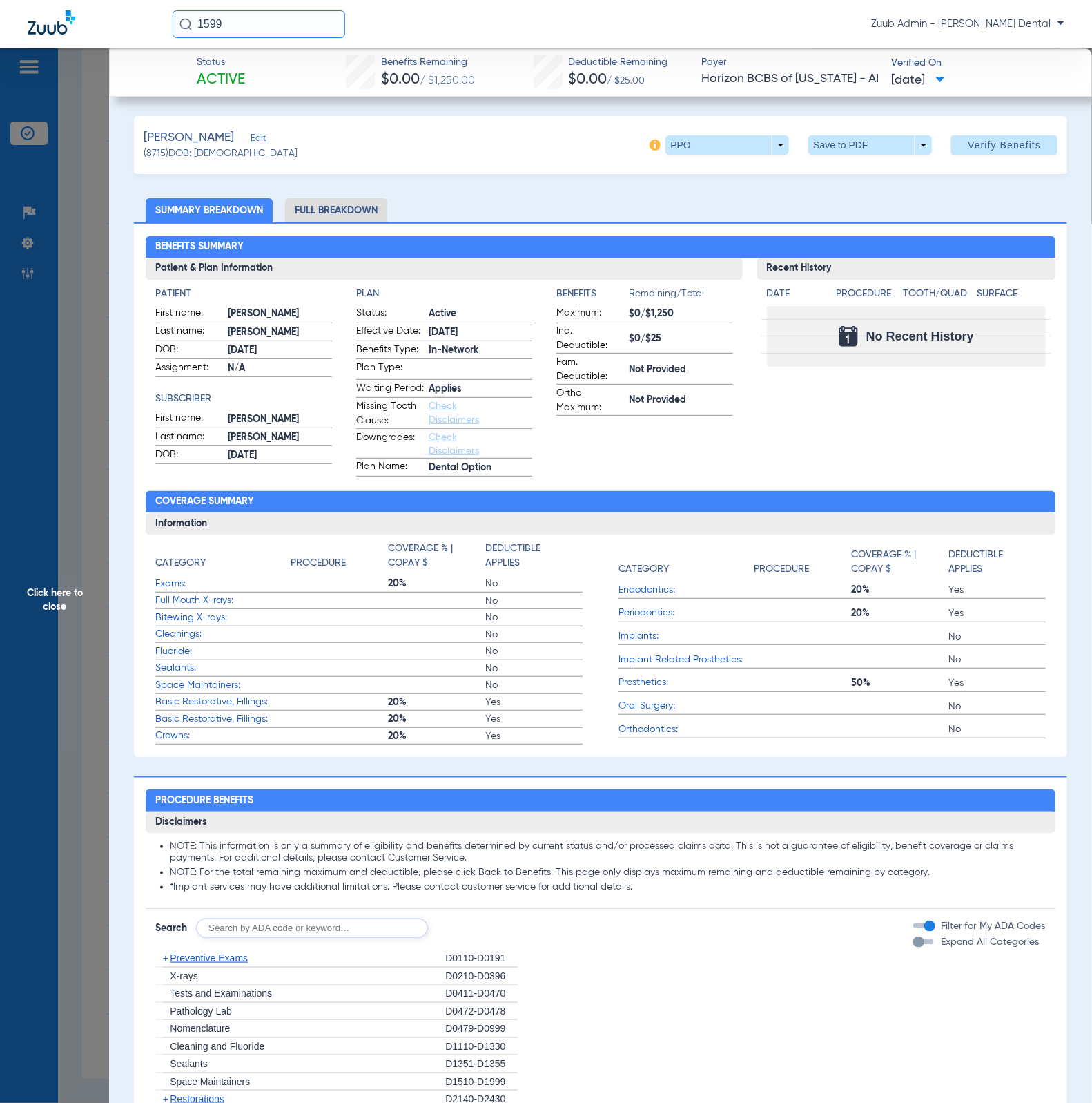
click at [309, 204] on li "Full Breakdown" at bounding box center [336, 211] width 102 height 24
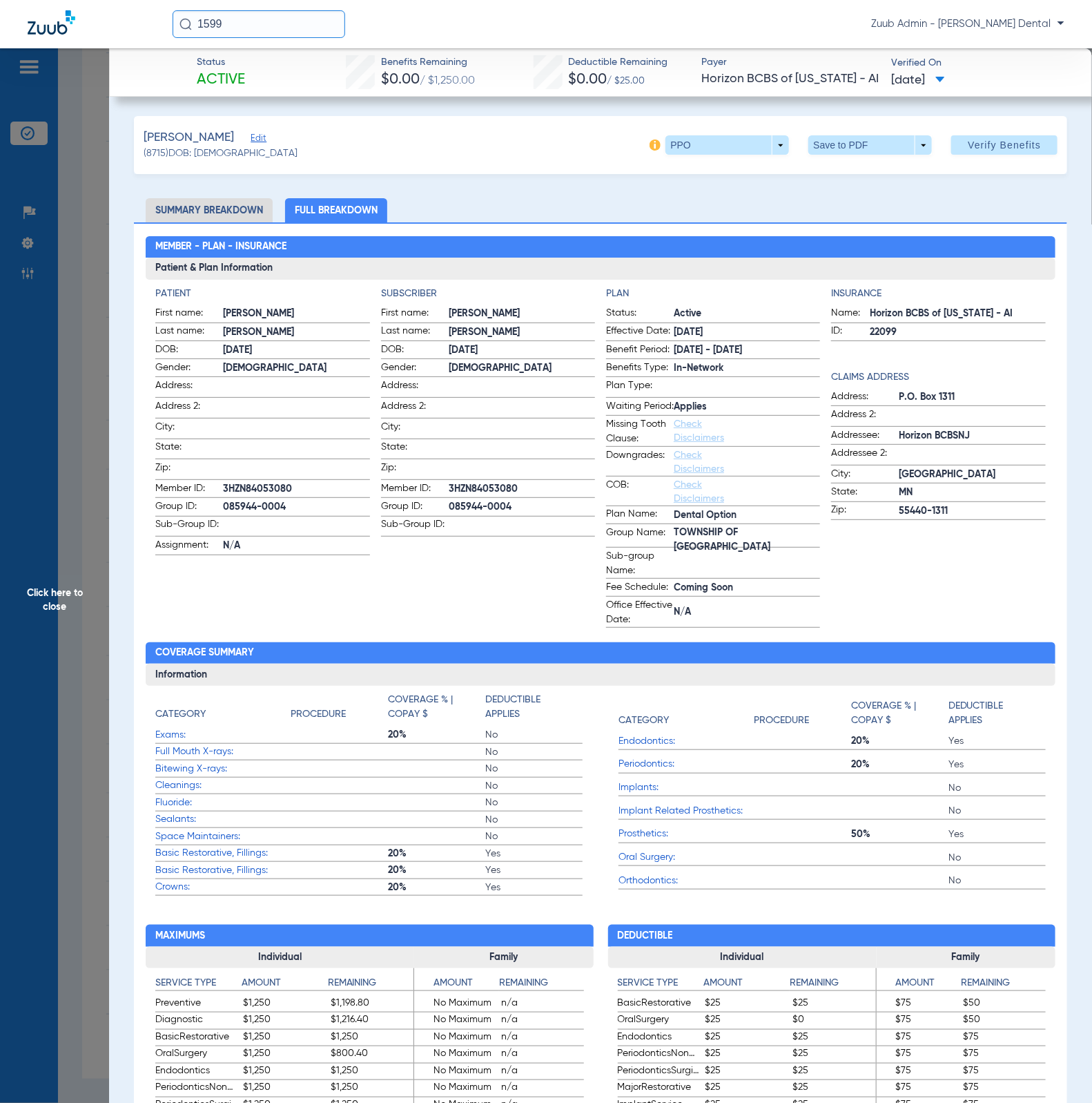
click at [733, 160] on div "[PERSON_NAME] Edit (8715) DOB: [DEMOGRAPHIC_DATA] PPO arrow_drop_down Save to P…" at bounding box center [601, 145] width 934 height 58
click at [733, 146] on span at bounding box center [727, 145] width 124 height 19
click at [720, 196] on span "Out of Network" at bounding box center [697, 200] width 64 height 9
click at [722, 144] on span at bounding box center [728, 145] width 33 height 33
click at [709, 176] on span "PPO" at bounding box center [697, 172] width 64 height 9
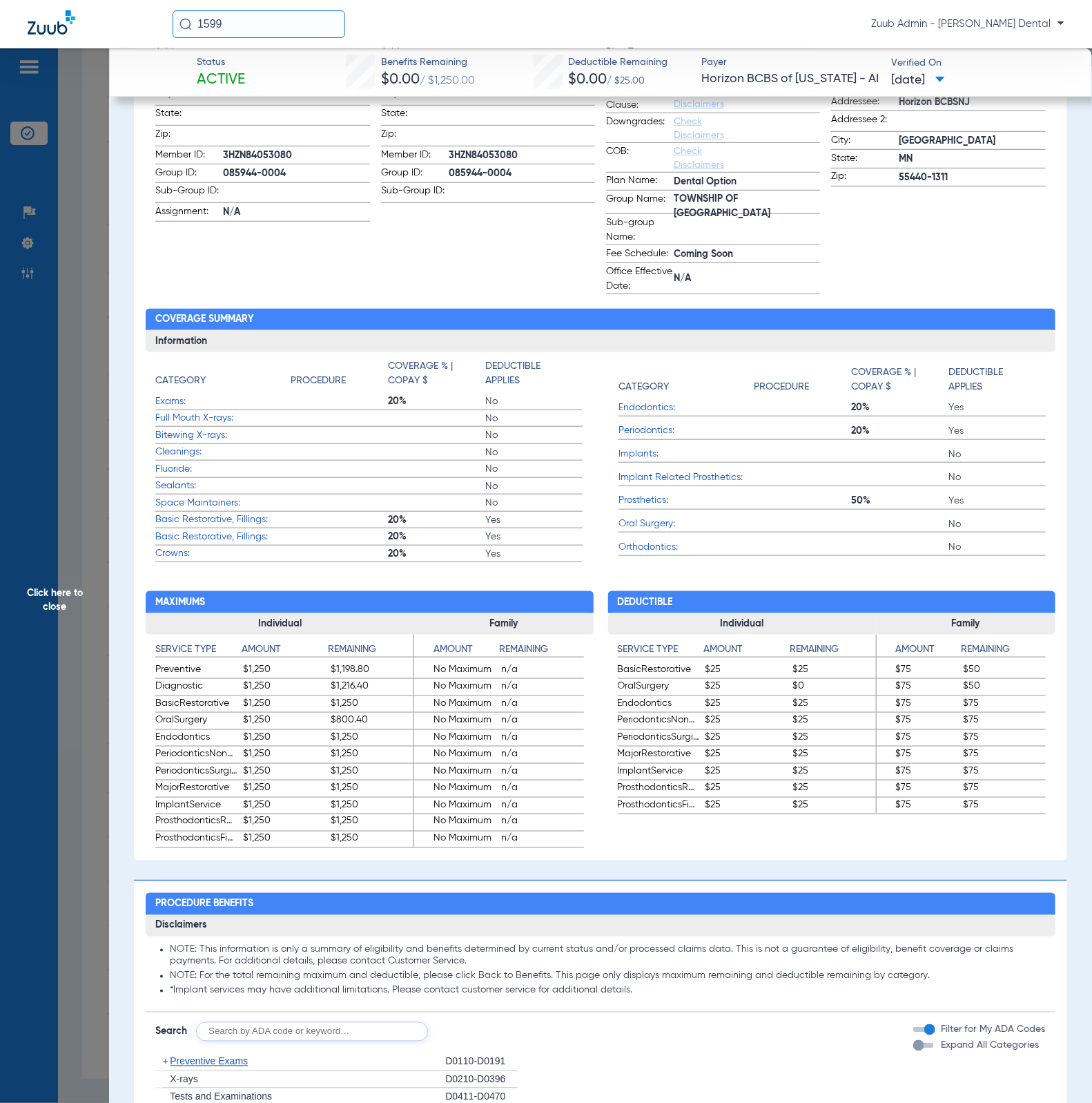
scroll to position [0, 0]
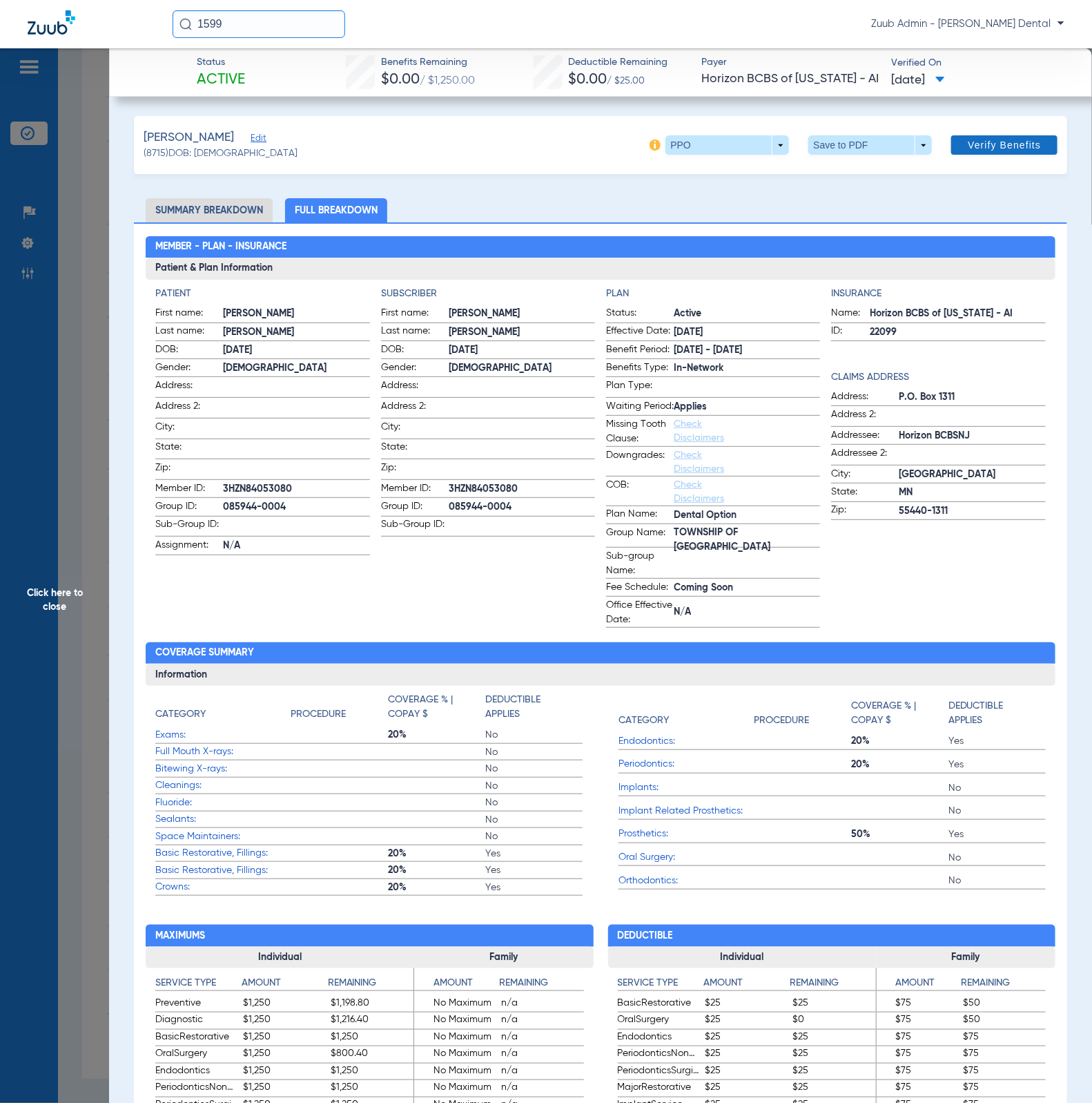
click at [1007, 133] on span at bounding box center [1004, 145] width 106 height 33
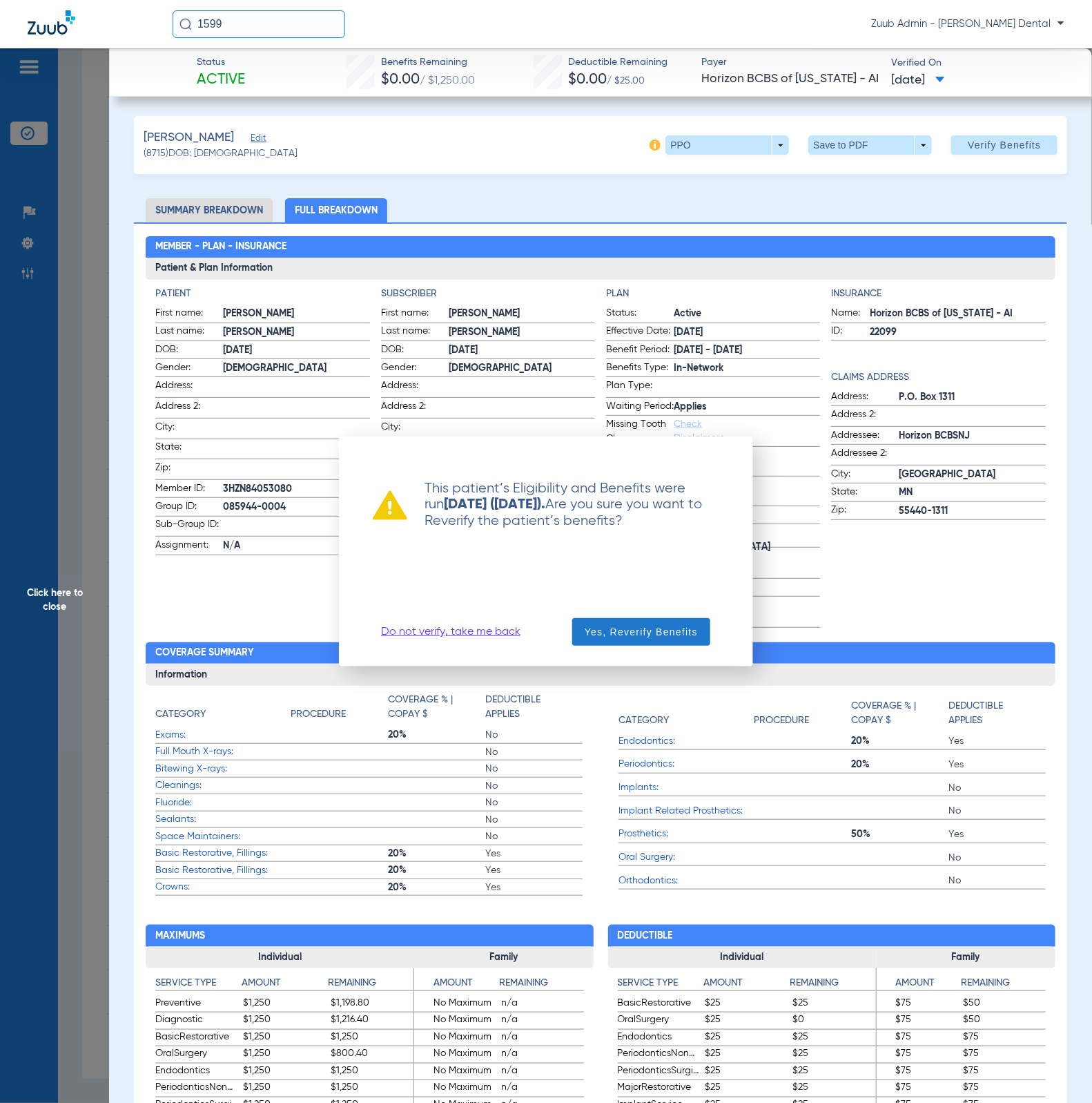
click at [657, 627] on span "Yes, Reverify Benefits" at bounding box center [642, 631] width 113 height 14
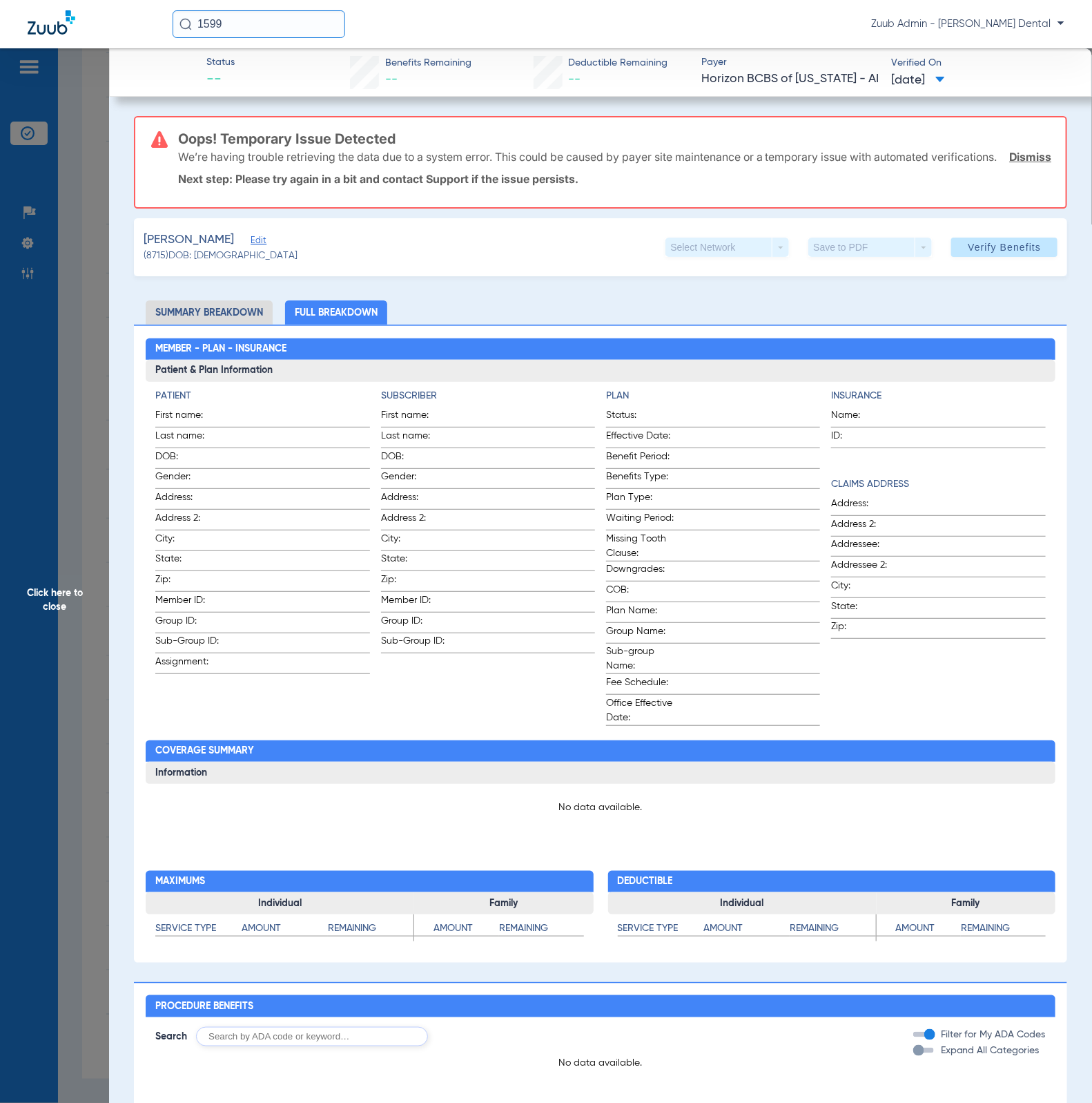
click at [1023, 153] on div "We’re having trouble retrieving the data due to a system error. This could be c…" at bounding box center [615, 157] width 874 height 36
drag, startPoint x: 1009, startPoint y: 159, endPoint x: 1009, endPoint y: 175, distance: 16.0
click at [1009, 158] on link "Dismiss" at bounding box center [1030, 156] width 42 height 14
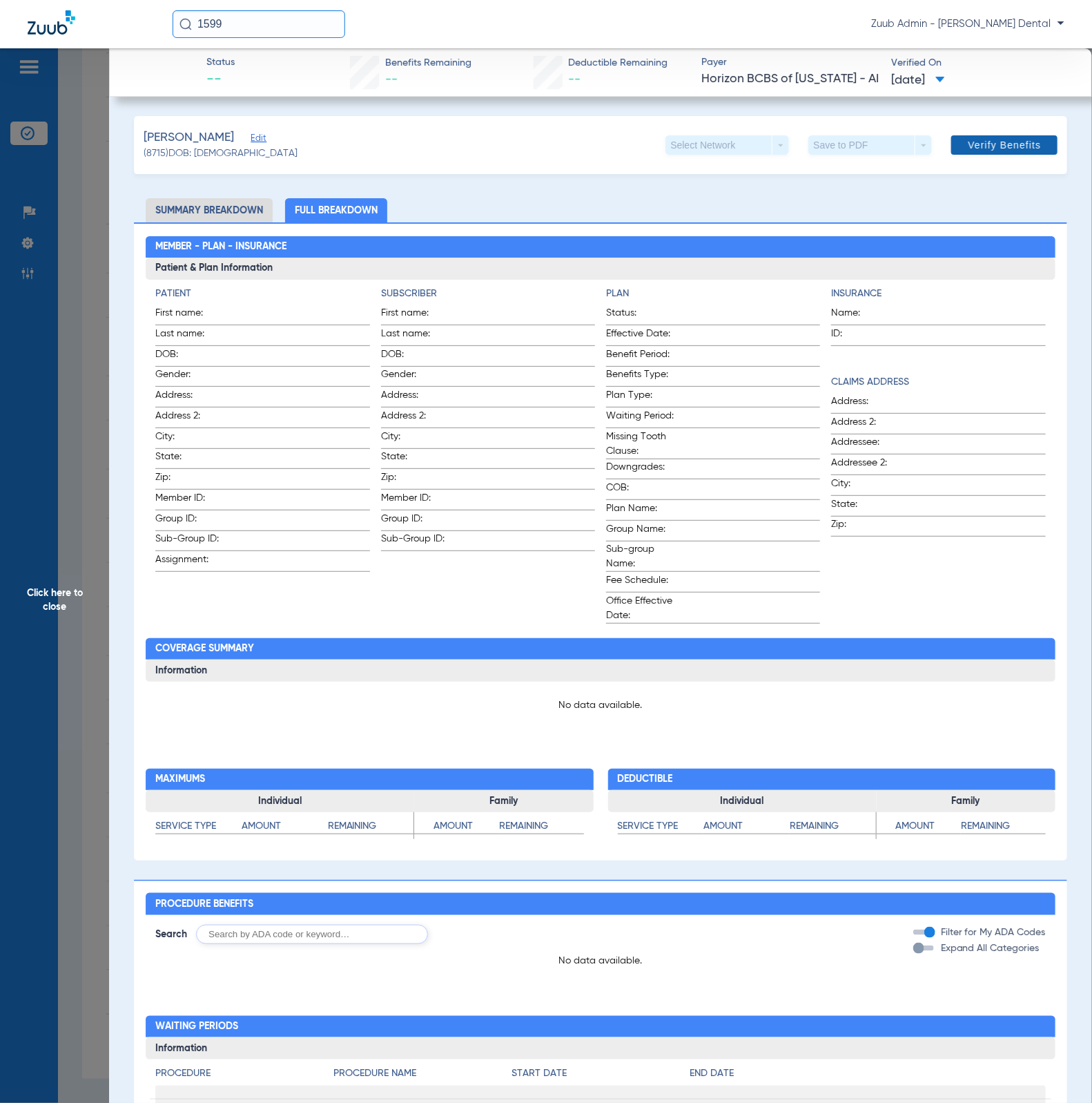
click at [995, 155] on span at bounding box center [1004, 145] width 106 height 33
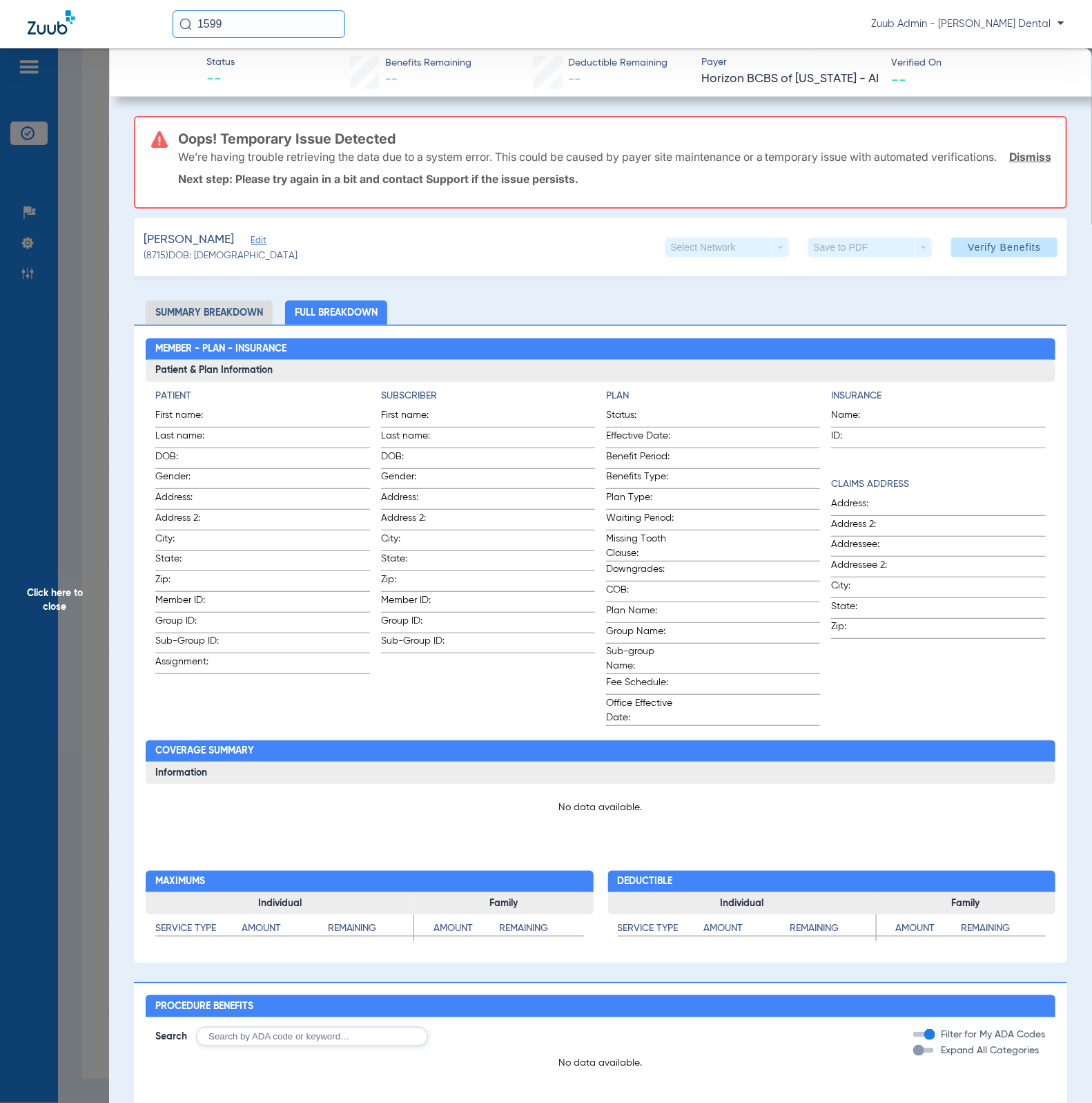
drag, startPoint x: 1017, startPoint y: 162, endPoint x: 995, endPoint y: 167, distance: 22.6
click at [1017, 162] on link "Dismiss" at bounding box center [1030, 156] width 42 height 14
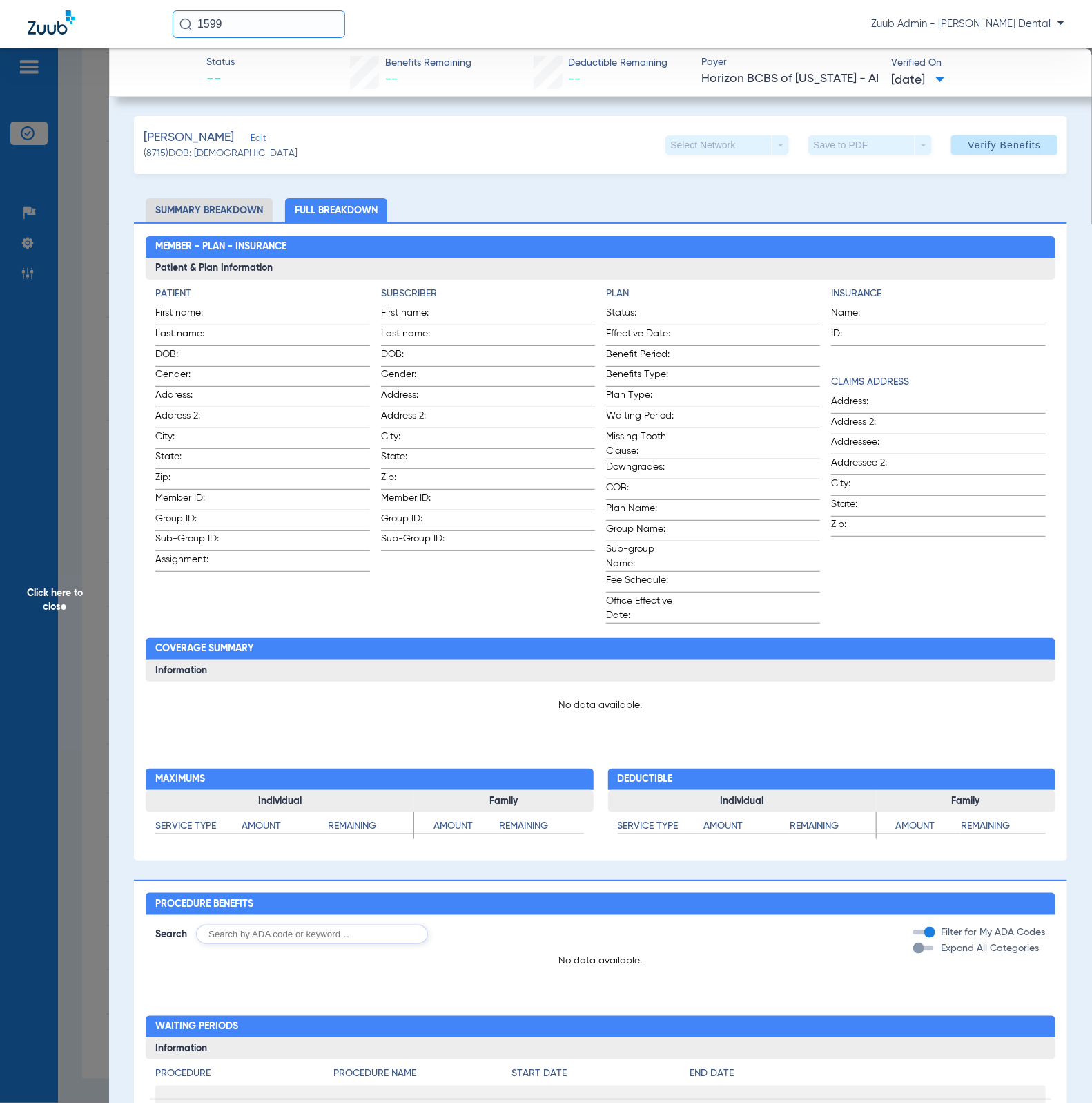
click at [99, 301] on span "Click here to close" at bounding box center [54, 599] width 109 height 1103
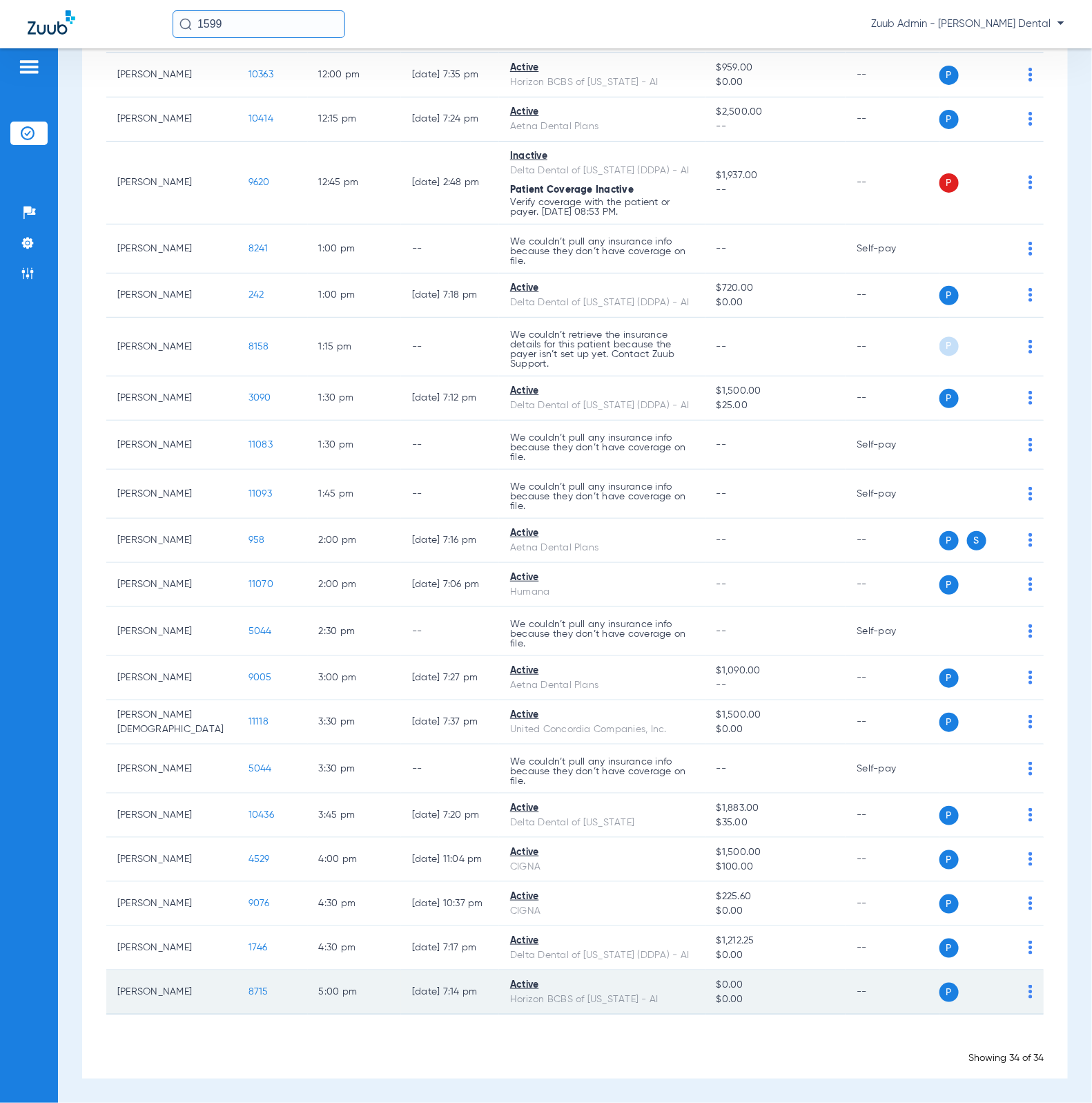
click at [1028, 994] on img at bounding box center [1030, 991] width 4 height 14
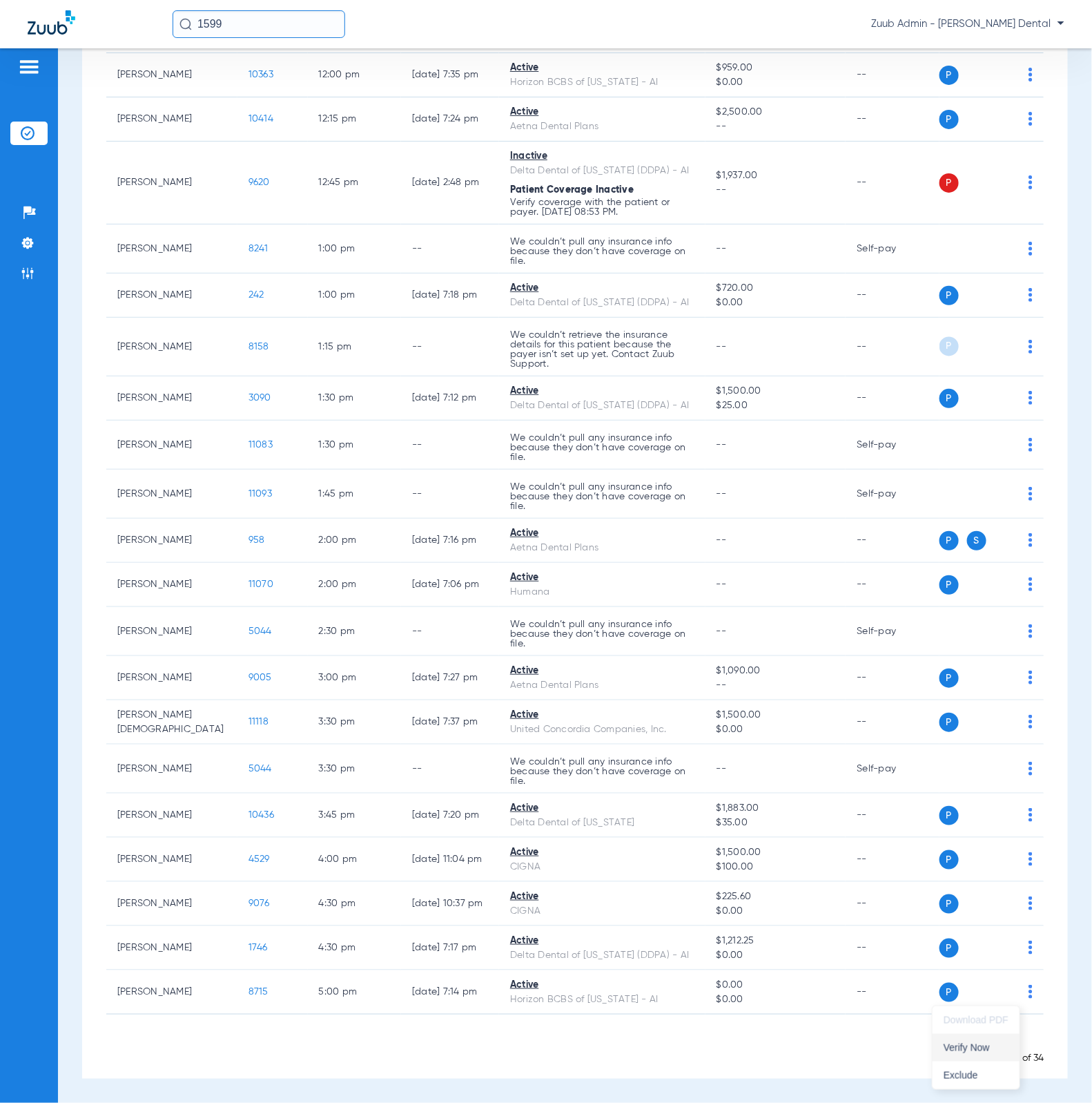
click at [992, 1026] on button "Verify Now" at bounding box center [975, 1047] width 87 height 28
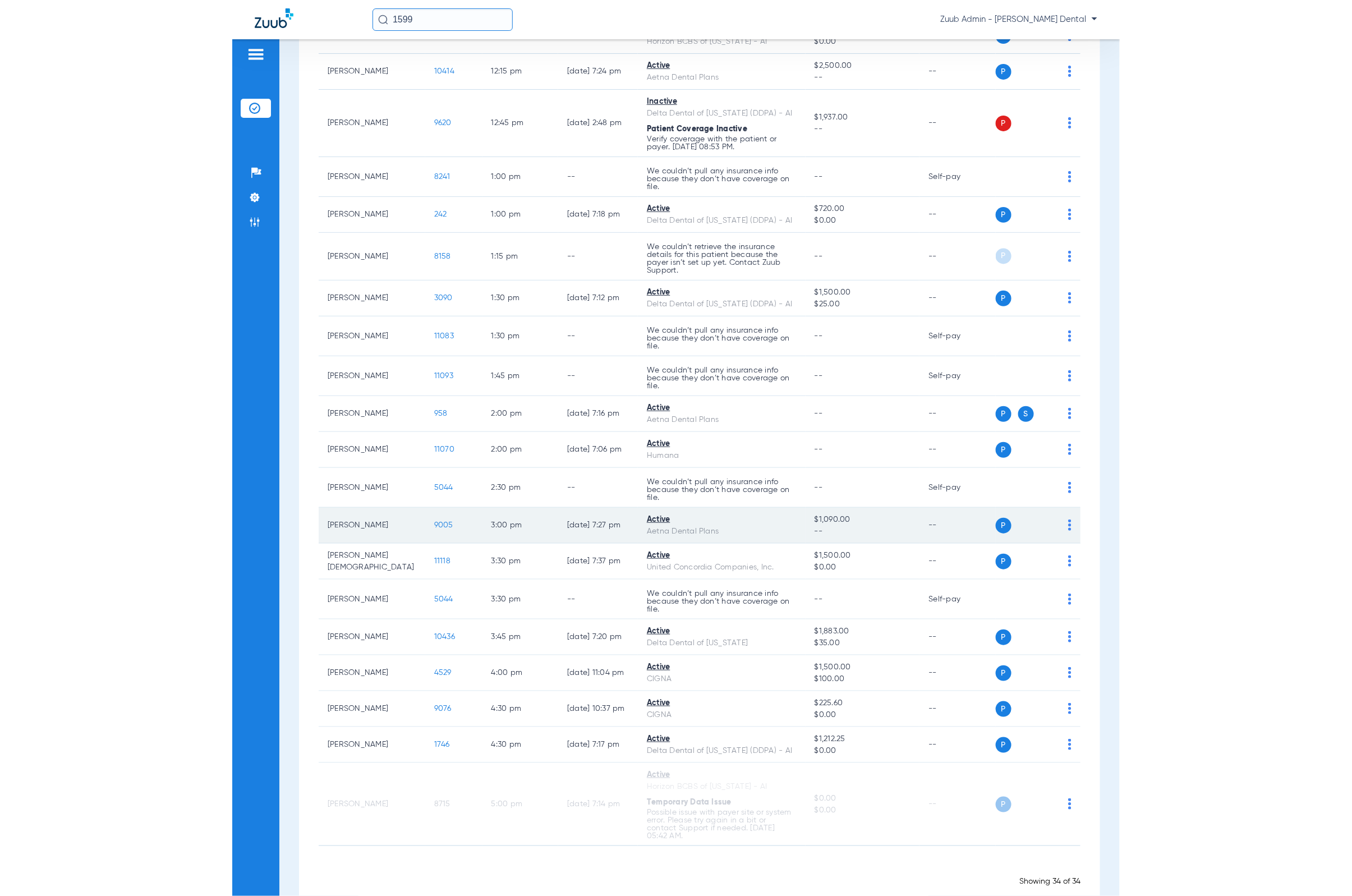
scroll to position [735, 0]
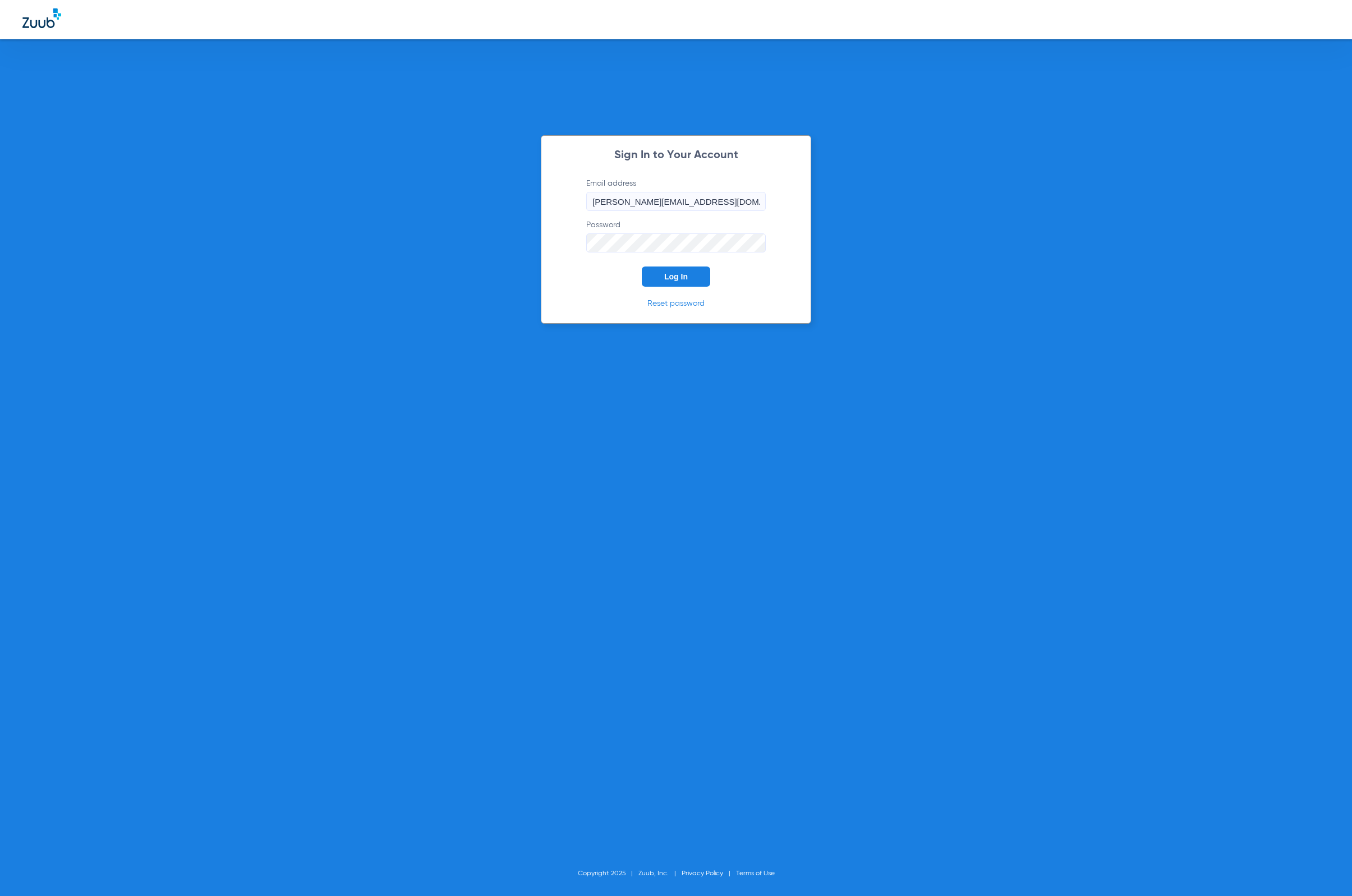
click at [669, 273] on span "Log In" at bounding box center [676, 276] width 23 height 9
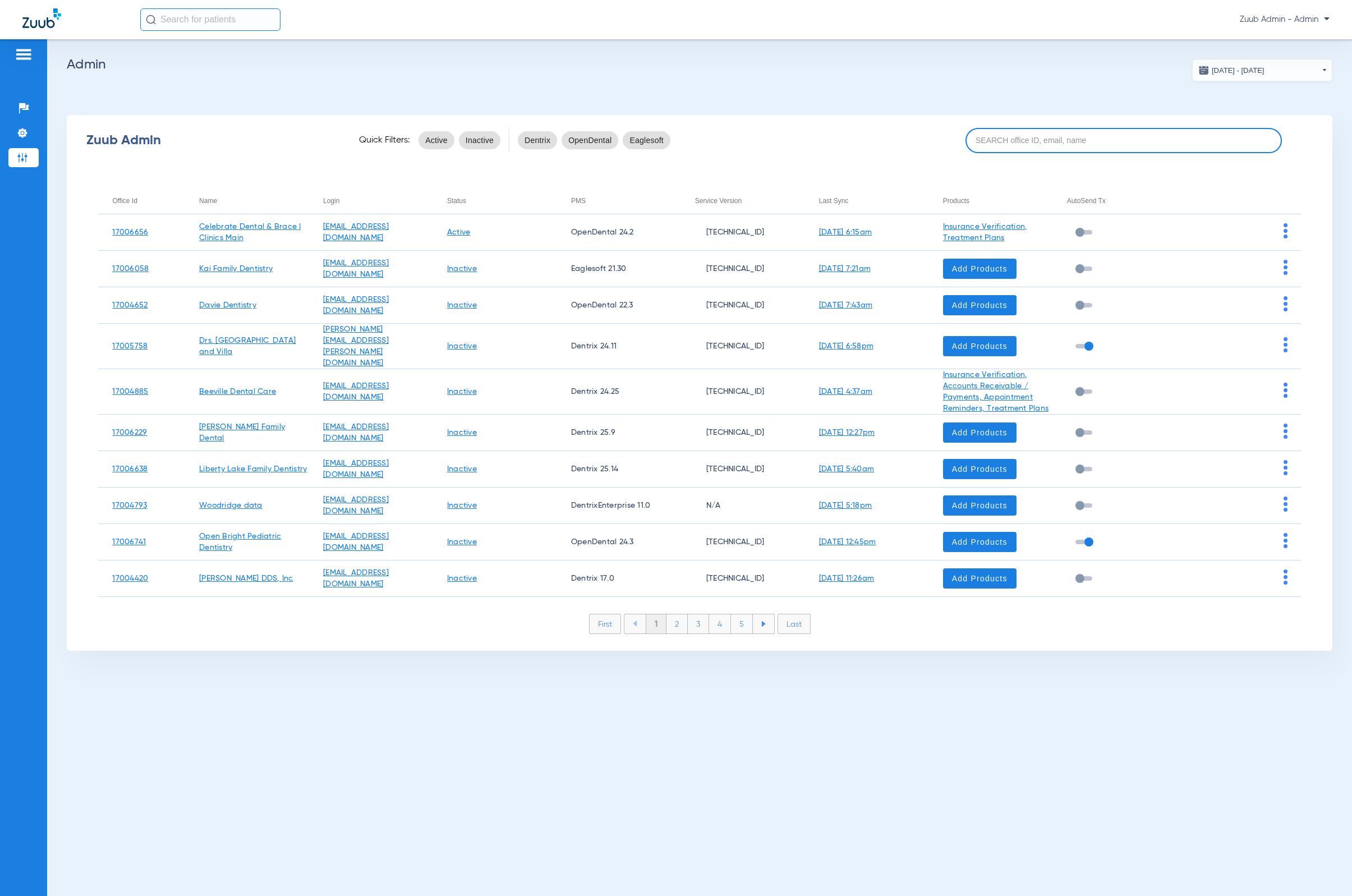
click at [1105, 142] on input at bounding box center [1124, 140] width 317 height 25
paste input "17007221"
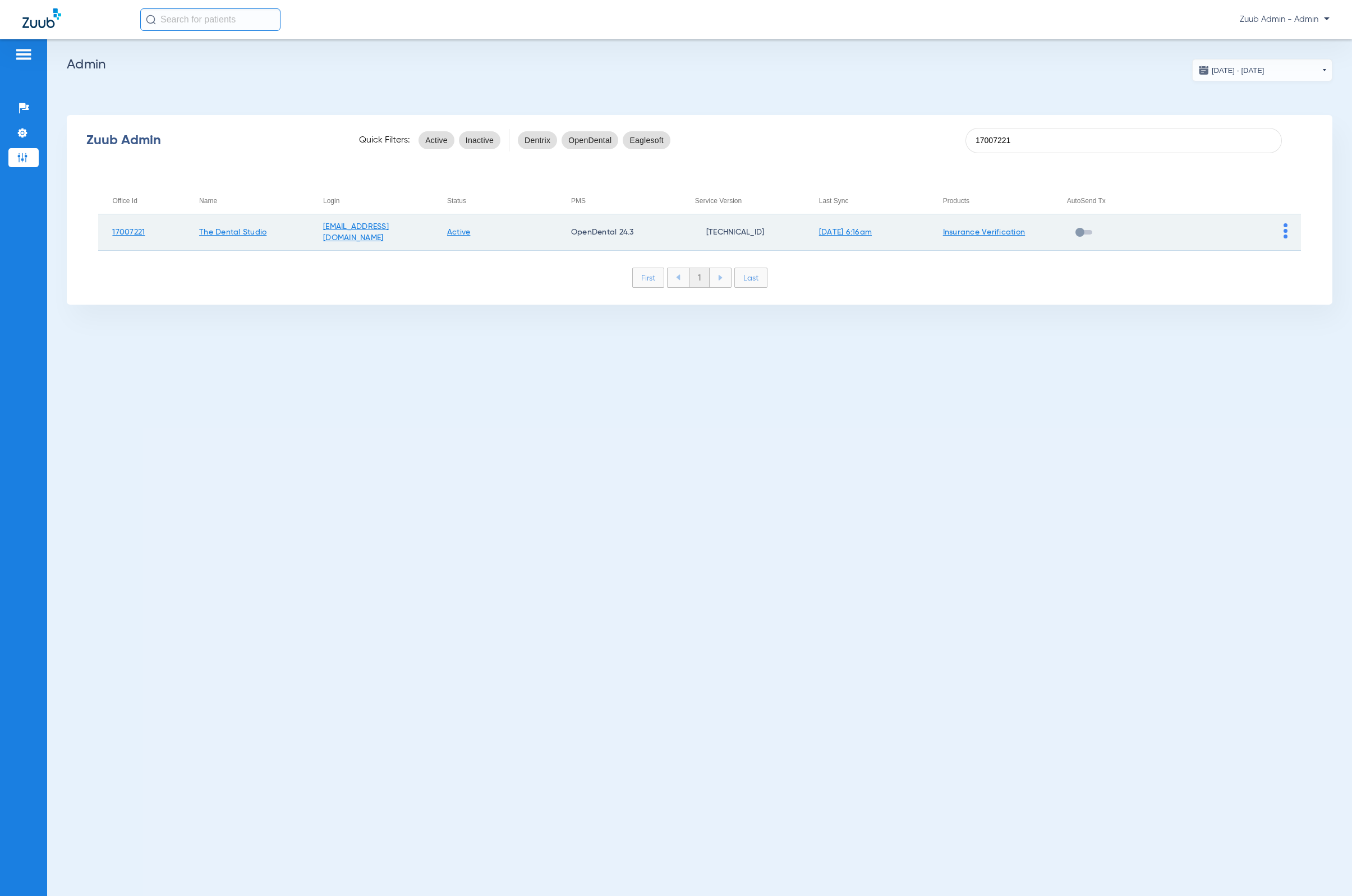
type input "17007221"
click at [1285, 227] on img at bounding box center [1286, 231] width 4 height 15
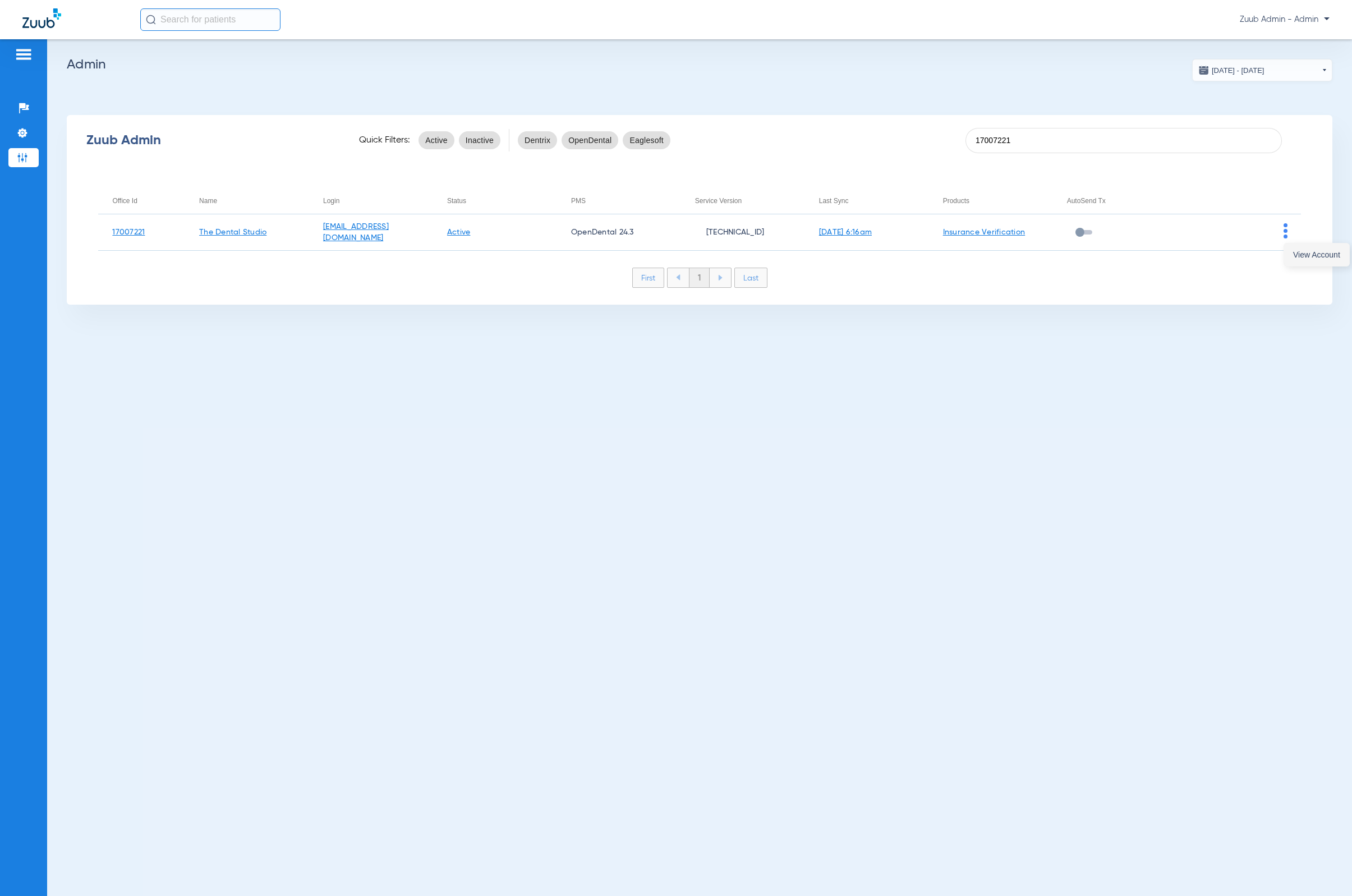
click at [1301, 259] on button "View Account" at bounding box center [1317, 254] width 65 height 23
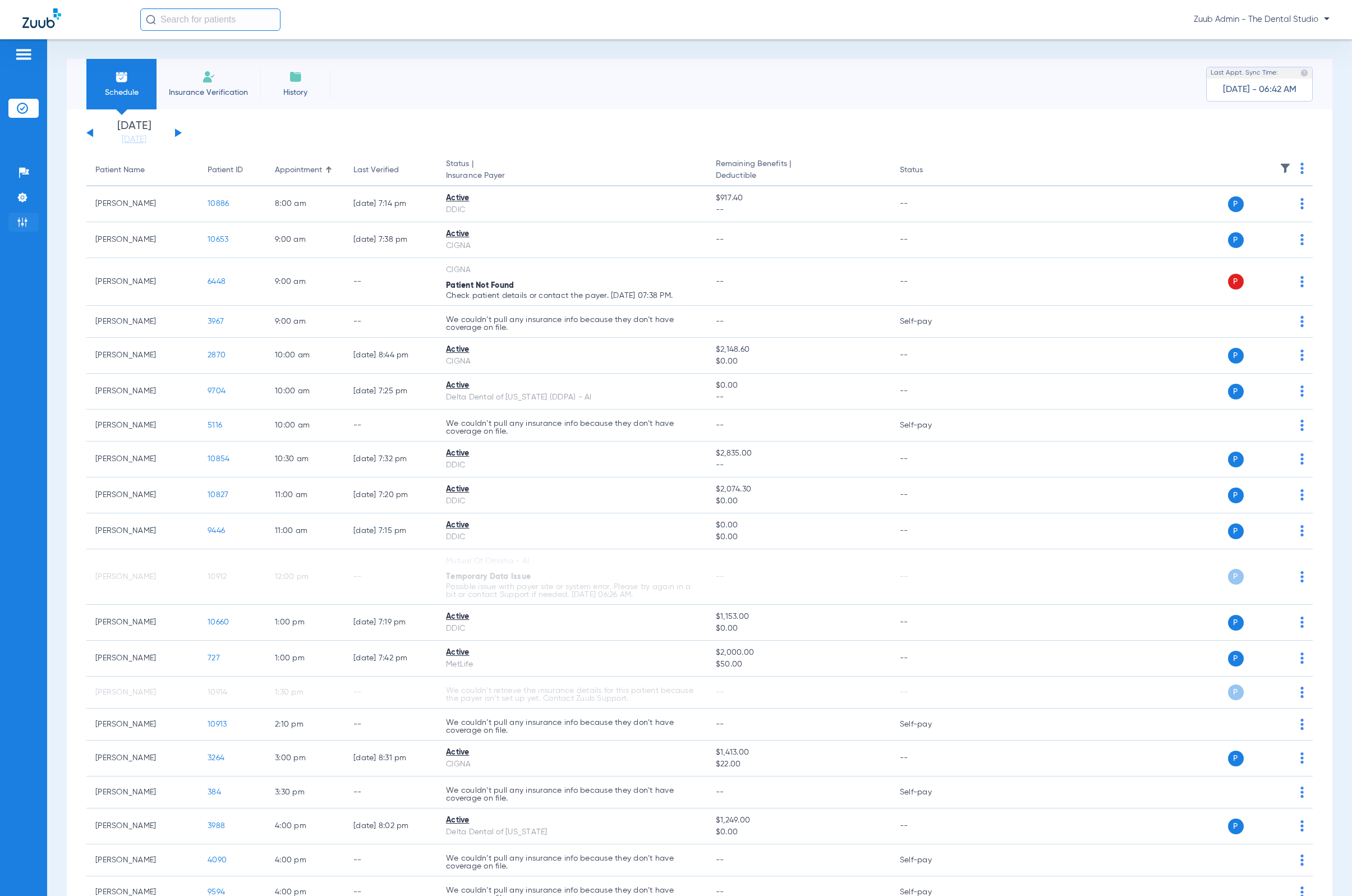
click at [20, 227] on li "Admin" at bounding box center [23, 222] width 30 height 19
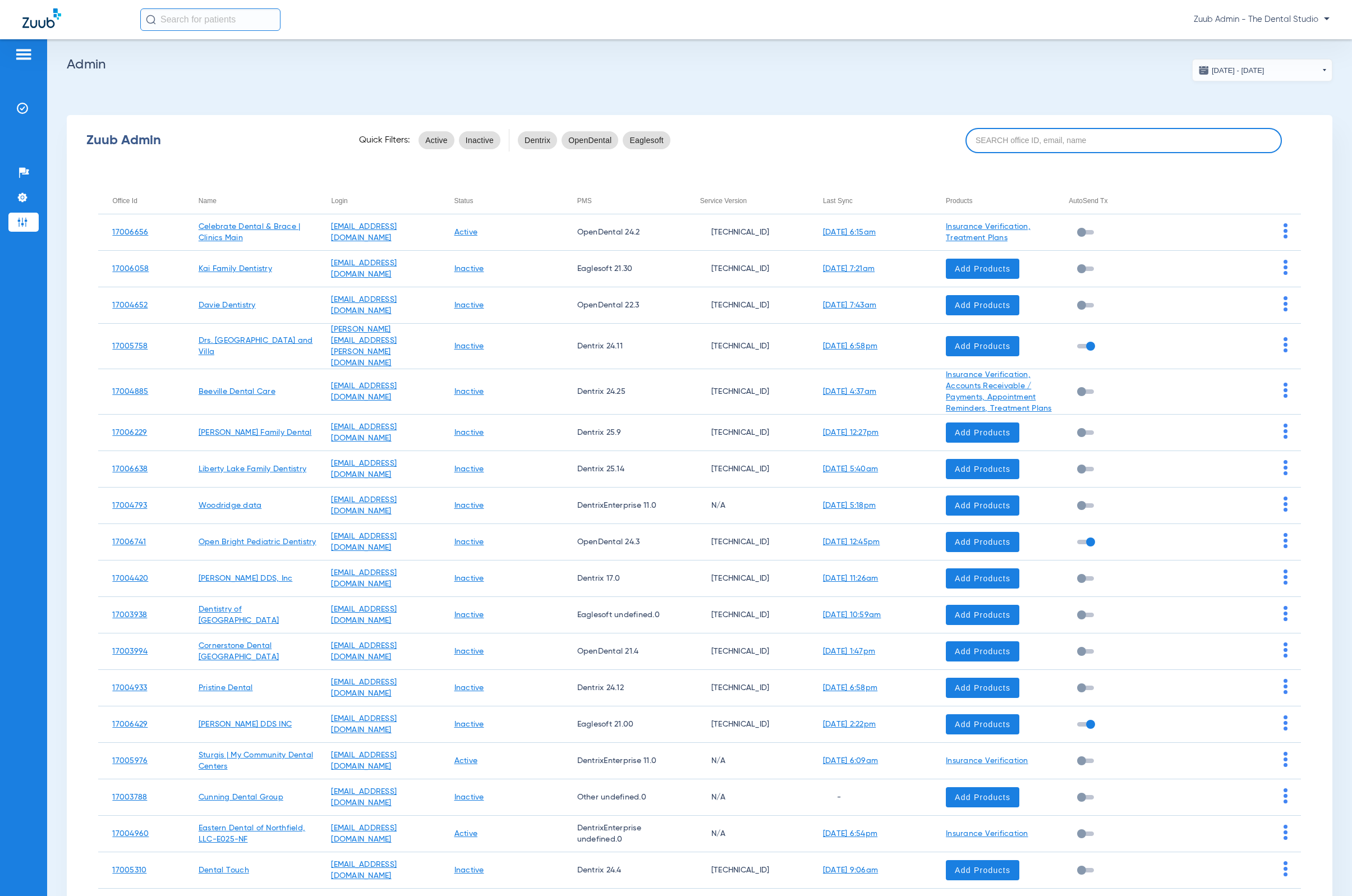
click at [1131, 135] on input at bounding box center [1124, 140] width 317 height 25
paste input "17006784"
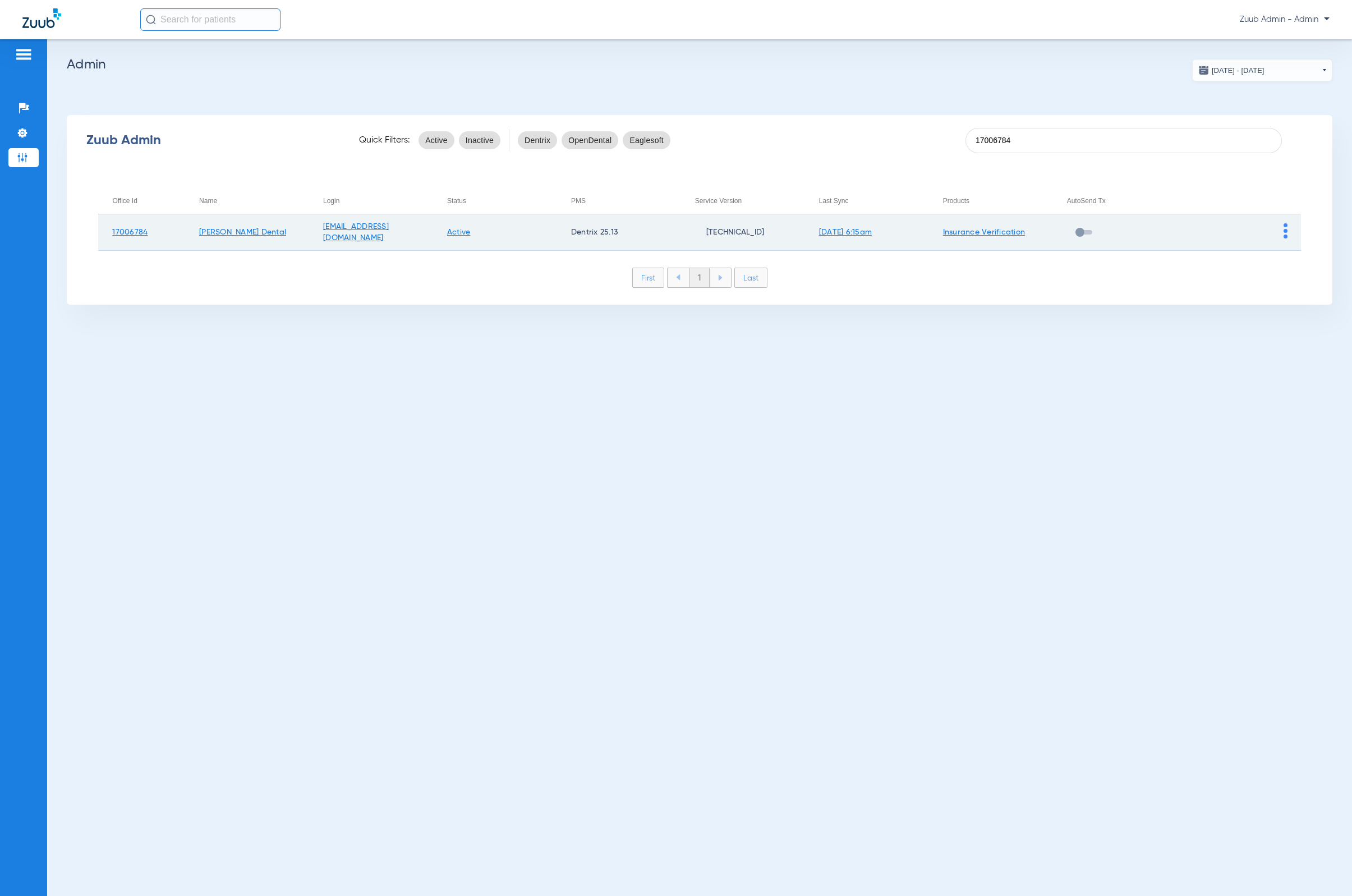
type input "17006784"
click at [1286, 229] on img at bounding box center [1286, 231] width 4 height 15
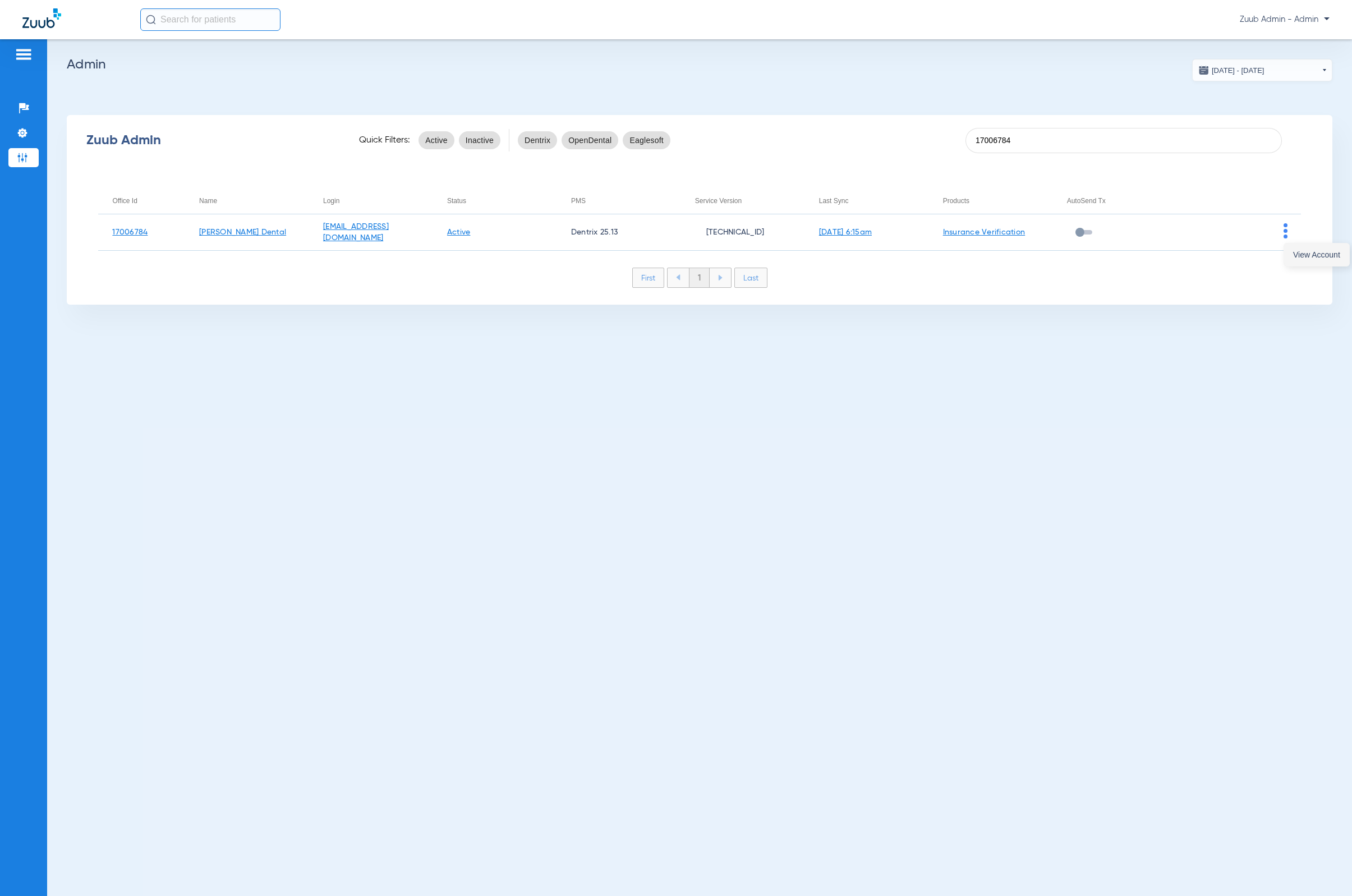
click at [1302, 251] on span "View Account" at bounding box center [1316, 254] width 47 height 8
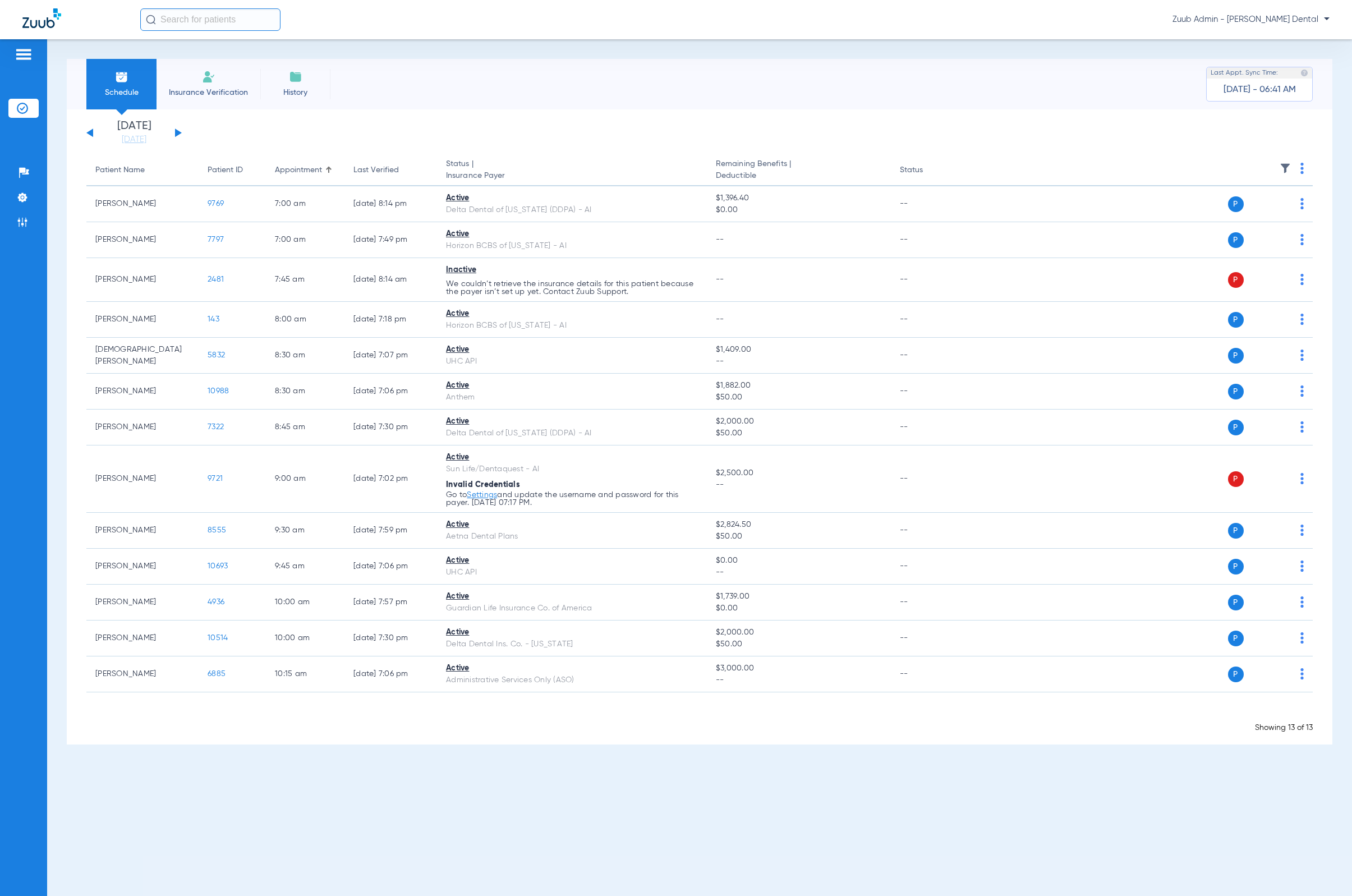
click at [90, 135] on div "[DATE] [DATE] [DATE] [DATE] [DATE] [DATE] [DATE] [DATE] [DATE] [DATE] [DATE] [D…" at bounding box center [134, 133] width 95 height 24
click at [89, 134] on button at bounding box center [90, 133] width 7 height 8
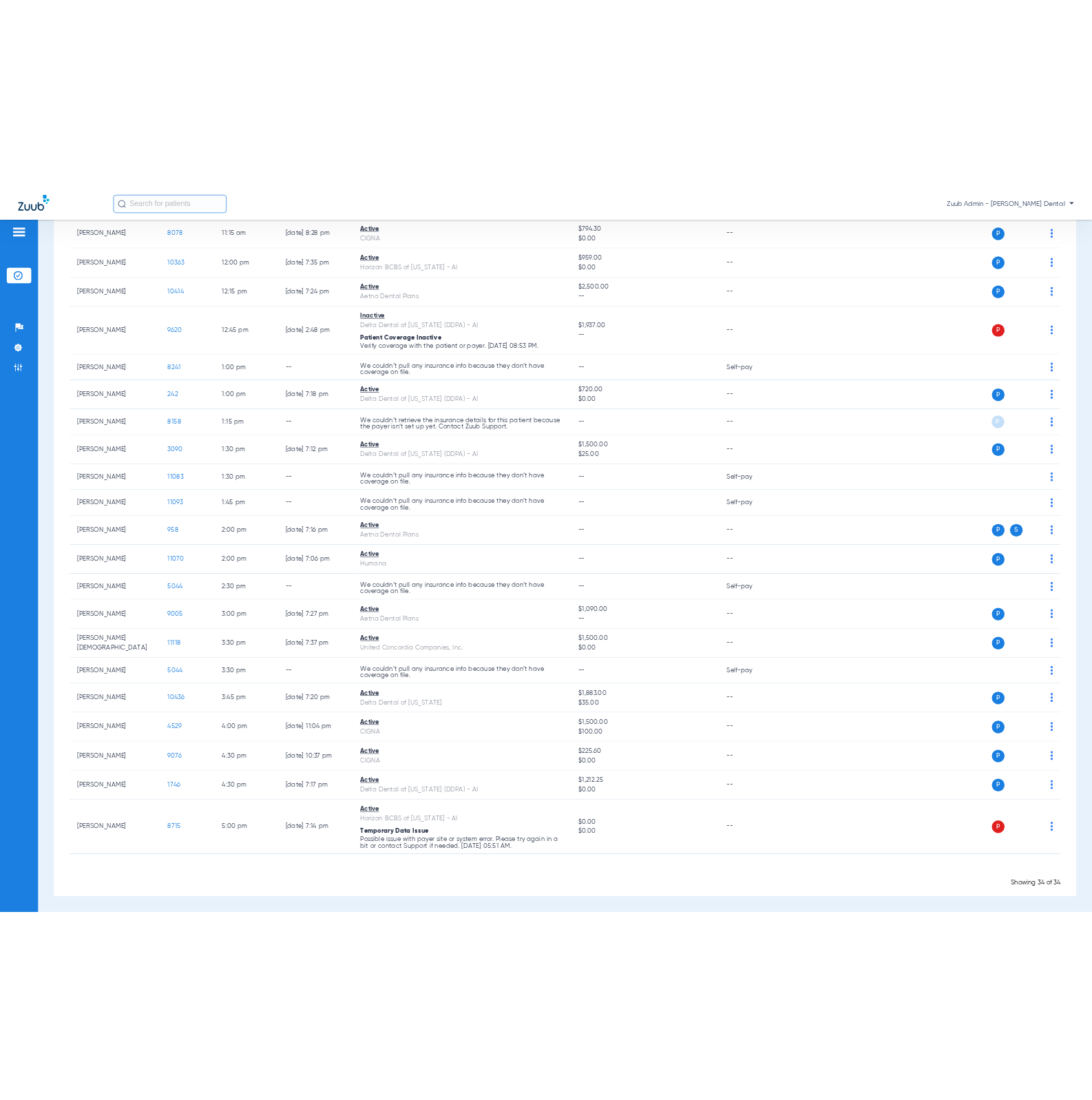
scroll to position [778, 0]
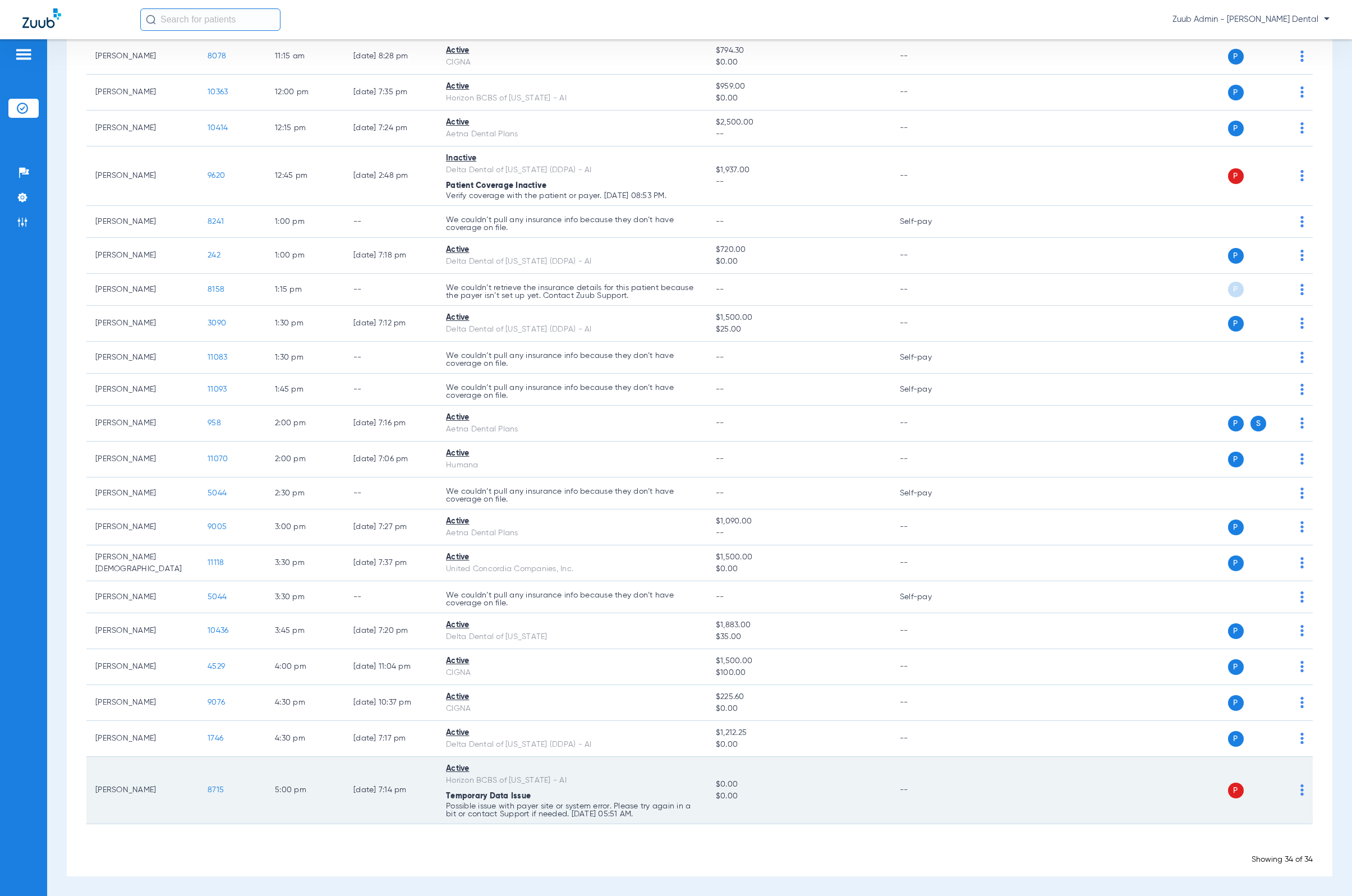
click at [1301, 787] on img at bounding box center [1303, 790] width 3 height 11
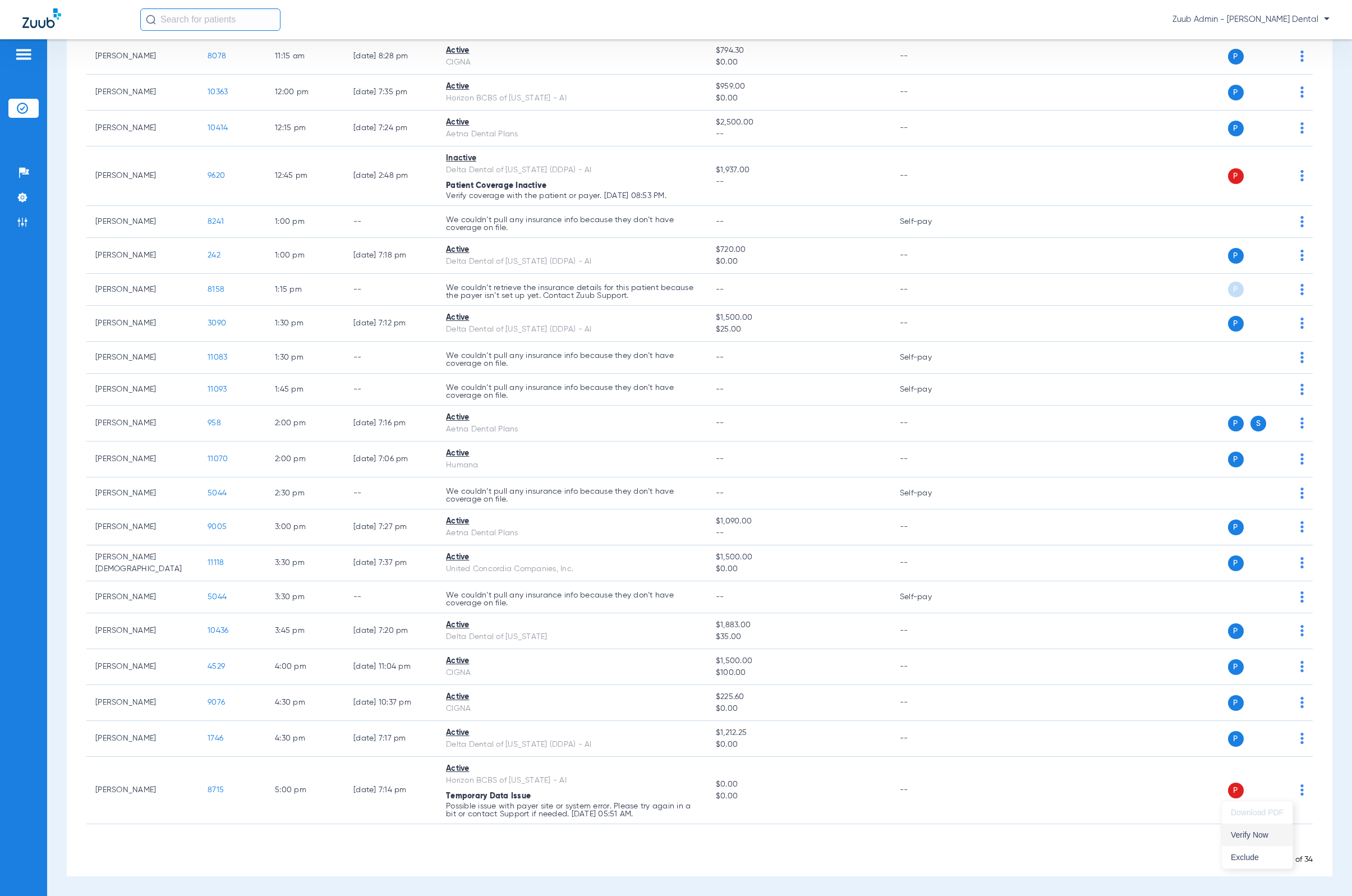
click at [1235, 831] on span "Verify Now" at bounding box center [1257, 834] width 53 height 8
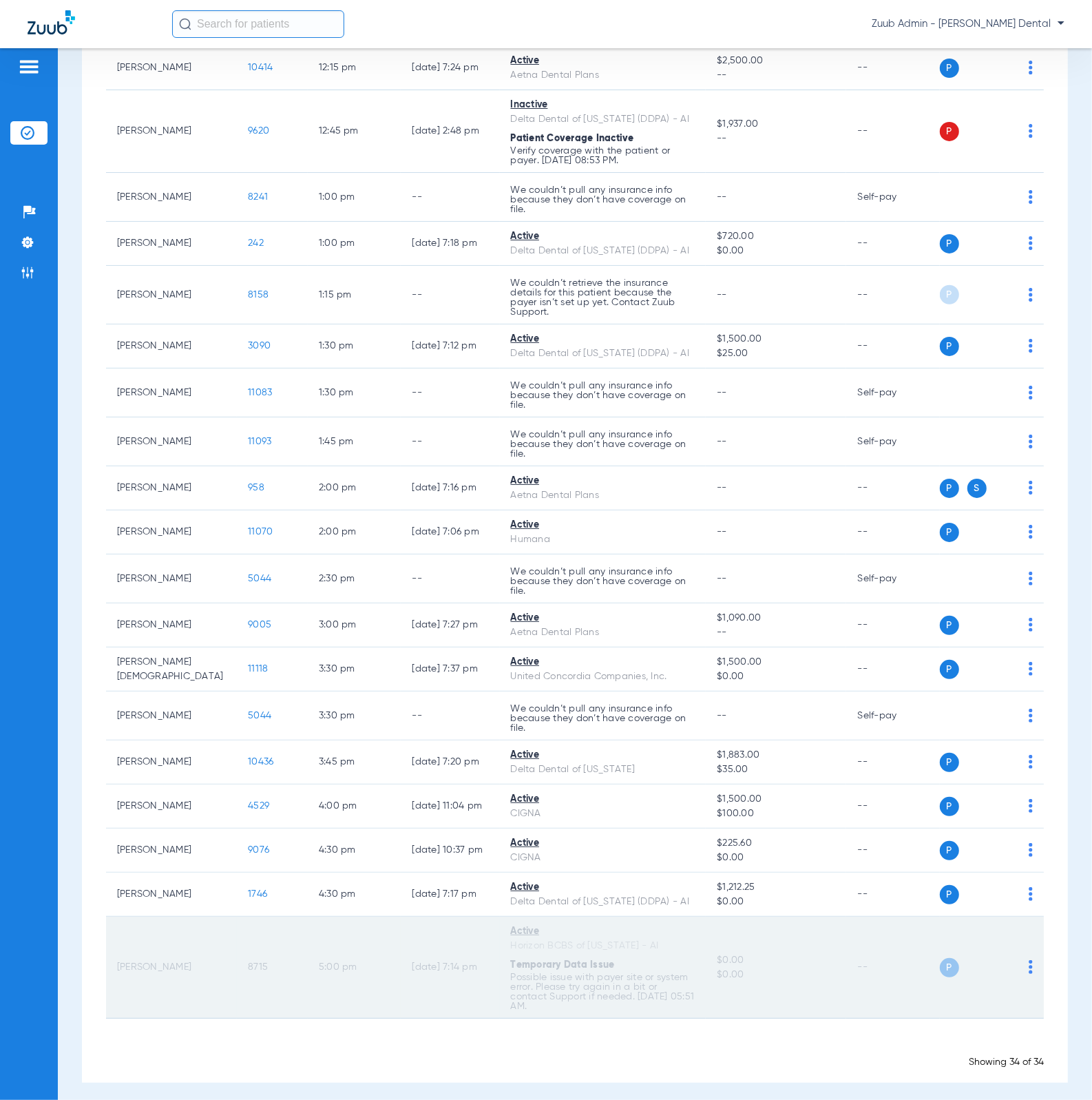
scroll to position [903, 0]
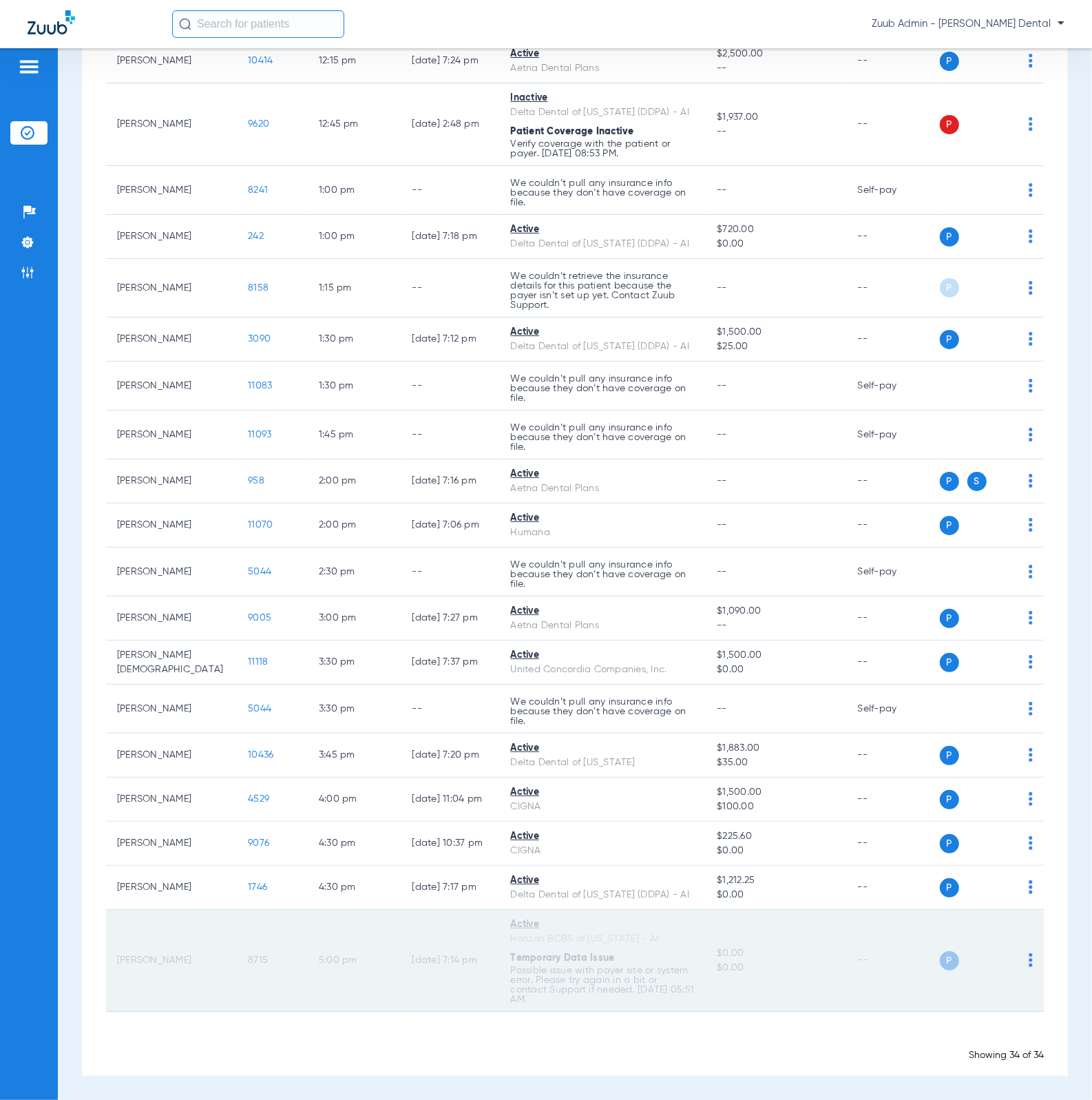
drag, startPoint x: 223, startPoint y: 967, endPoint x: 259, endPoint y: 964, distance: 36.1
click at [259, 964] on td "8715" at bounding box center [272, 961] width 71 height 102
copy span "8715"
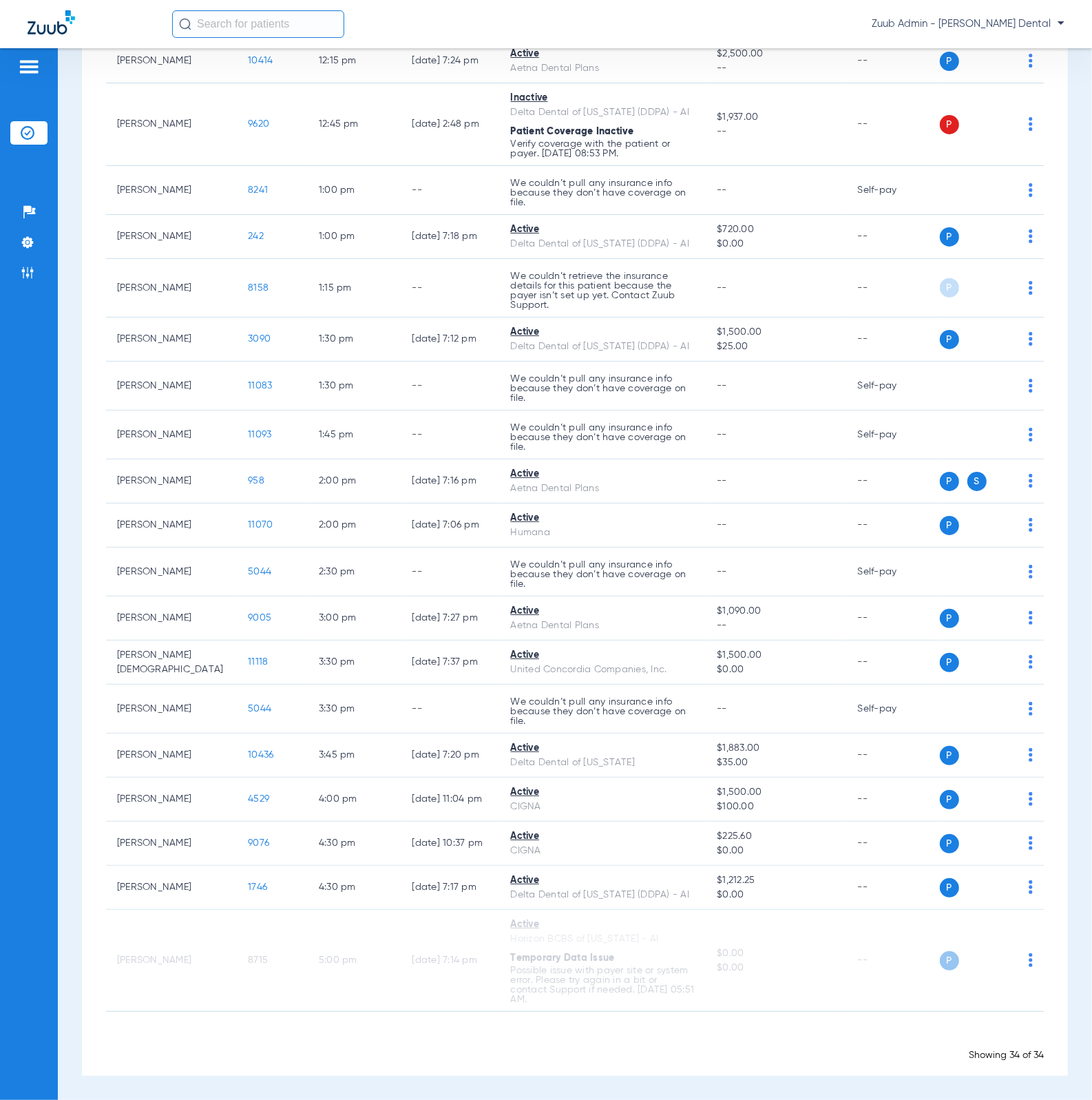
scroll to position [889, 0]
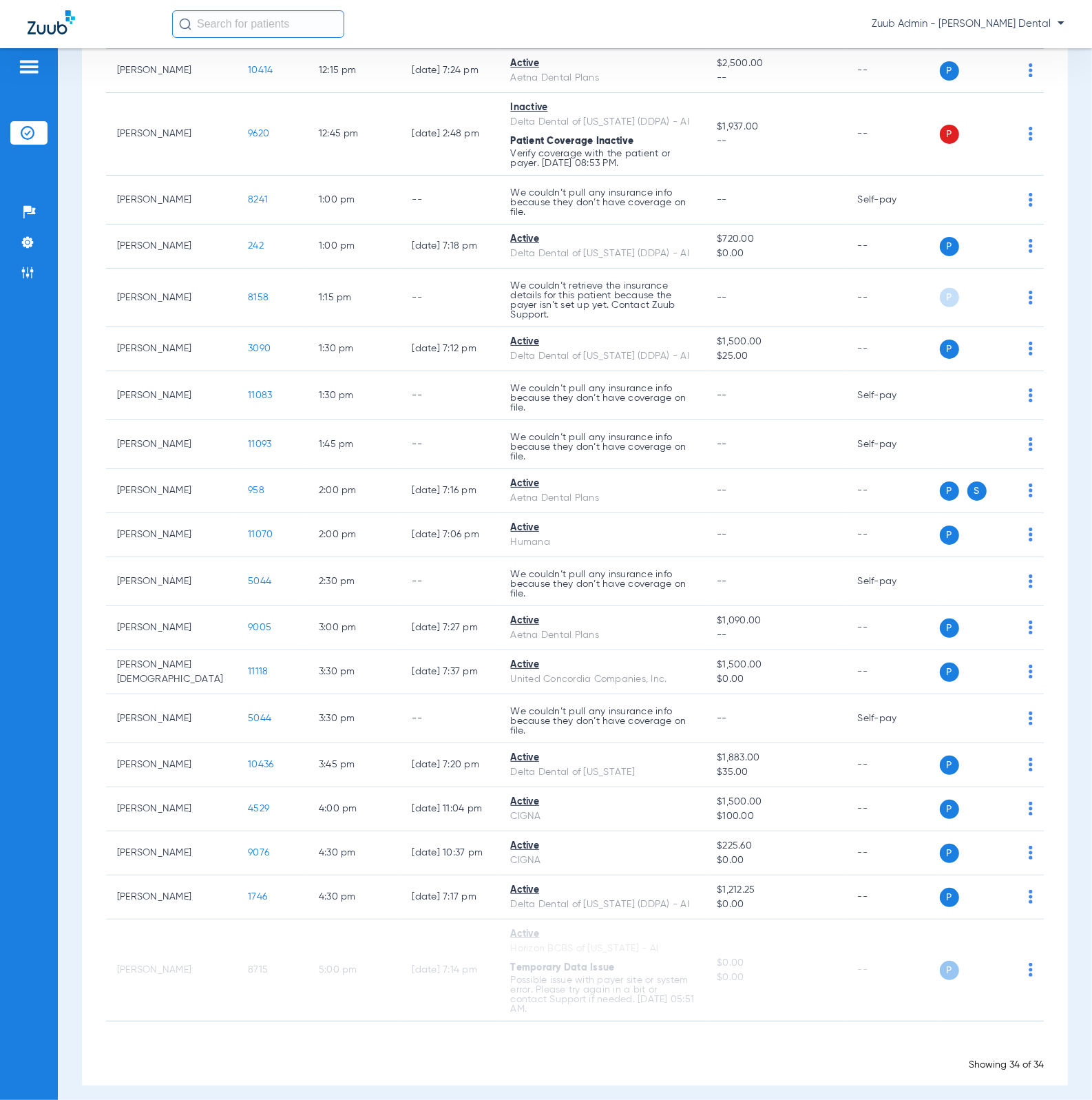
click at [29, 229] on ul "Help Center Settings Admin" at bounding box center [29, 249] width 37 height 98
click at [33, 239] on img at bounding box center [27, 242] width 14 height 14
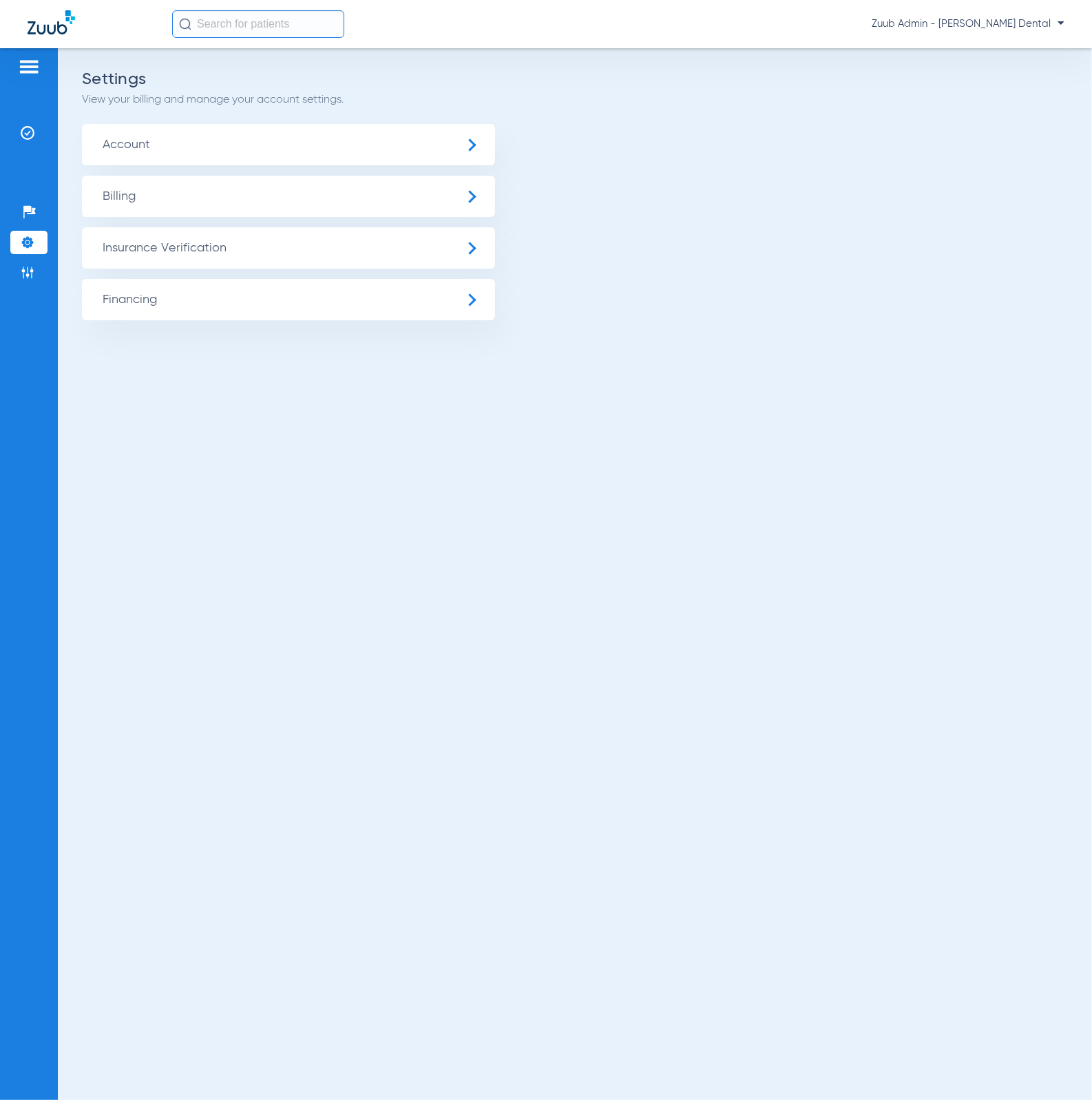
click at [163, 255] on span "Insurance Verification" at bounding box center [289, 248] width 413 height 41
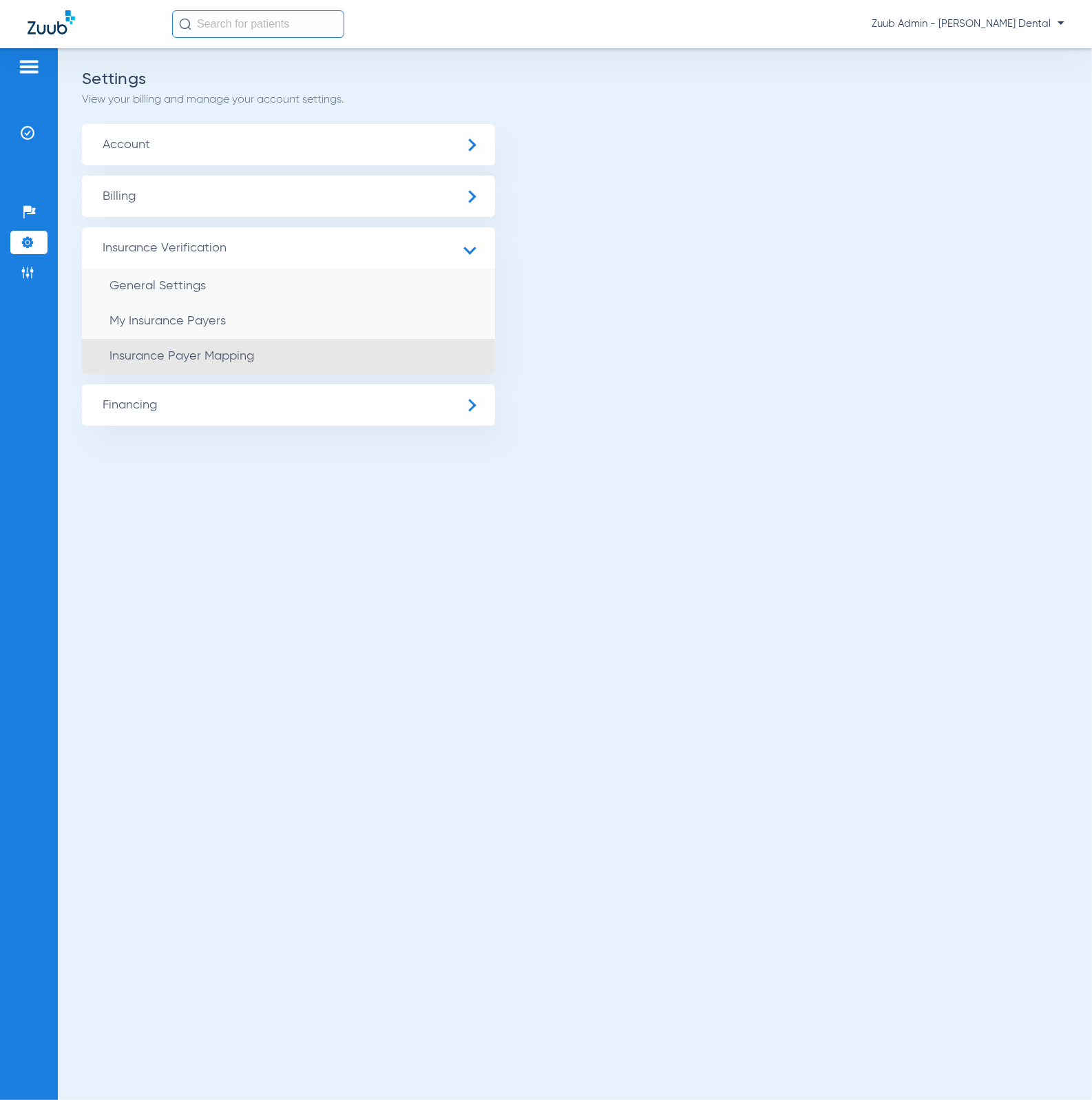
click at [267, 351] on li "Insurance Payer Mapping" at bounding box center [289, 356] width 413 height 35
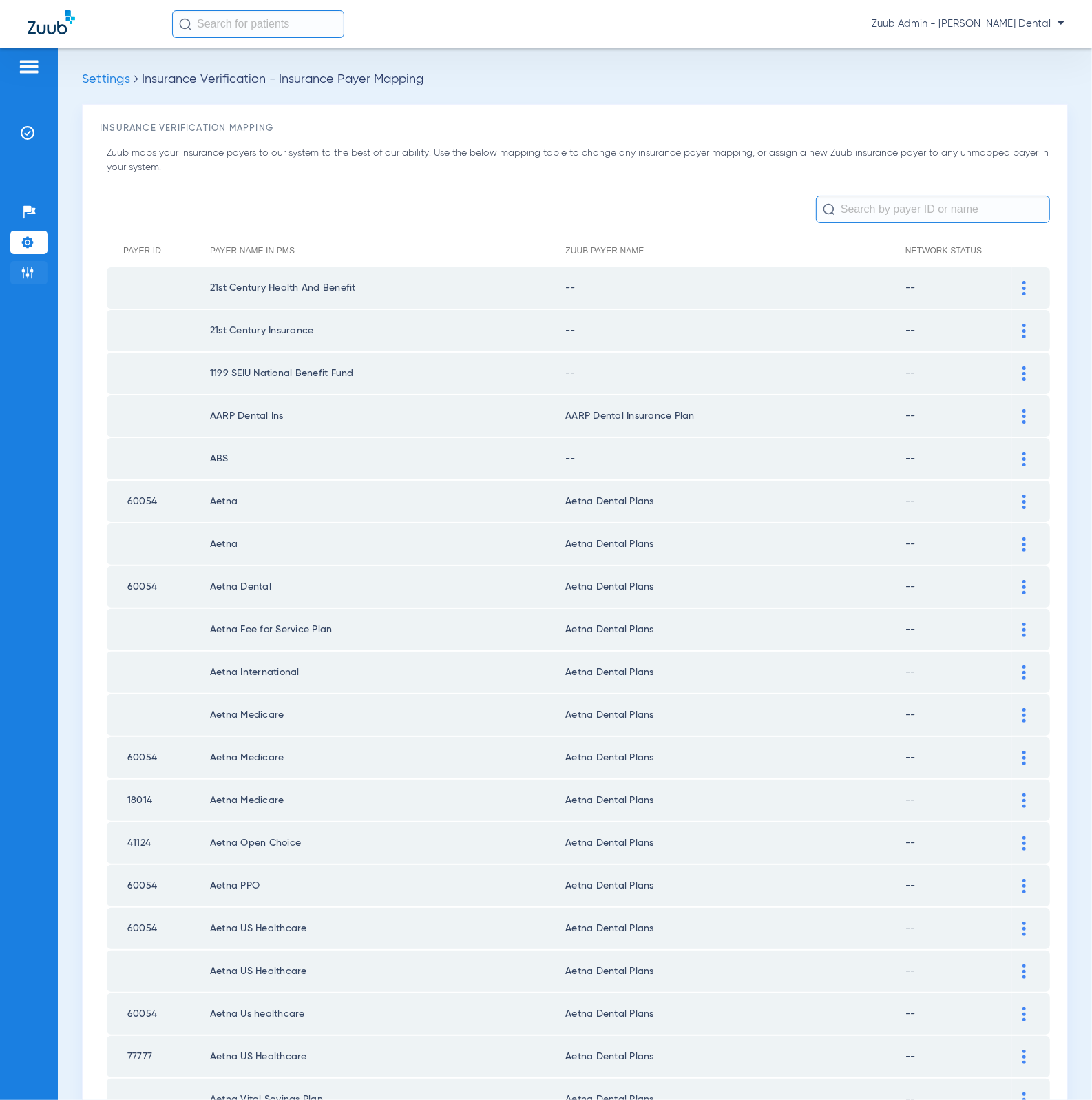
click at [32, 269] on img at bounding box center [27, 272] width 14 height 14
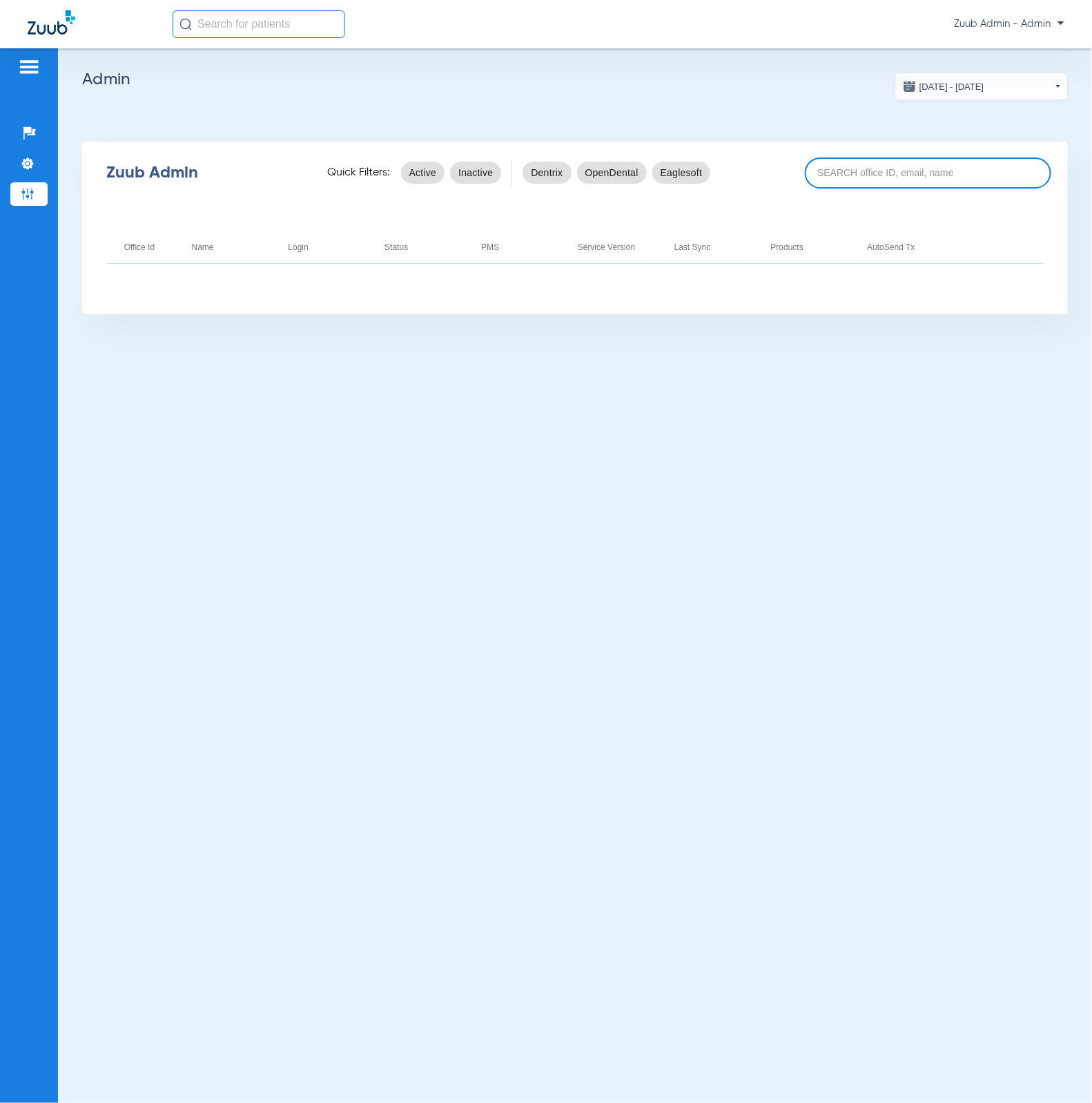
click at [896, 171] on input at bounding box center [928, 173] width 246 height 31
paste input "17007221"
type input "17007221"
click at [986, 17] on span "Zuub Admin - Admin" at bounding box center [1009, 24] width 110 height 14
click at [39, 191] on div at bounding box center [546, 552] width 1092 height 1103
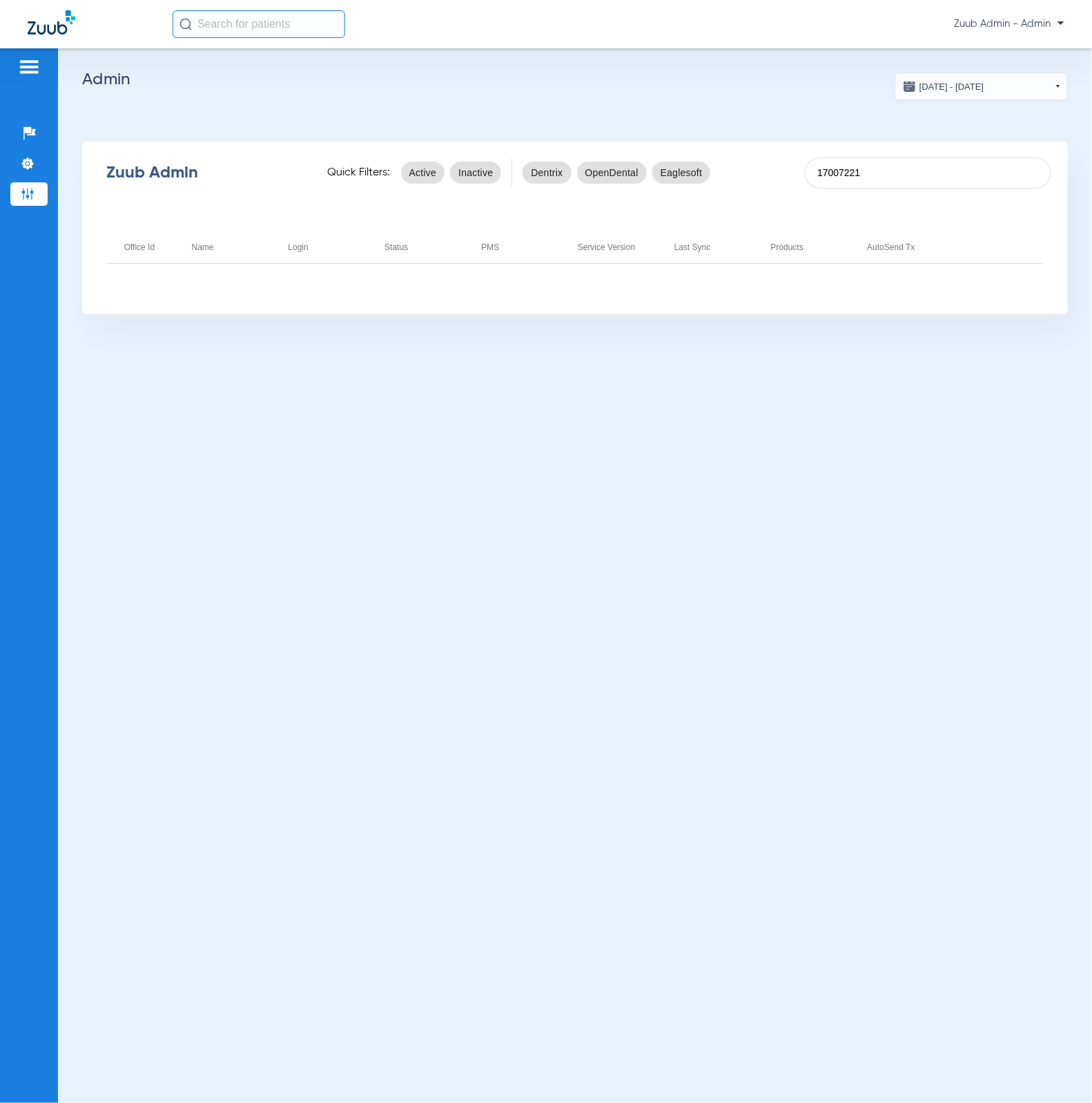
click at [1011, 27] on span "Zuub Admin - Admin" at bounding box center [1009, 24] width 110 height 14
click at [1017, 52] on span "Log out" at bounding box center [1024, 49] width 54 height 9
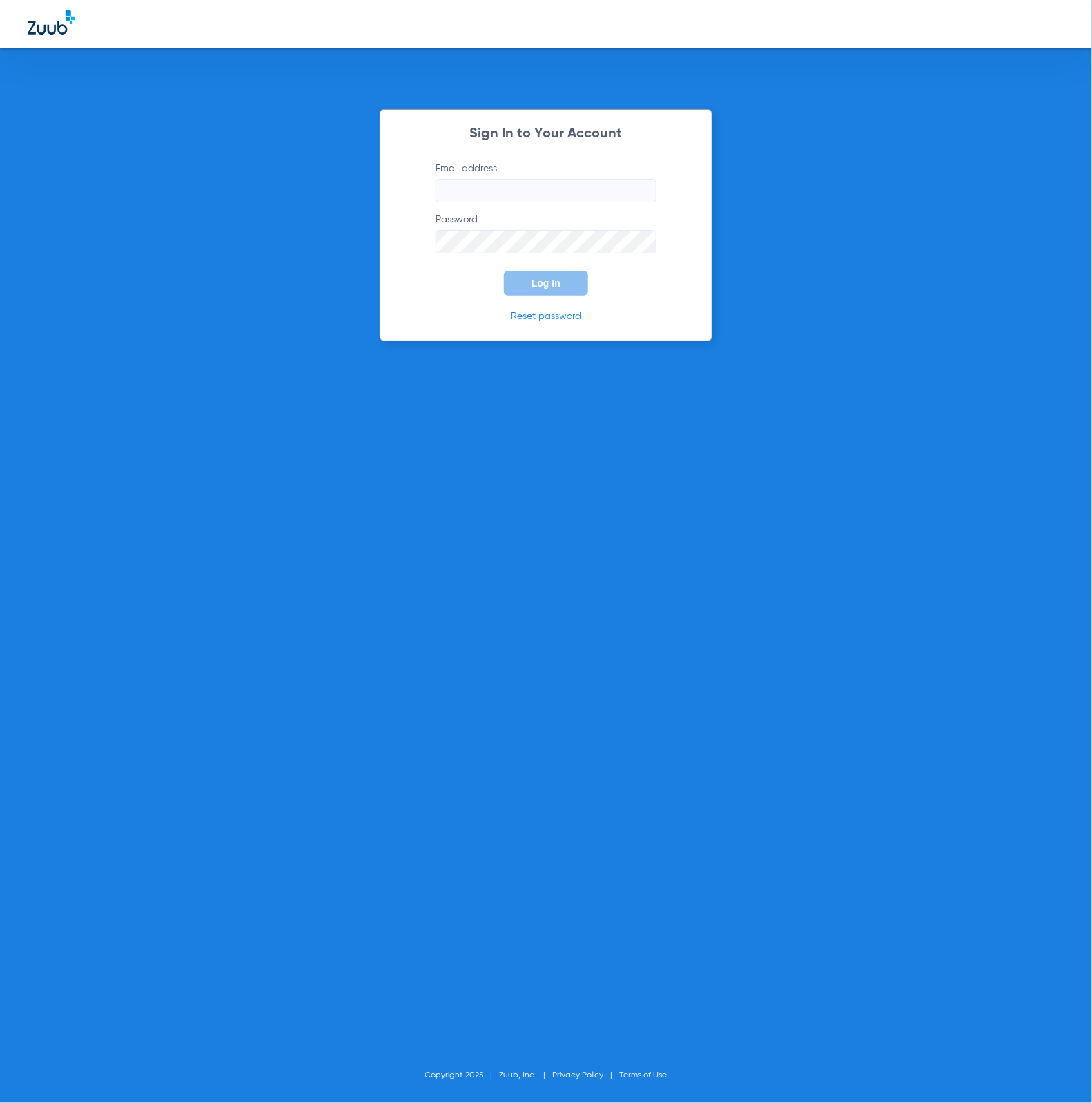
type input "[PERSON_NAME][EMAIL_ADDRESS][DOMAIN_NAME]"
click at [549, 271] on button "Log In" at bounding box center [546, 283] width 84 height 25
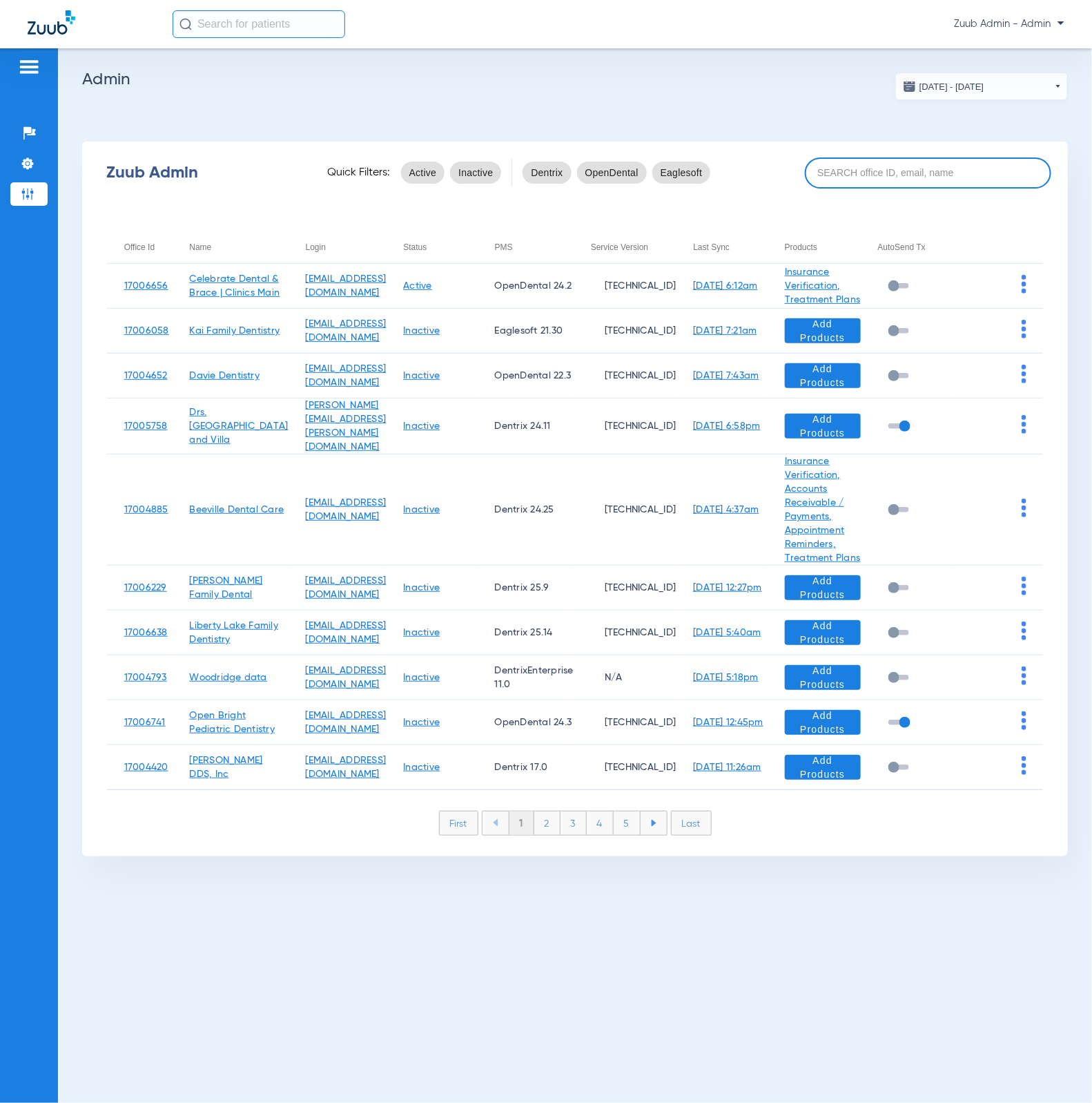
click at [913, 160] on input at bounding box center [928, 173] width 246 height 31
paste input "17007221"
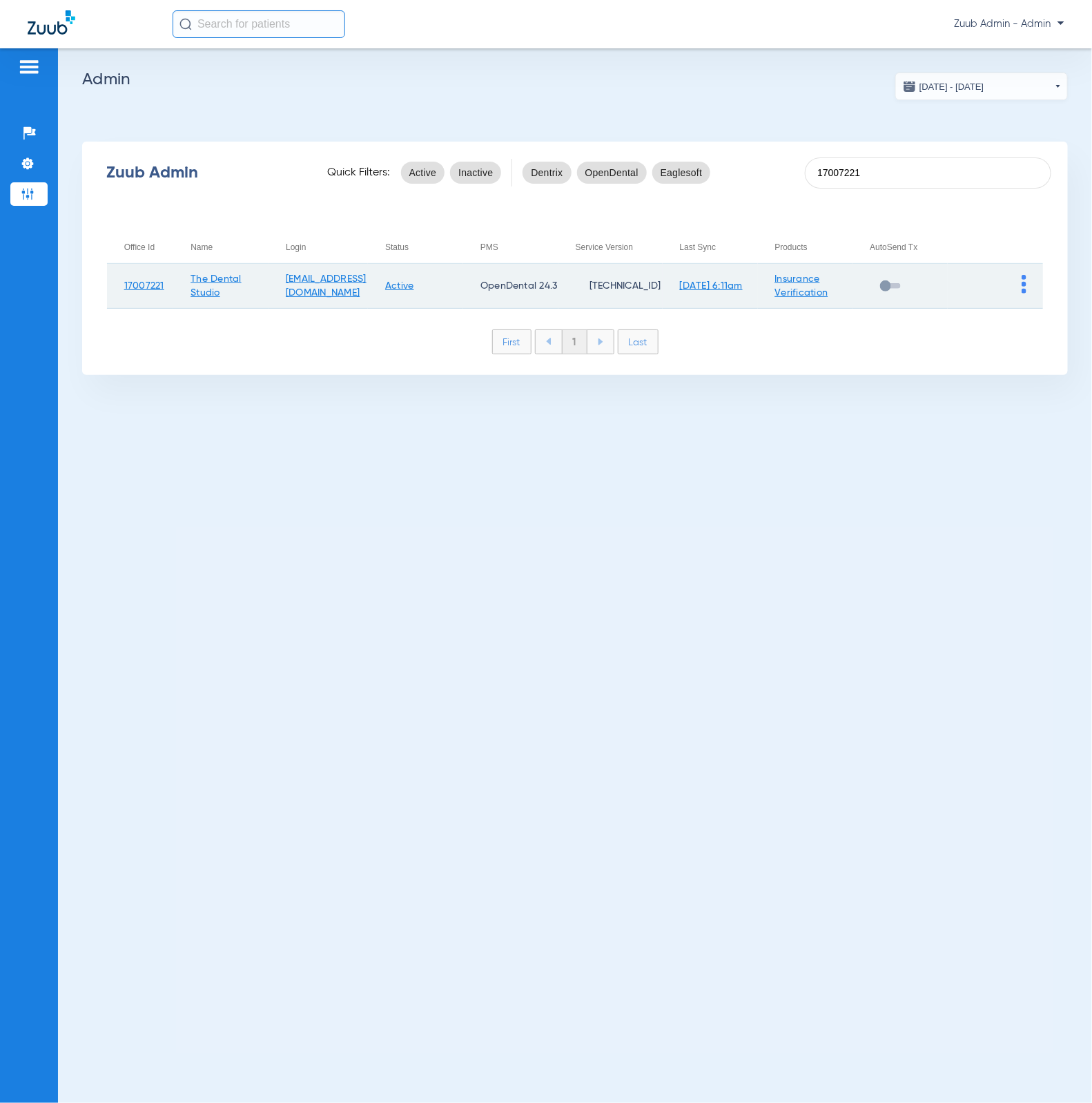
type input "17007221"
click at [1024, 280] on img at bounding box center [1024, 284] width 5 height 19
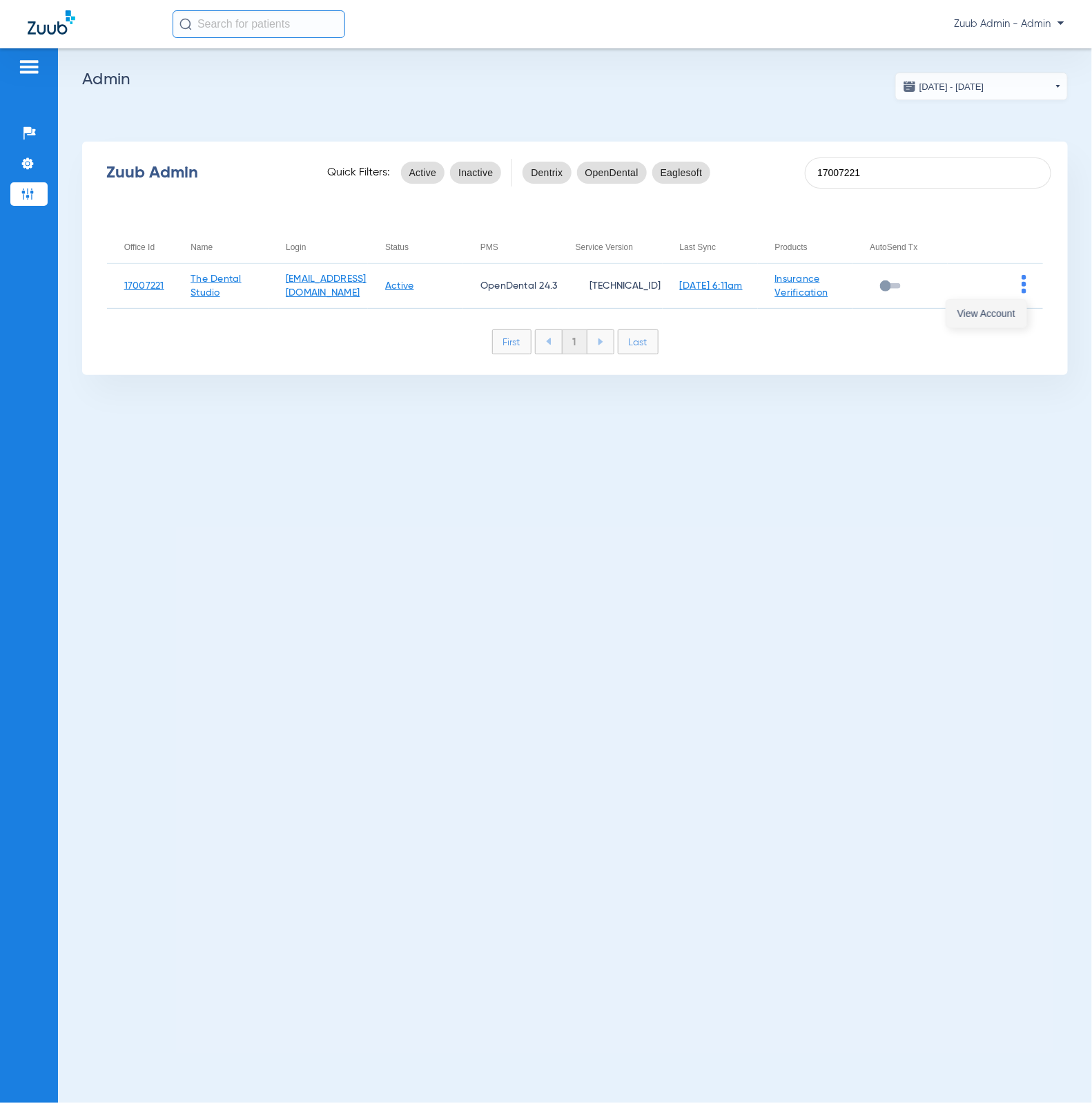
click at [1018, 304] on button "View Account" at bounding box center [987, 313] width 80 height 28
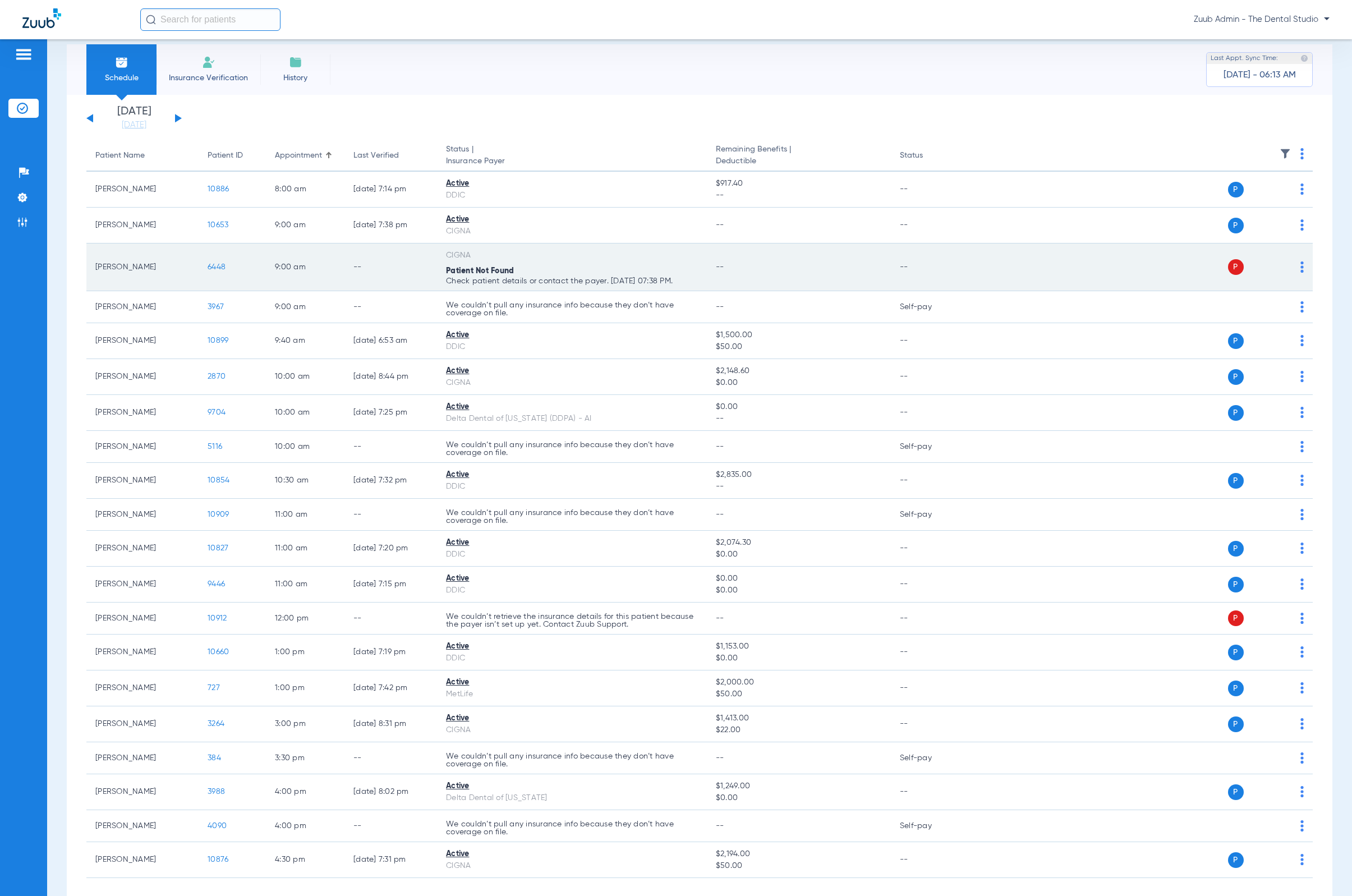
scroll to position [29, 0]
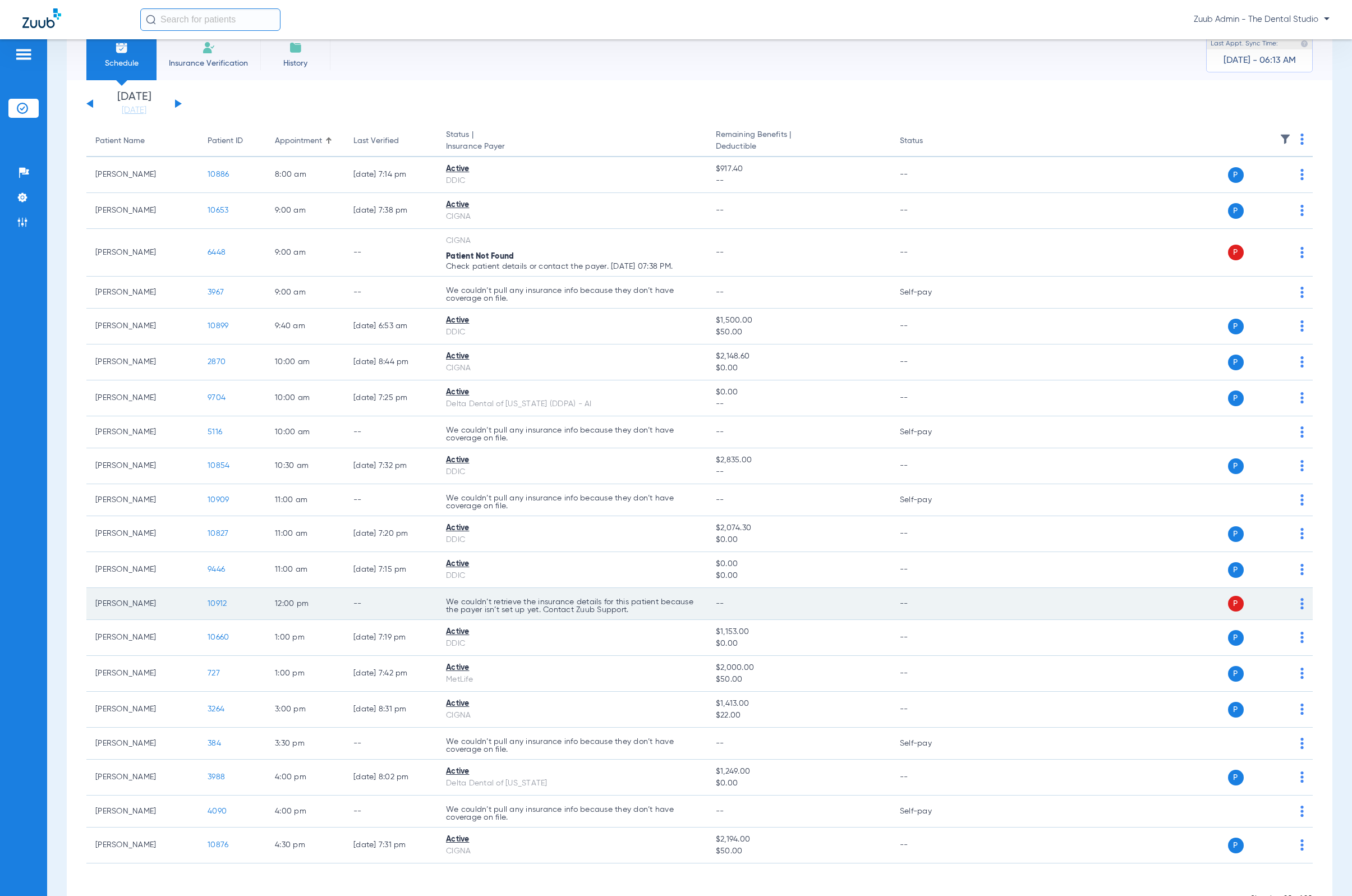
click at [215, 602] on span "10912" at bounding box center [217, 603] width 19 height 8
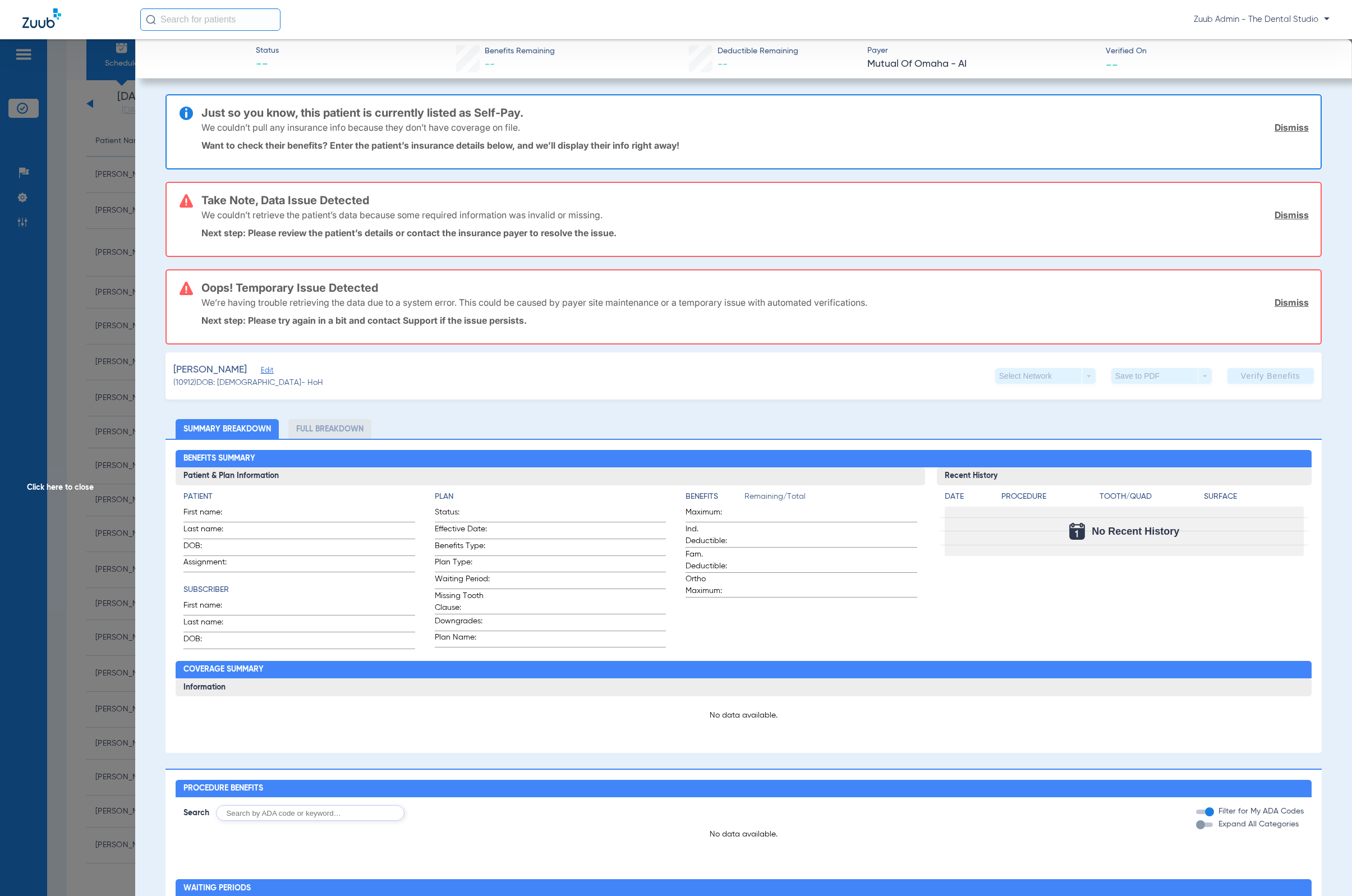
click at [271, 367] on span "Edit" at bounding box center [265, 372] width 10 height 10
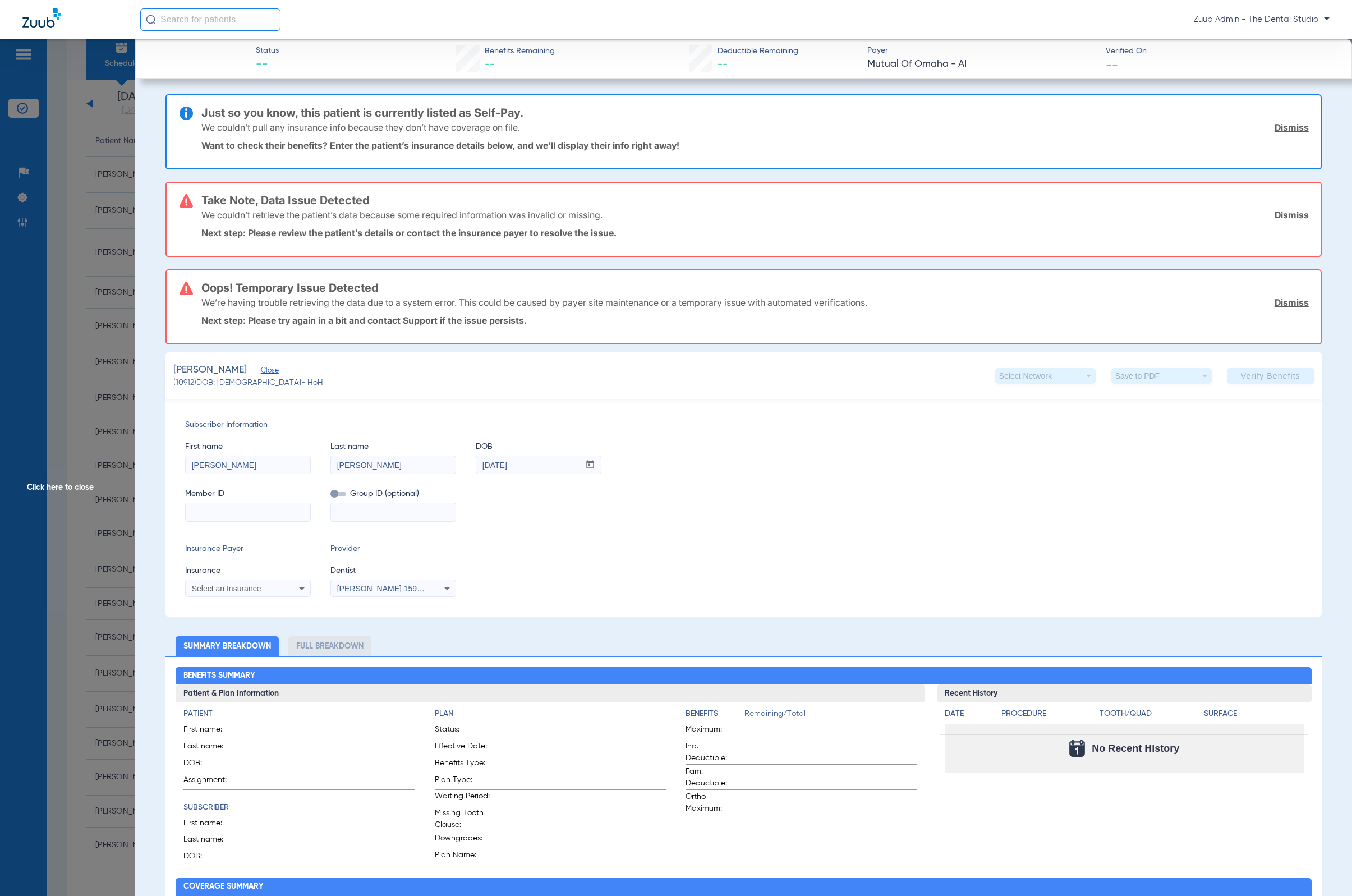
click at [887, 305] on link "Dismiss" at bounding box center [1291, 302] width 34 height 11
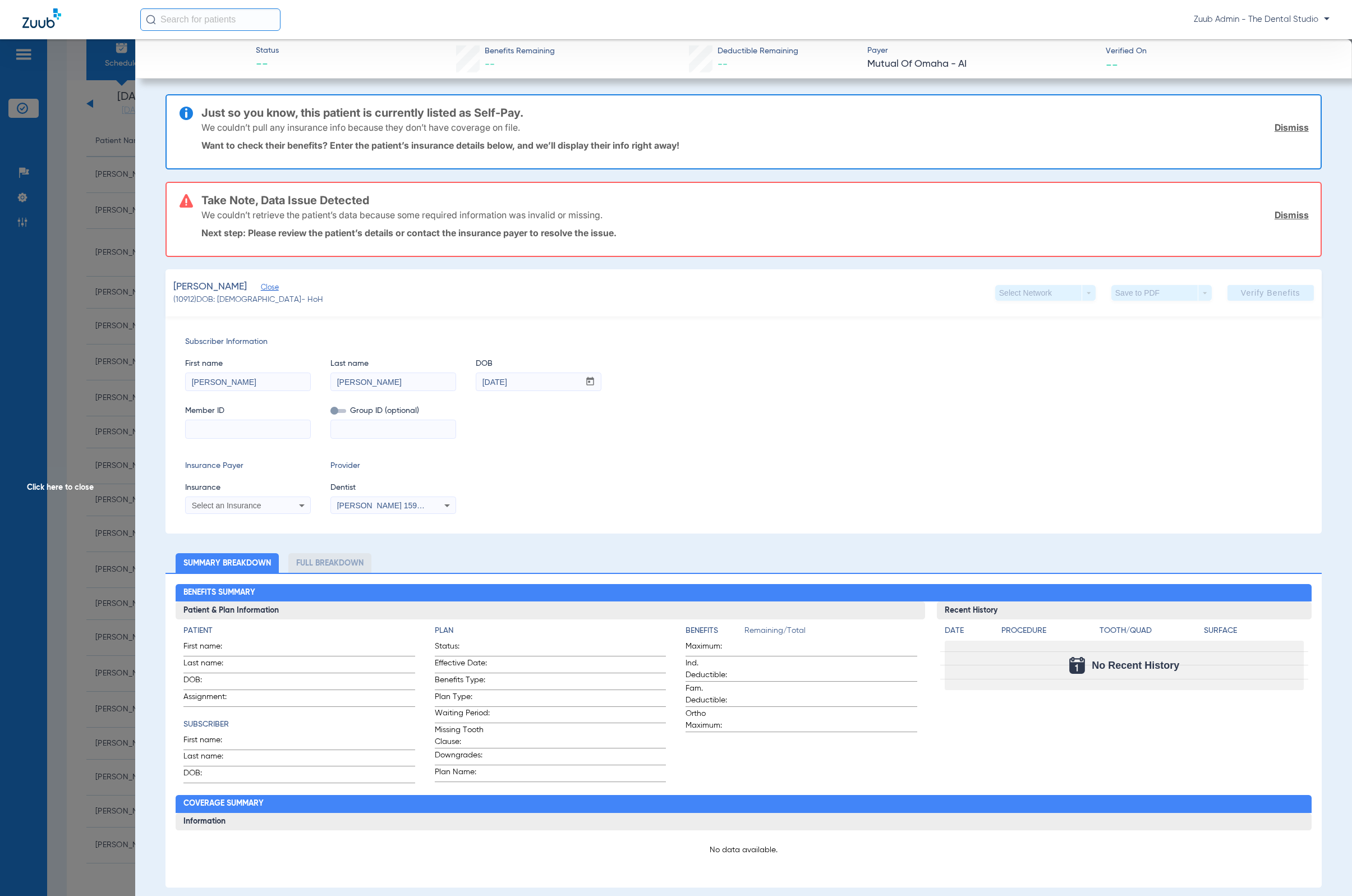
click at [887, 214] on link "Dismiss" at bounding box center [1291, 215] width 34 height 11
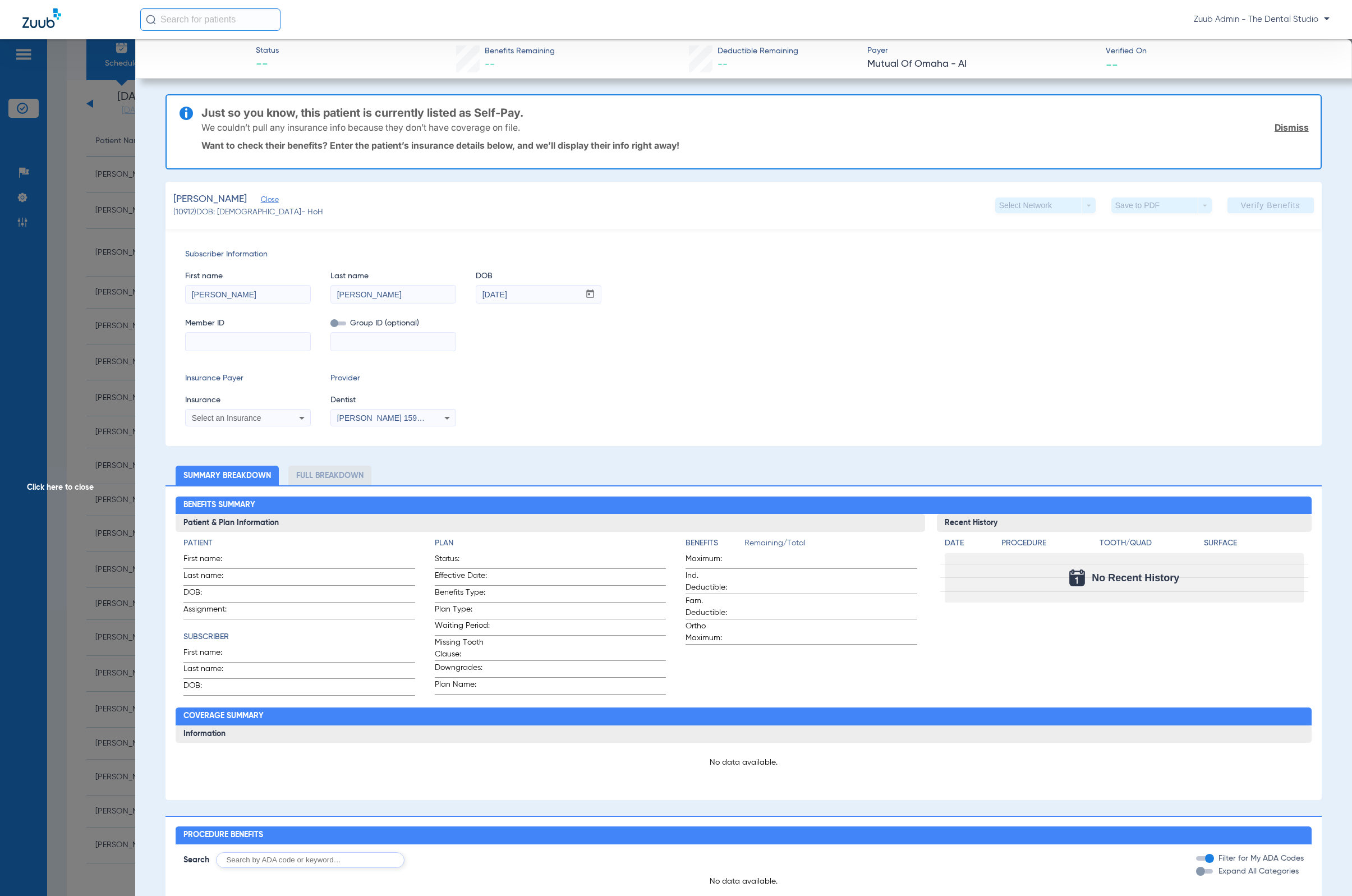
click at [120, 247] on span "Click here to close" at bounding box center [68, 487] width 135 height 896
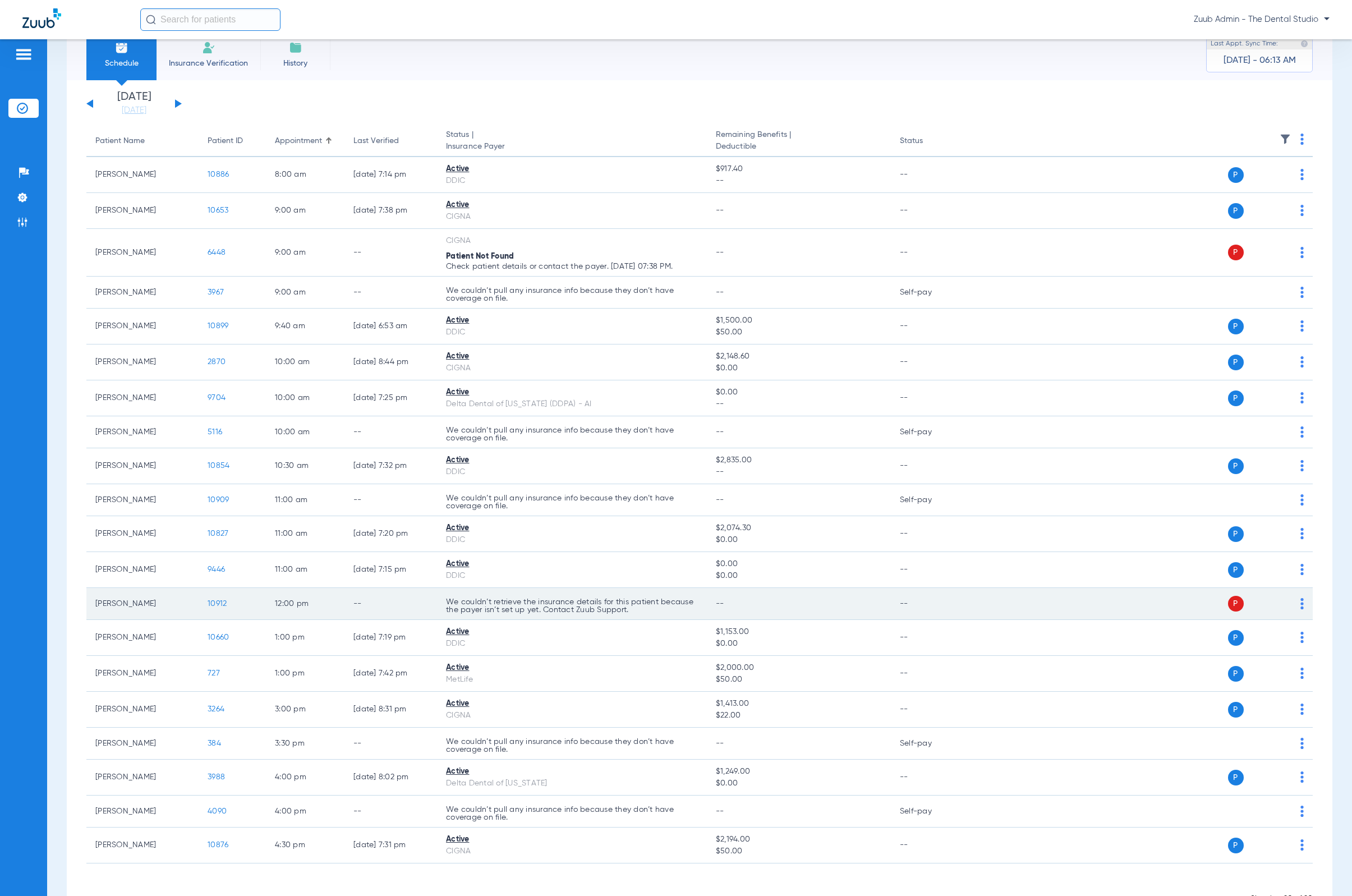
click at [208, 603] on span "10912" at bounding box center [217, 603] width 19 height 8
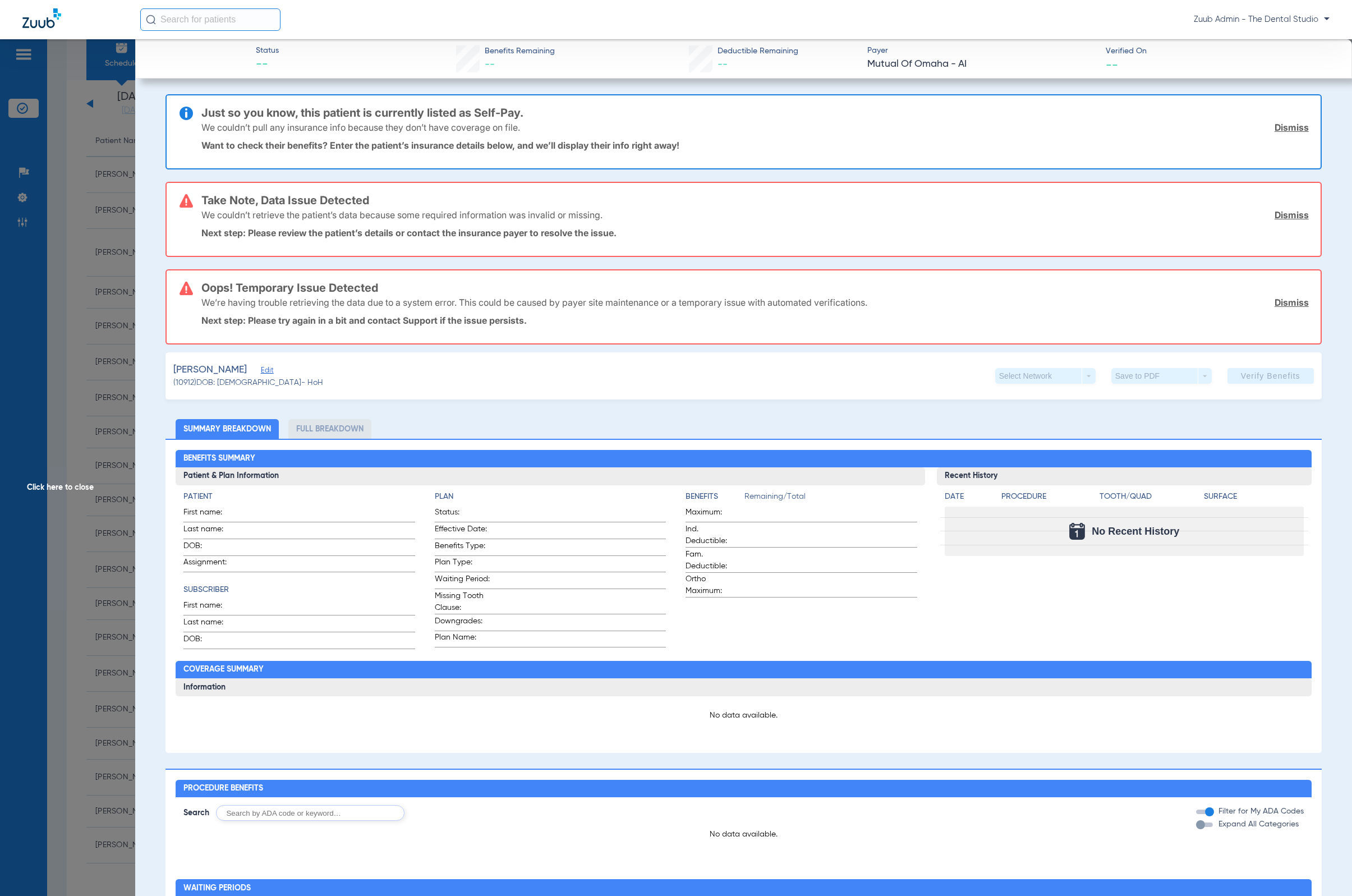
click at [887, 298] on div "We’re having trouble retrieving the data due to a system error. This could be c…" at bounding box center [755, 303] width 1108 height 29
click at [887, 297] on link "Dismiss" at bounding box center [1291, 302] width 34 height 11
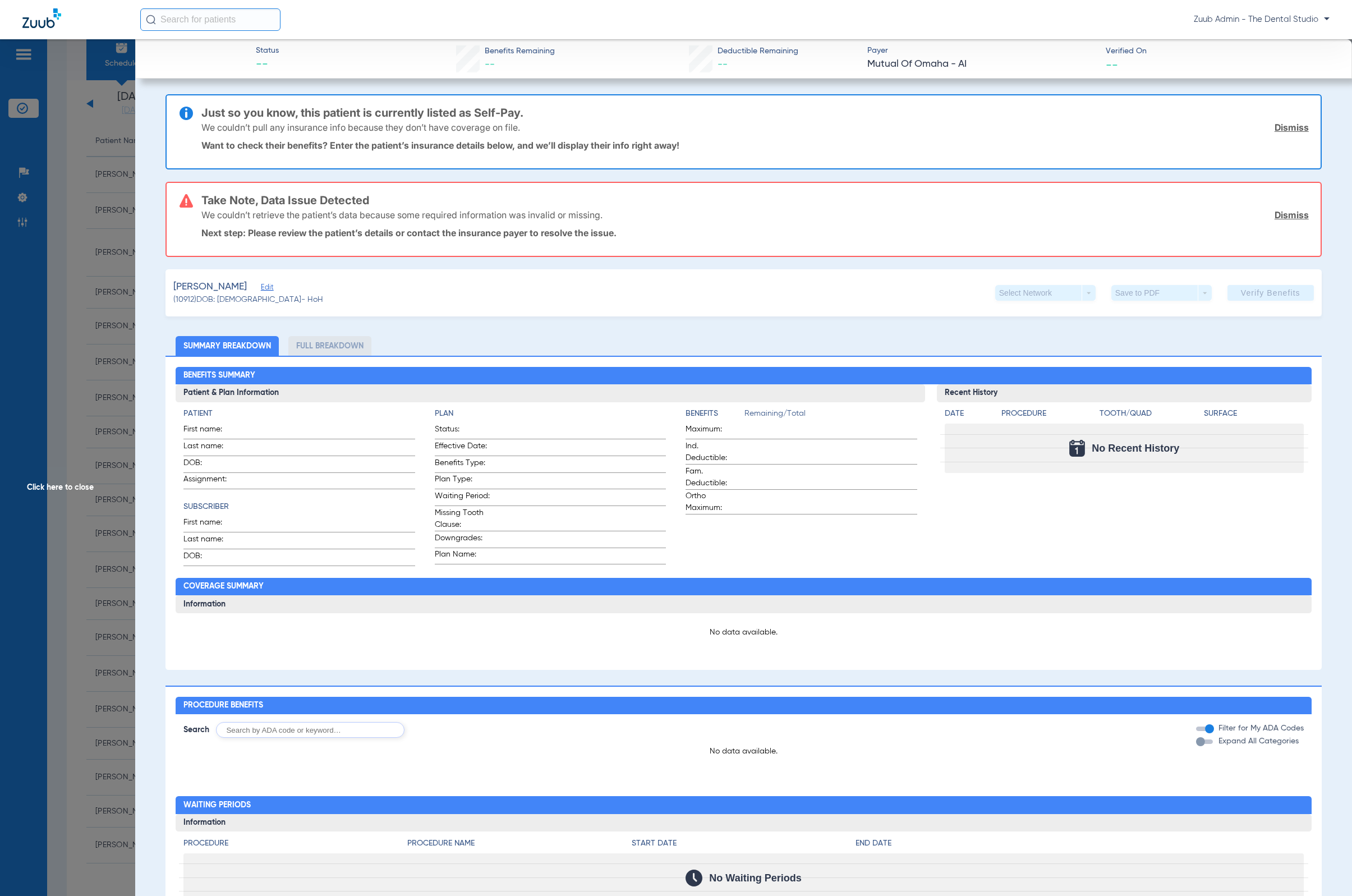
click at [887, 216] on link "Dismiss" at bounding box center [1291, 215] width 34 height 11
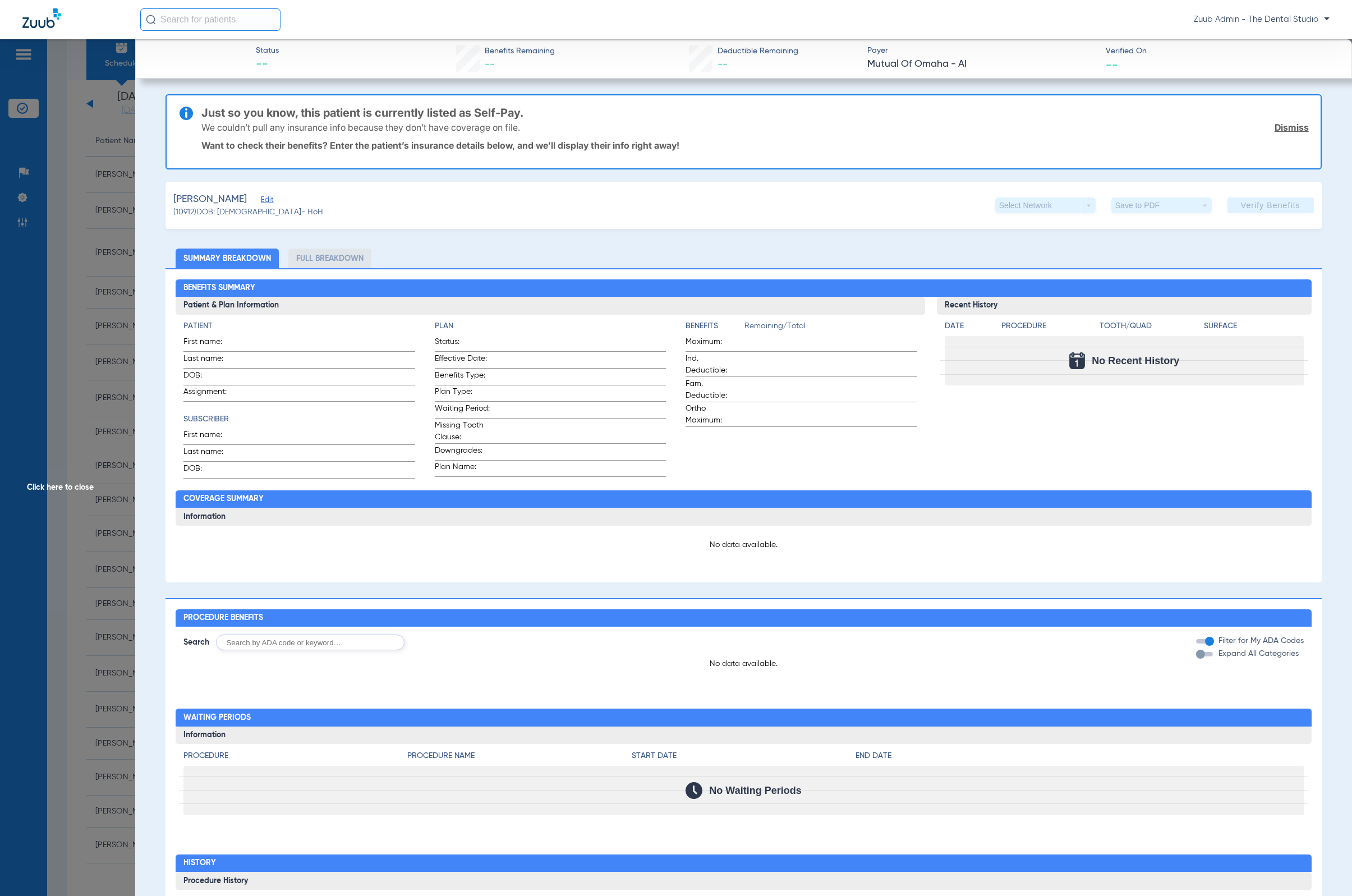
click at [271, 197] on span "Edit" at bounding box center [265, 201] width 10 height 10
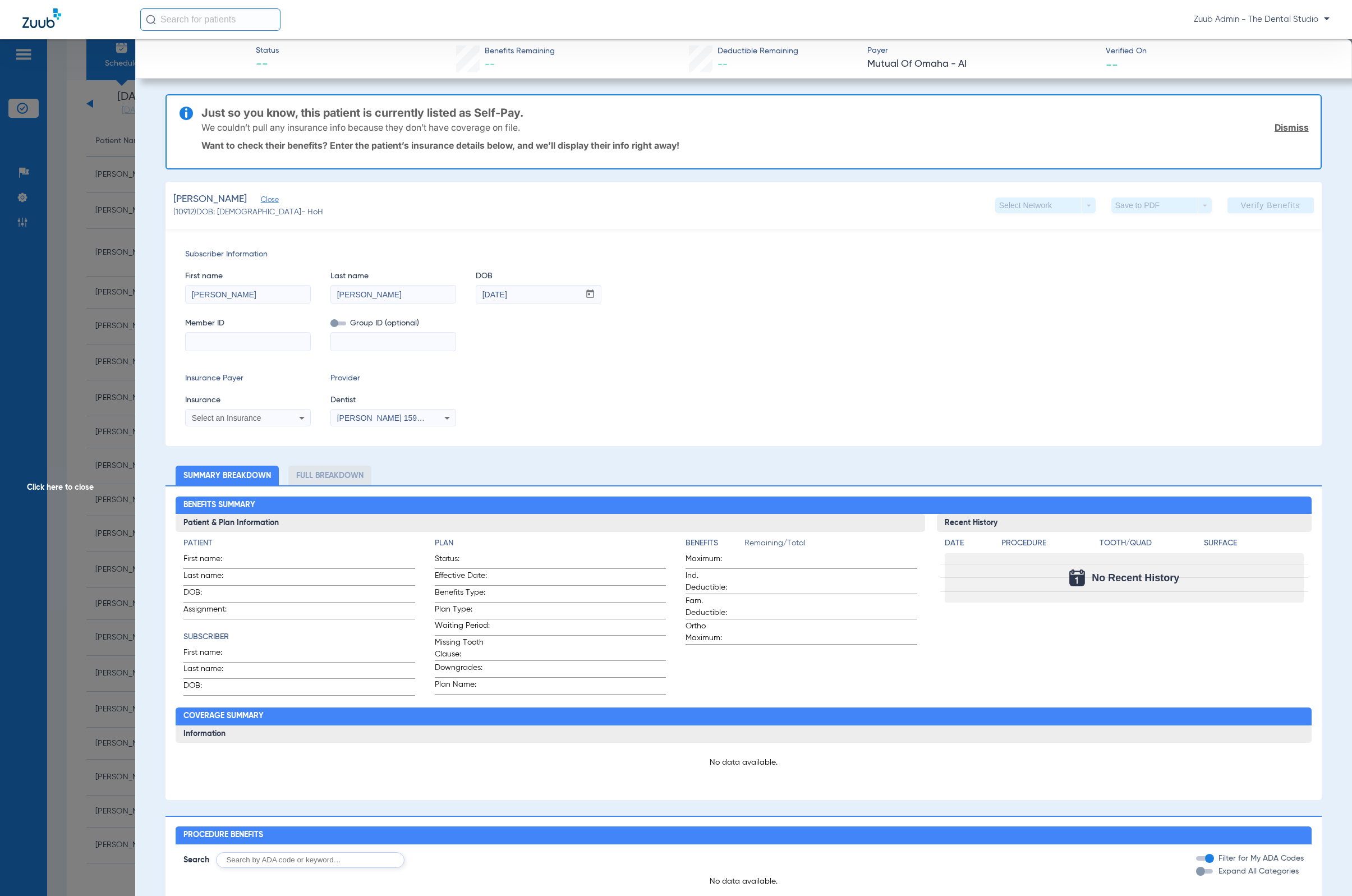
click at [69, 389] on span "Click here to close" at bounding box center [68, 487] width 135 height 896
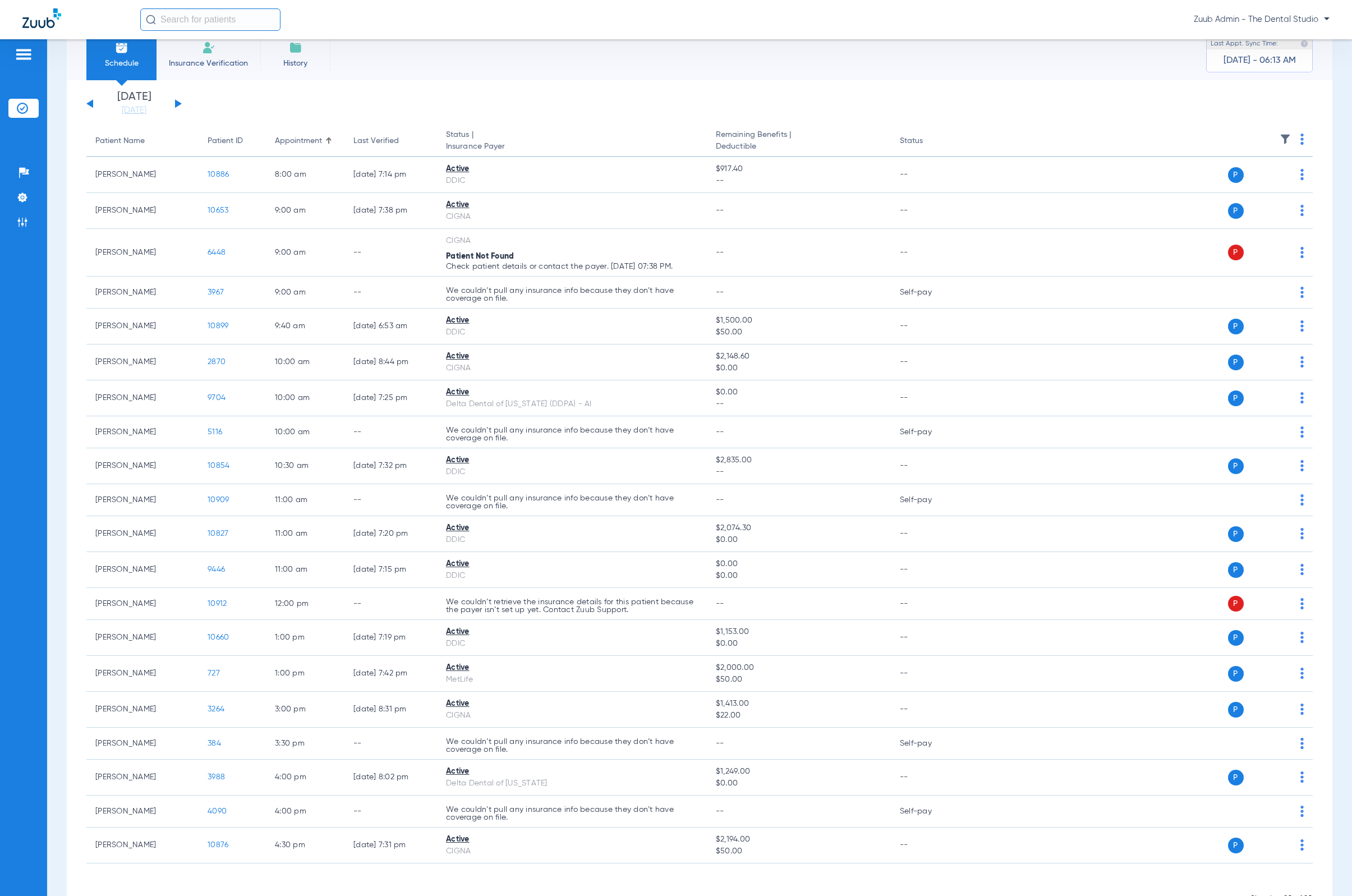
click at [193, 51] on li "Insurance Verification" at bounding box center [208, 55] width 104 height 51
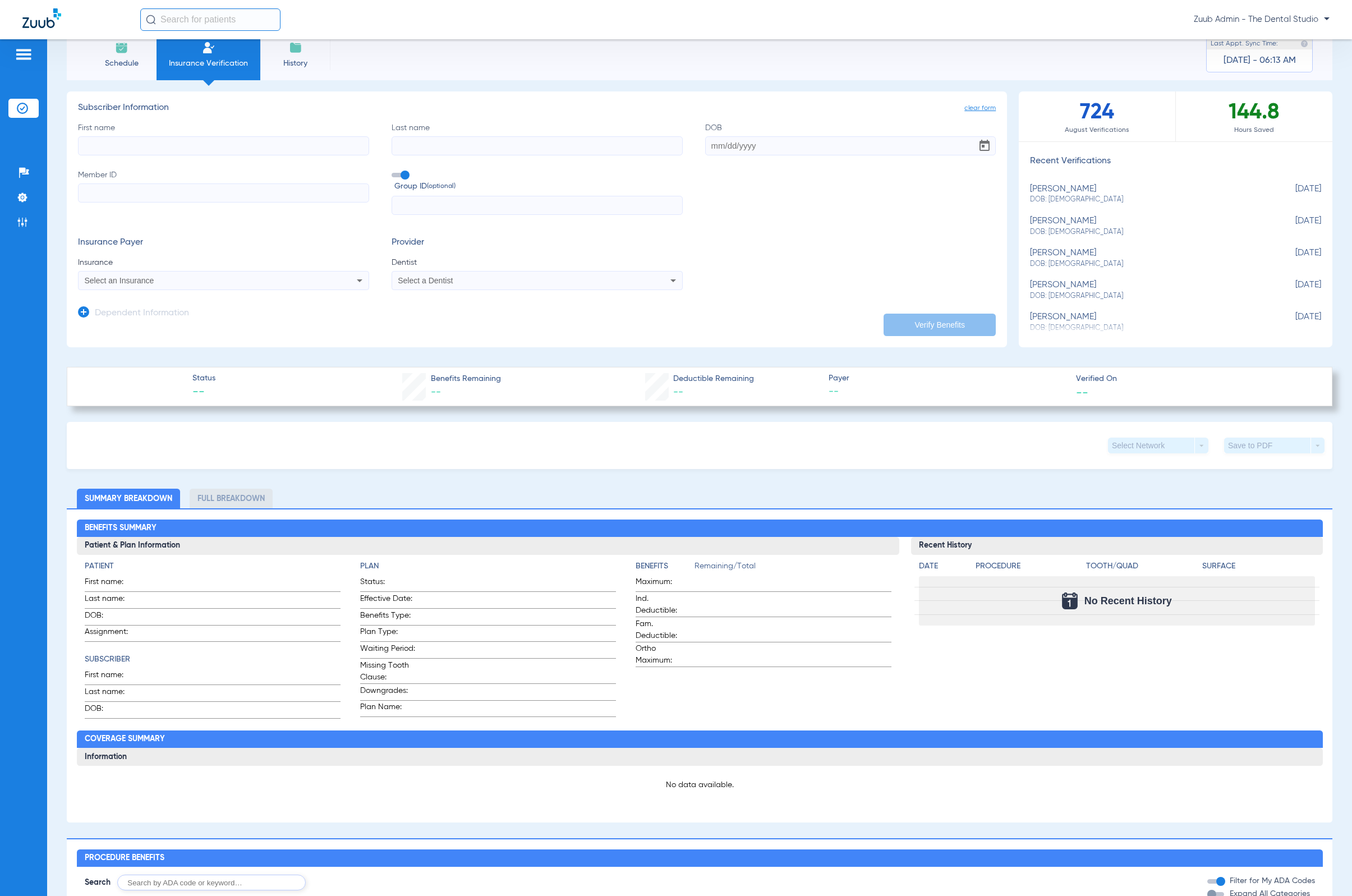
click at [887, 190] on div "xavier hernandez DOB: 04/18/1999" at bounding box center [1148, 194] width 235 height 21
type input "Xavier"
type input "Hernandez"
type input "04/18/1999"
type input "1559186529"
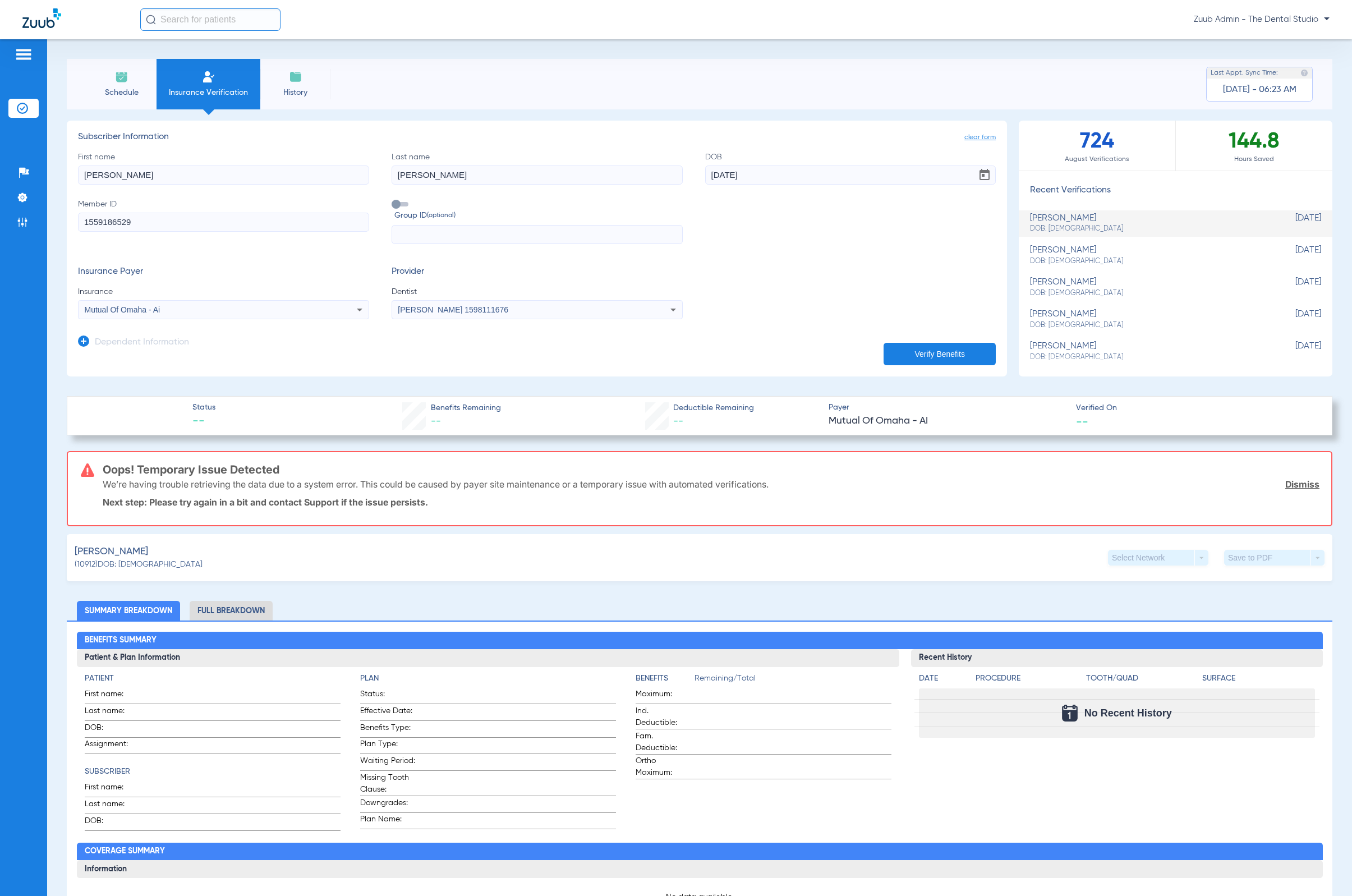
click at [319, 311] on div "Mutual Of Omaha - Ai" at bounding box center [223, 310] width 290 height 13
type input "mutu"
click at [402, 373] on div at bounding box center [676, 448] width 1352 height 896
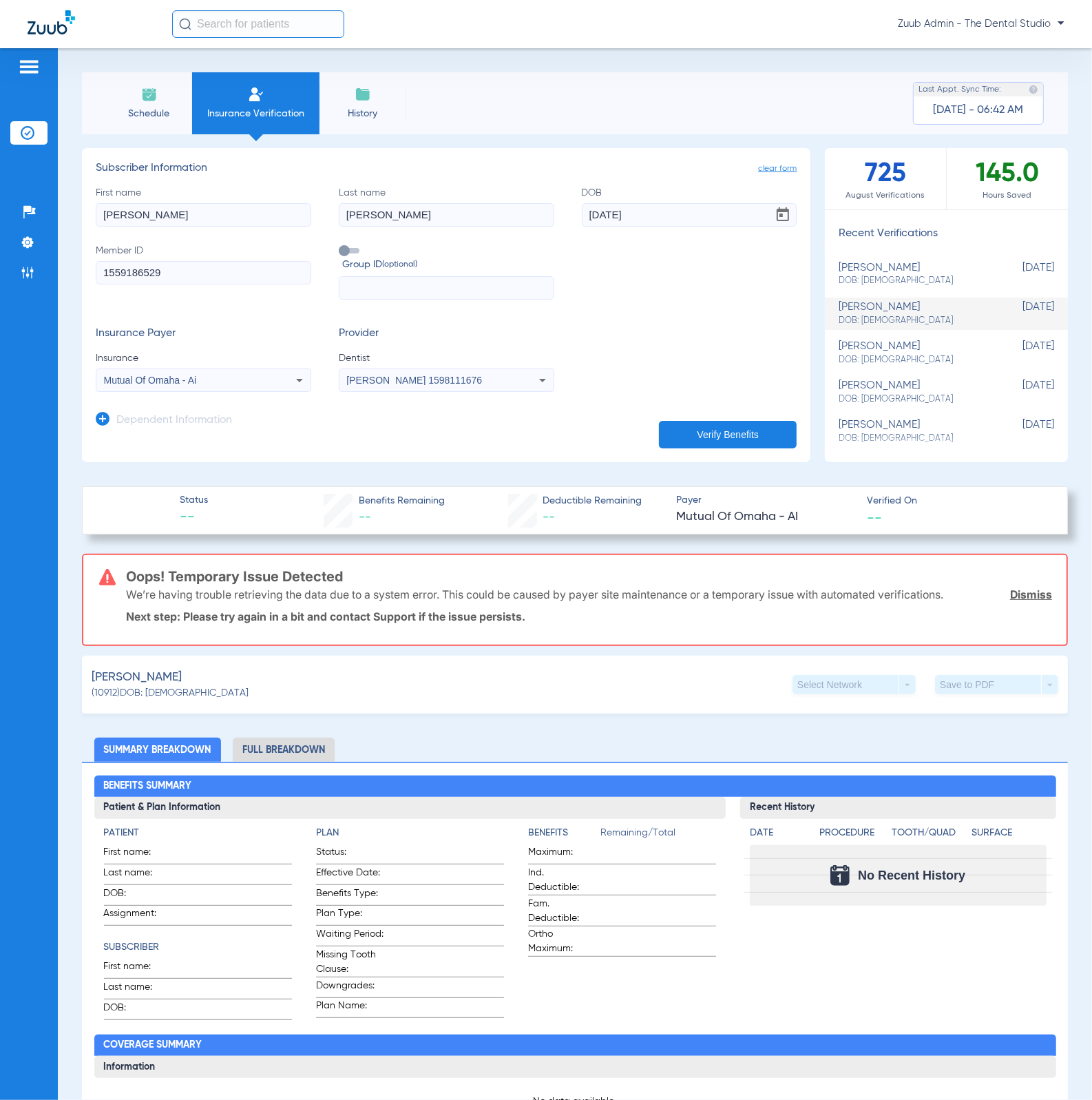
click at [887, 285] on span "DOB: 12/14/1970" at bounding box center [911, 281] width 146 height 12
type input "Maricris"
type input "Timario"
type input "12/14/1970"
type input "U86093908"
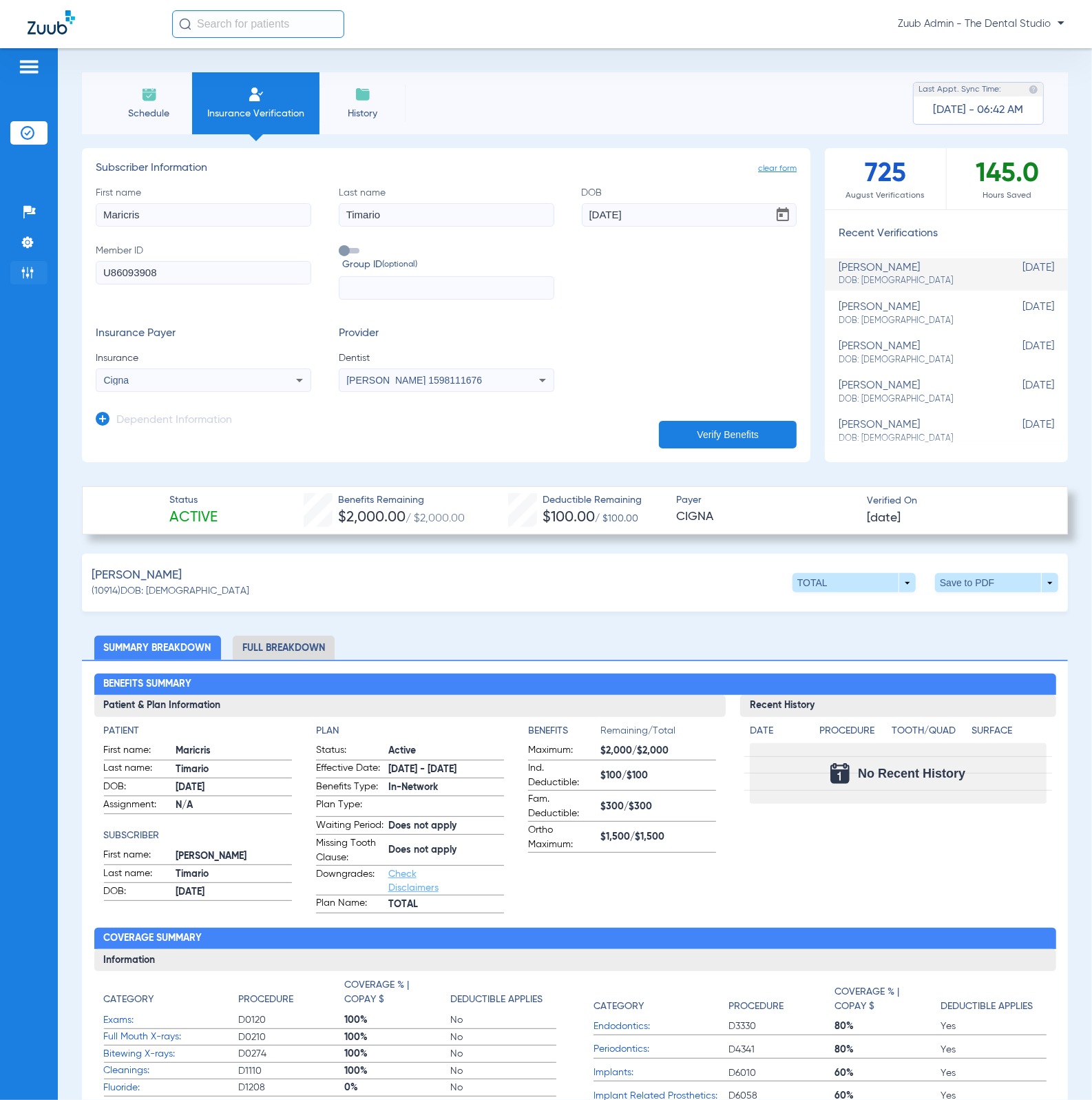
click at [10, 271] on li "Admin" at bounding box center [29, 272] width 37 height 24
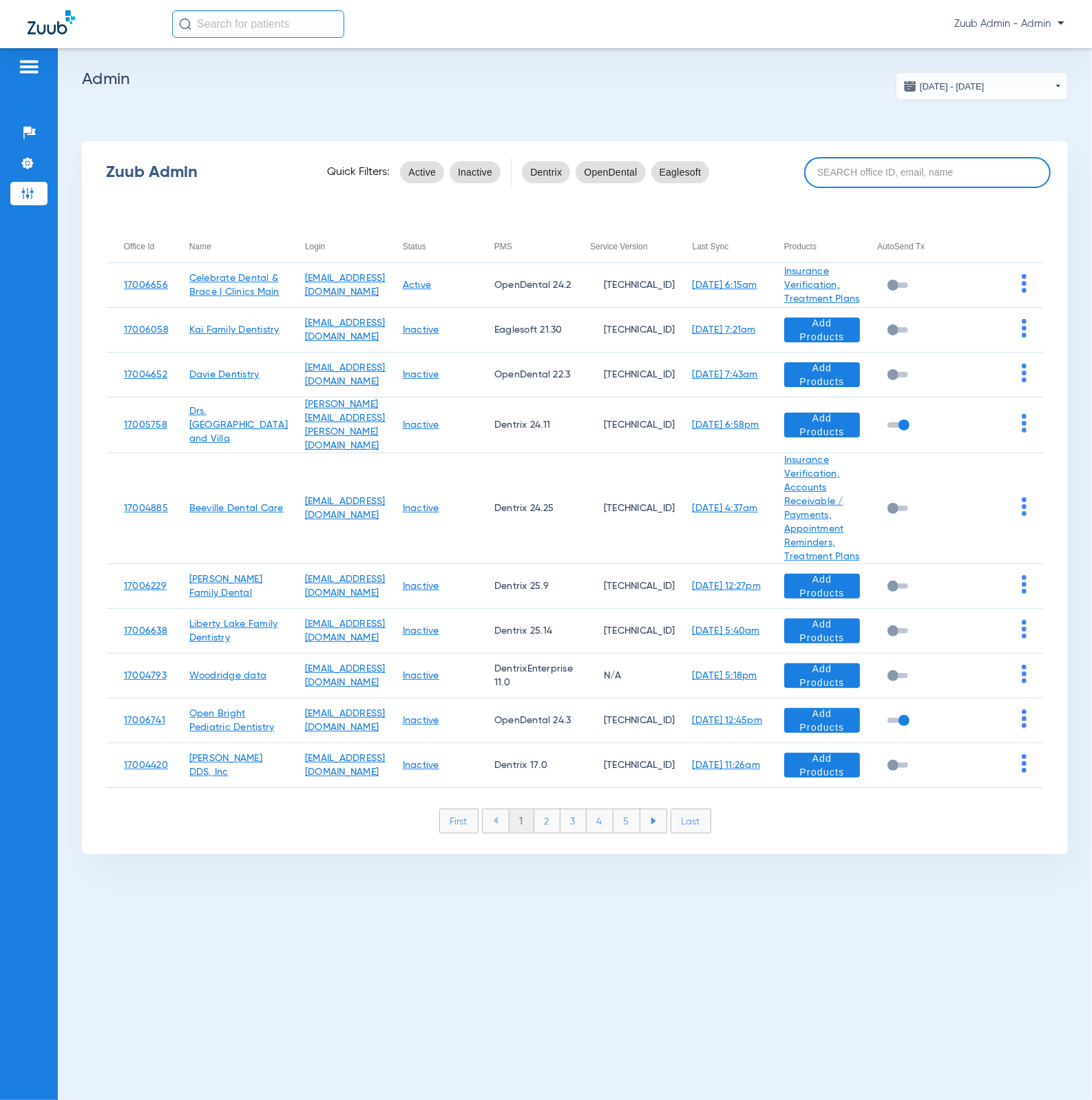
click at [981, 184] on input at bounding box center [927, 172] width 246 height 31
paste input "17006345"
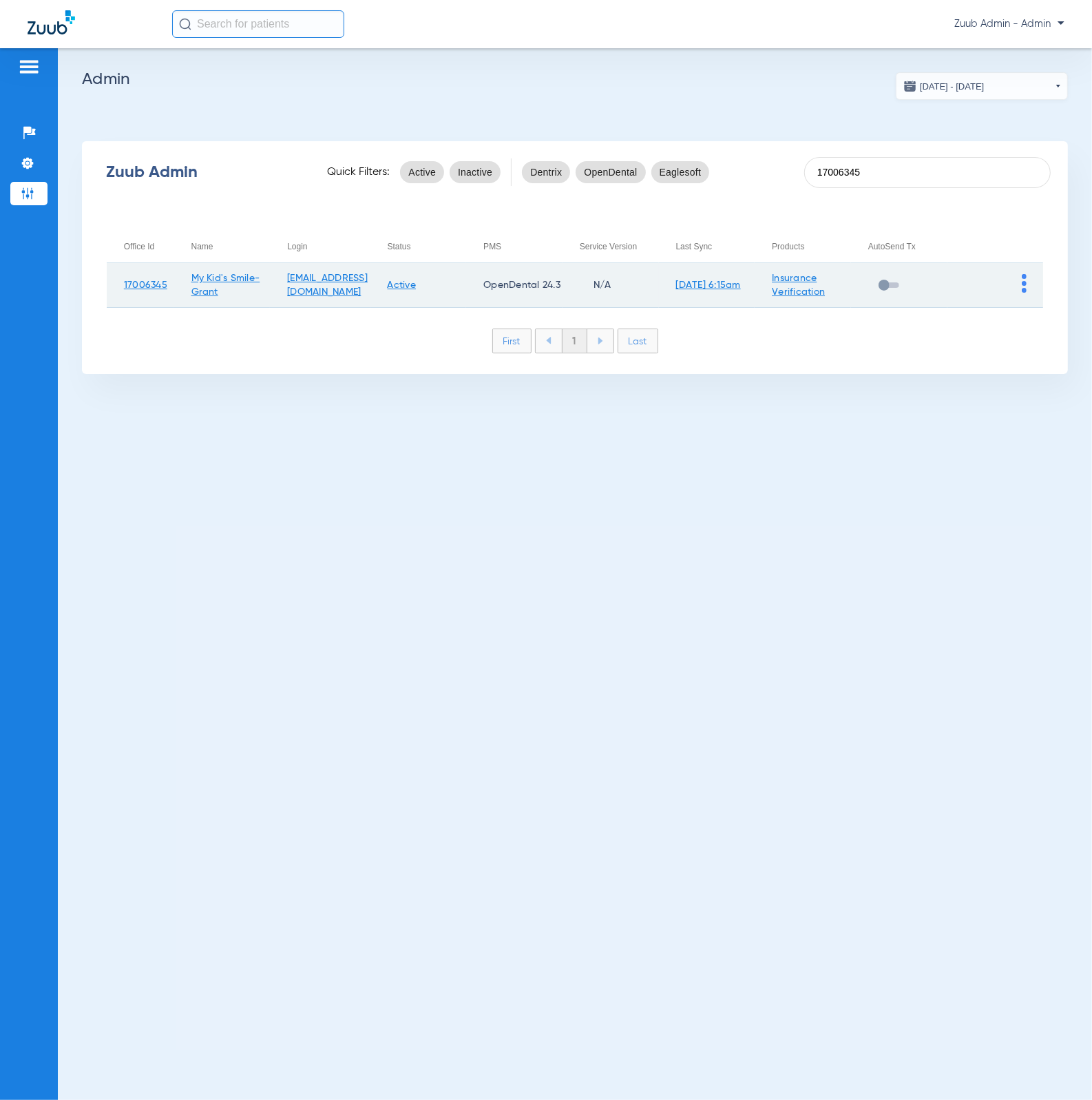
type input "17006345"
click at [1026, 287] on img at bounding box center [1024, 284] width 5 height 19
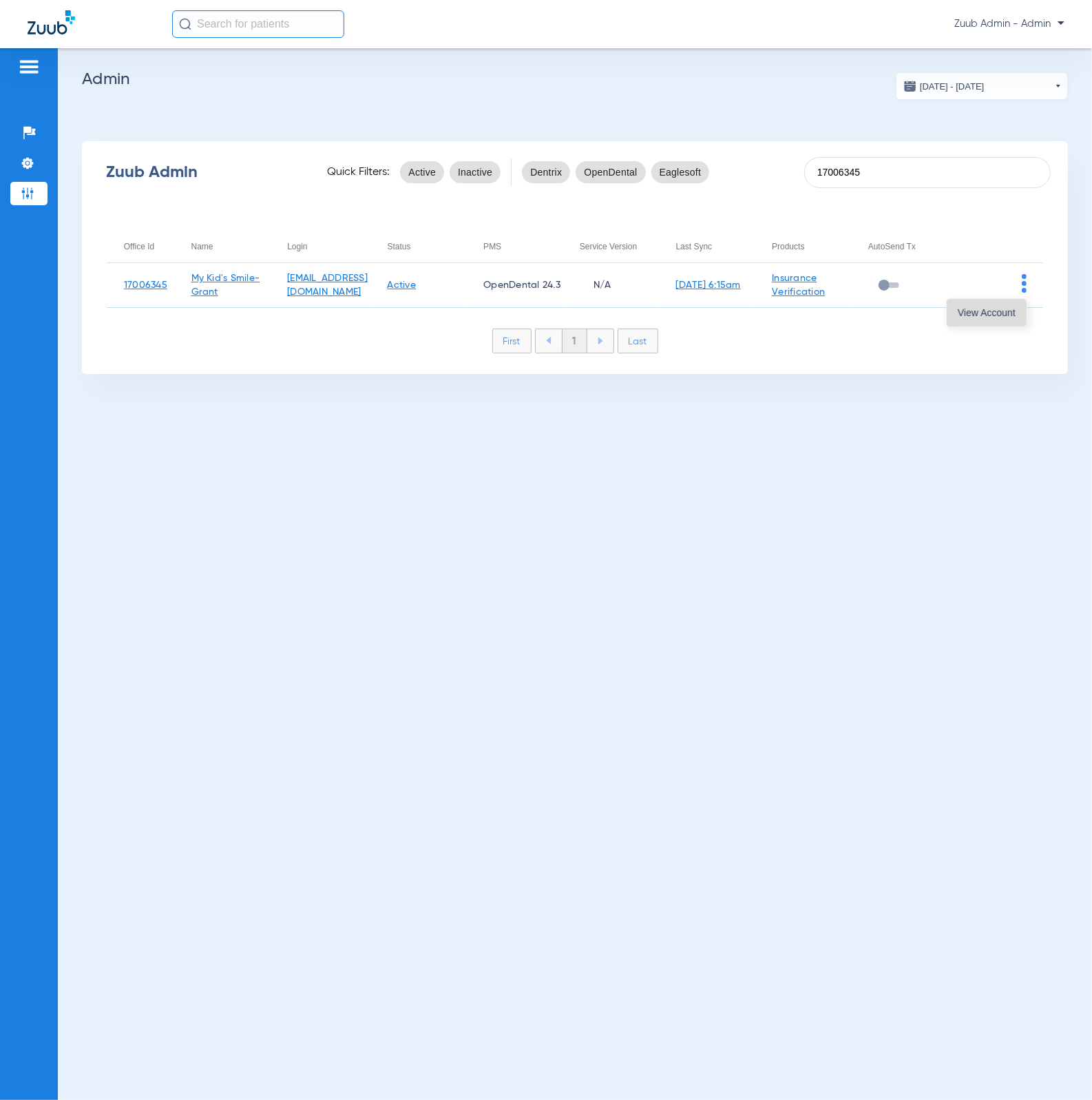
click at [1017, 309] on button "View Account" at bounding box center [987, 312] width 80 height 28
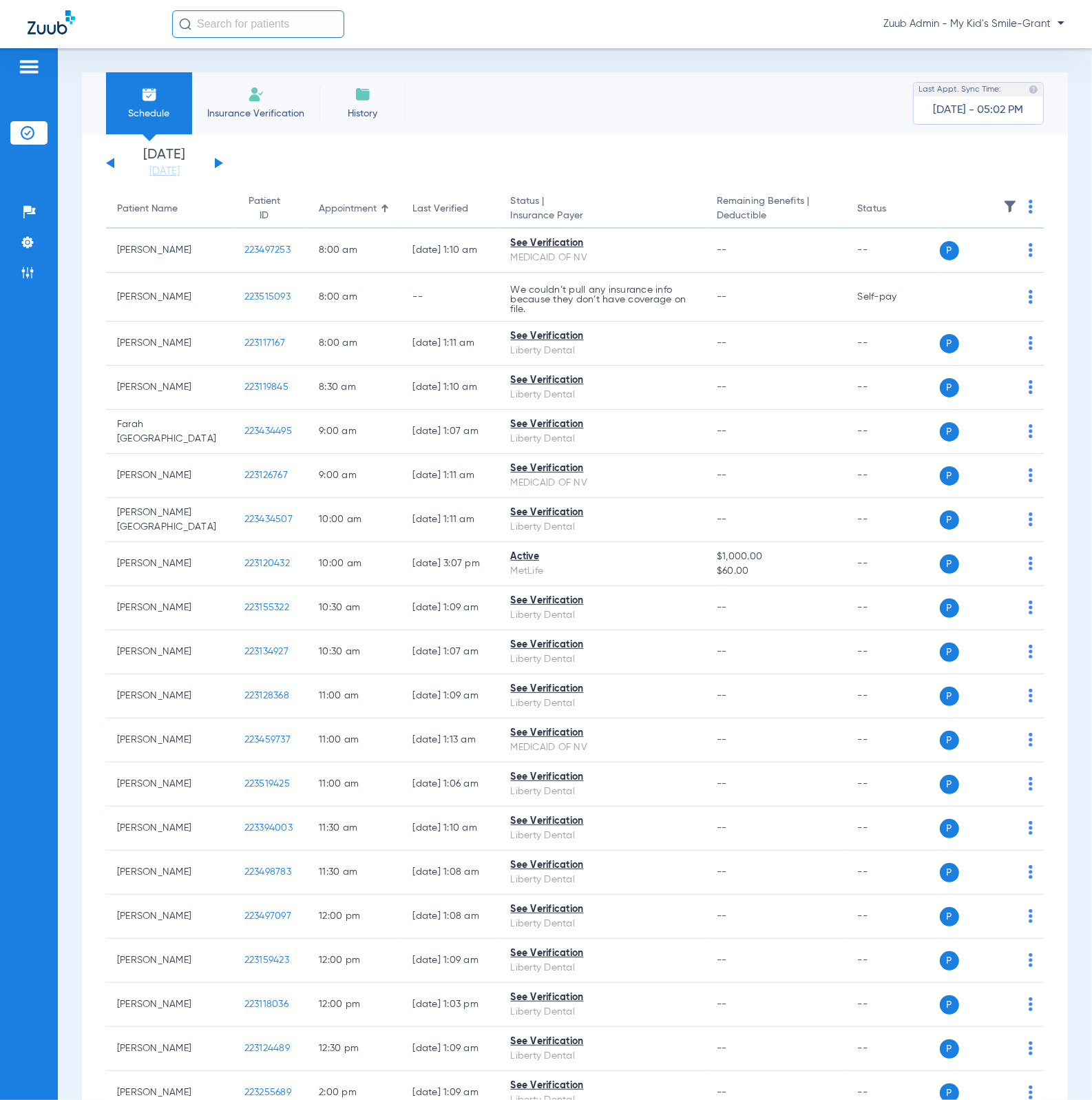
click at [113, 164] on button at bounding box center [110, 163] width 9 height 10
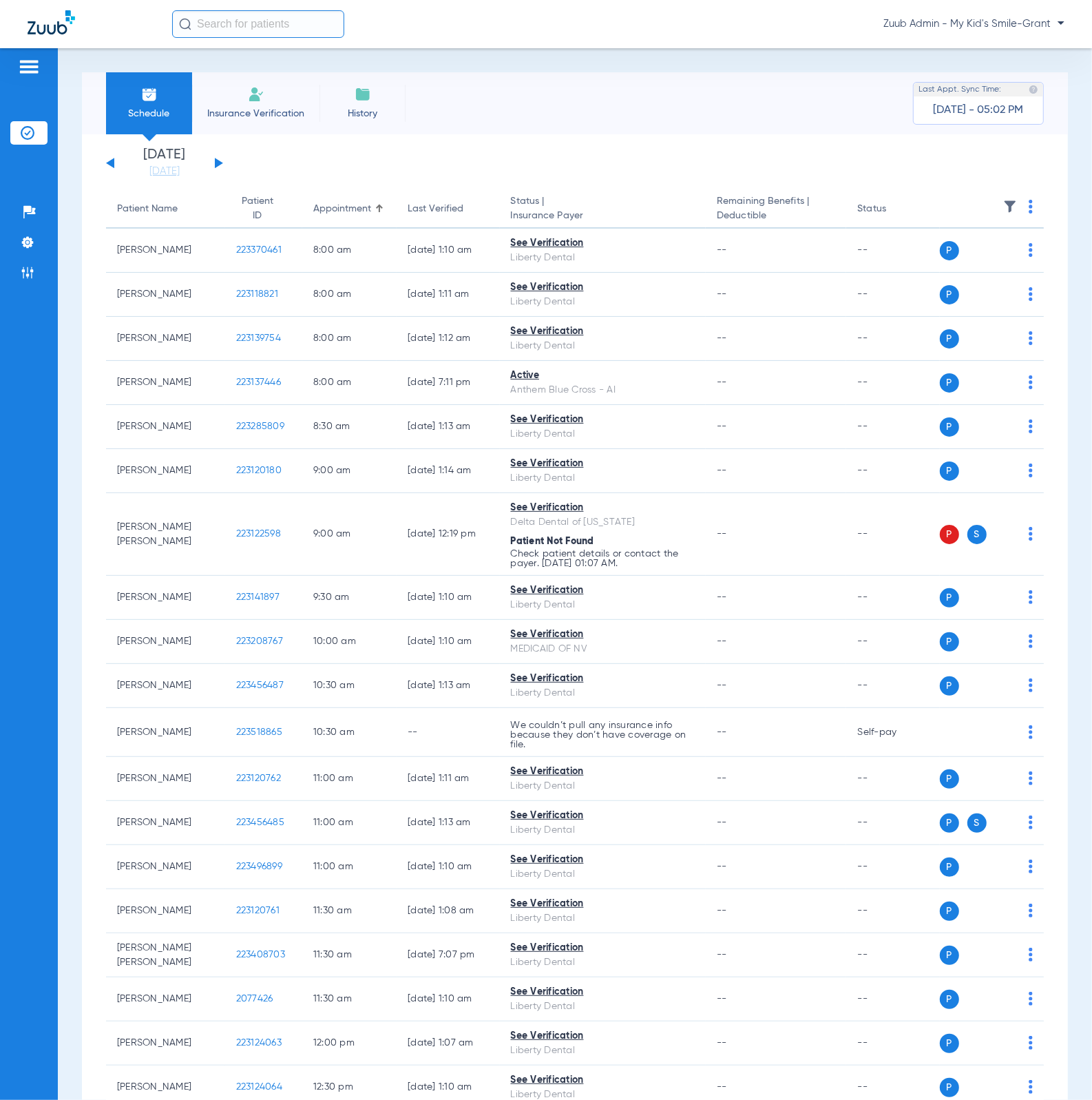
click at [1003, 208] on img at bounding box center [1010, 206] width 14 height 14
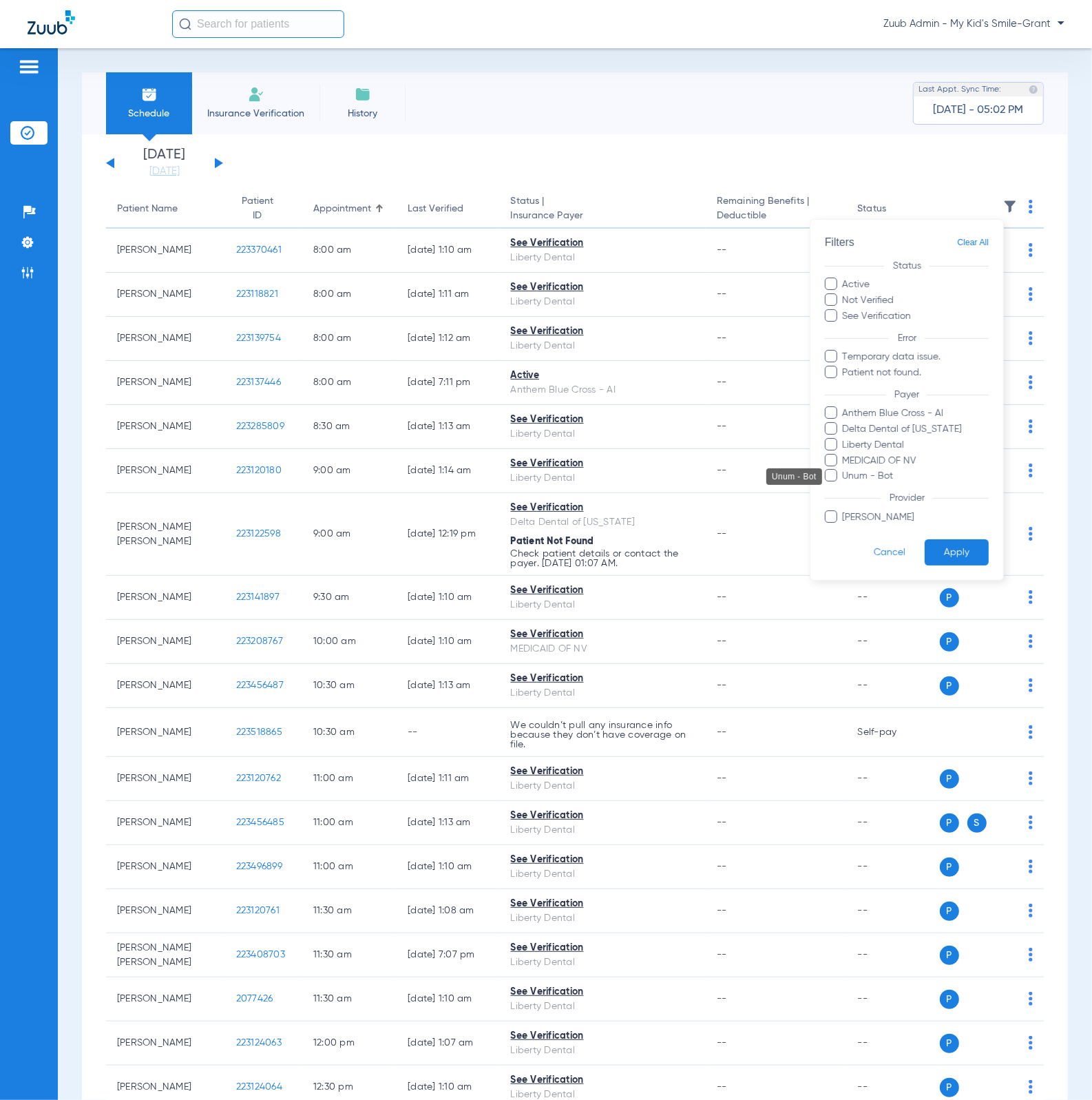
click at [891, 472] on span "Unum - Bot" at bounding box center [916, 476] width 147 height 14
click at [845, 486] on input "Unum - Bot" at bounding box center [845, 486] width 0 height 0
click at [956, 549] on button "Apply" at bounding box center [957, 553] width 64 height 27
